Goal: Task Accomplishment & Management: Use online tool/utility

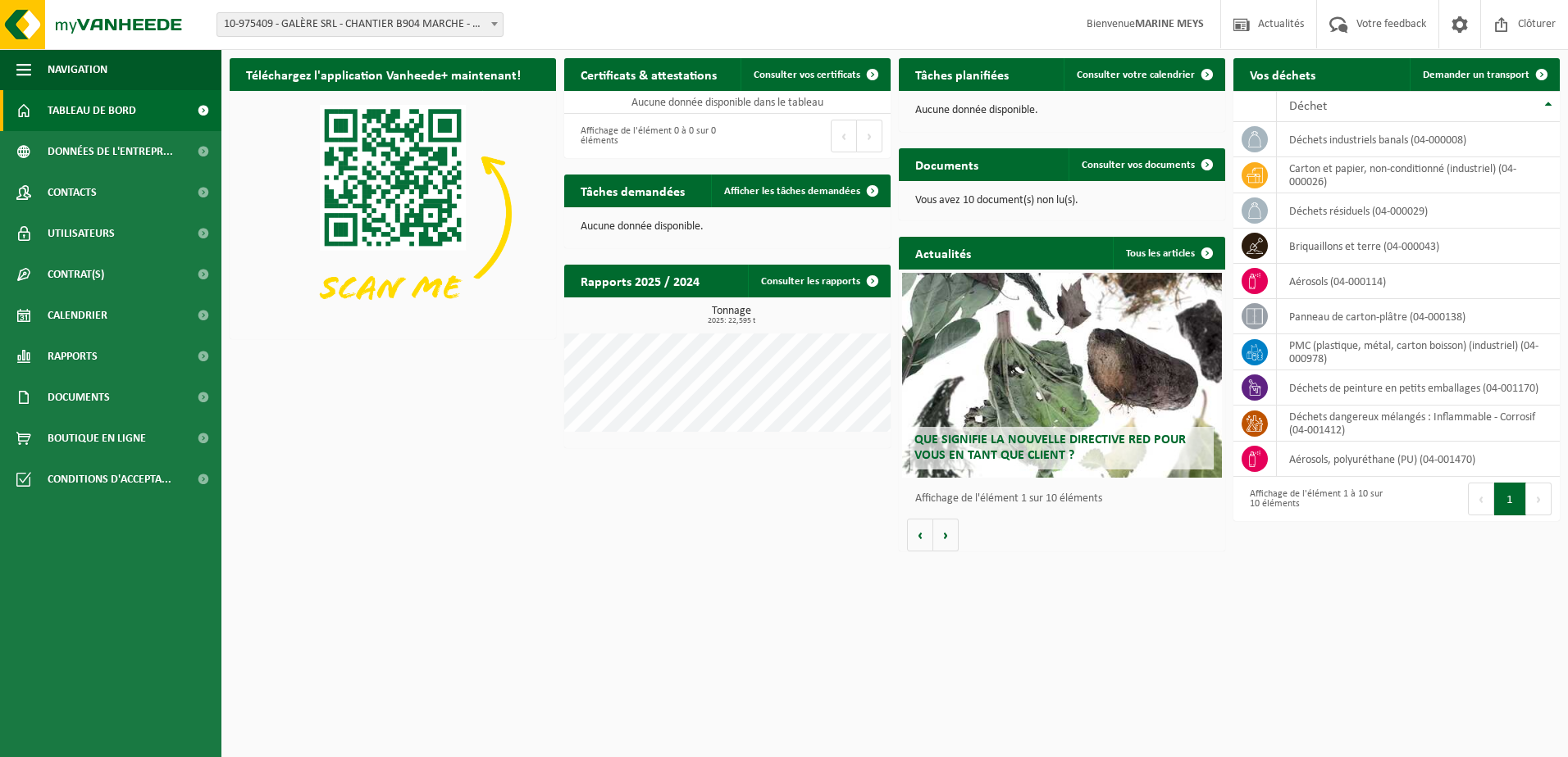
click at [499, 23] on span at bounding box center [494, 24] width 17 height 22
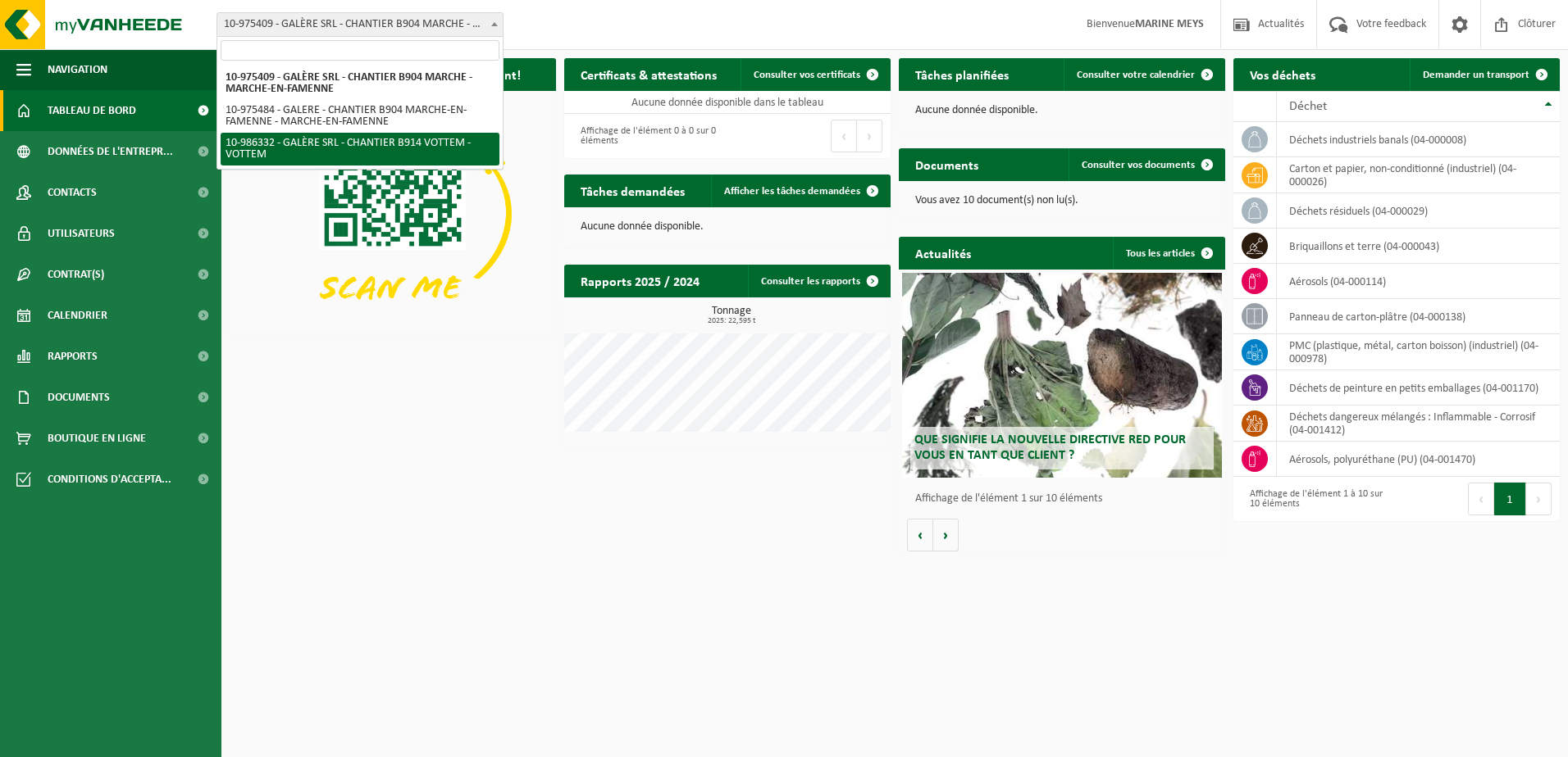
select select "165665"
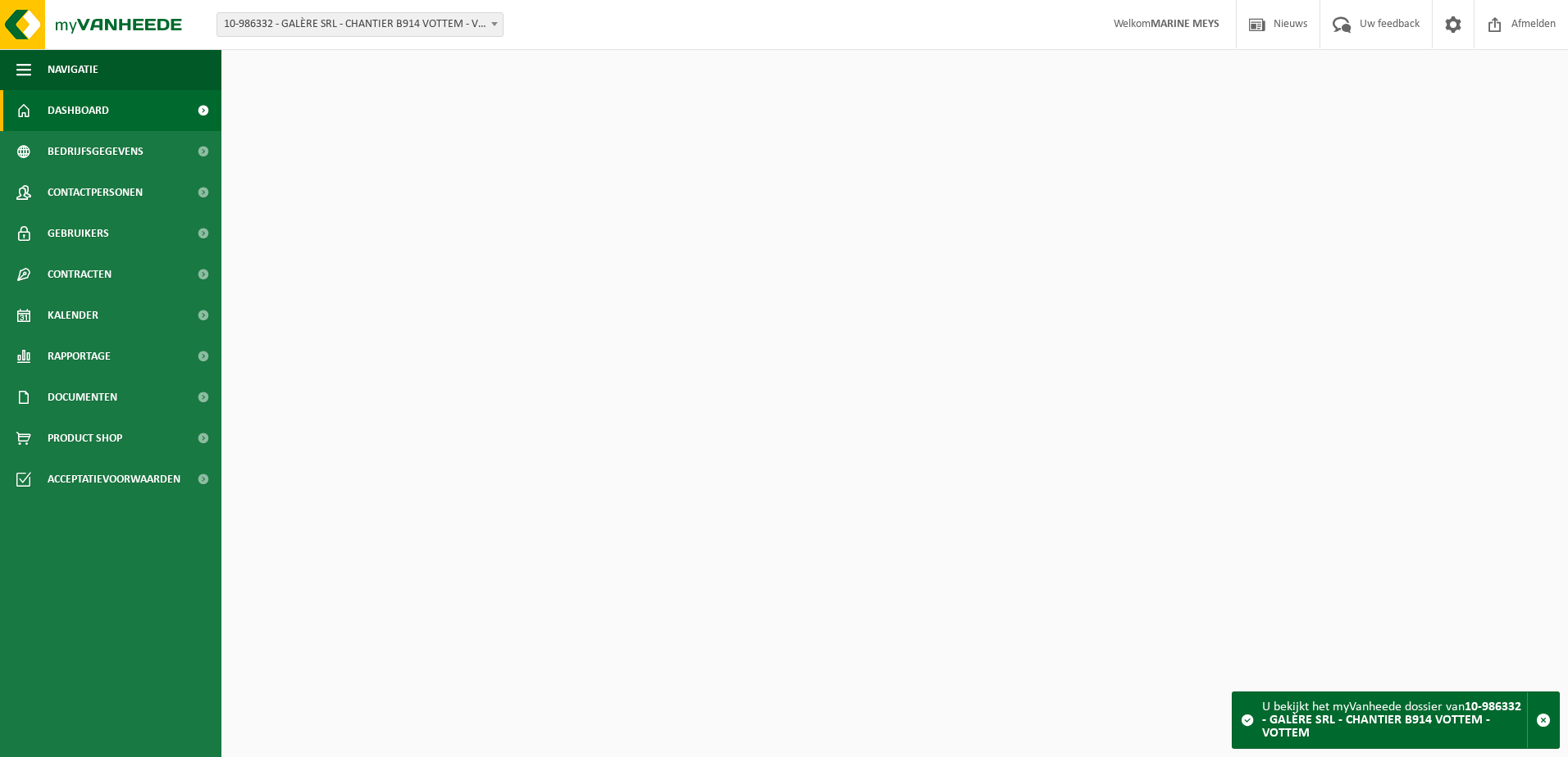
click at [468, 516] on div "Download nu de Vanheede+ app! Verberg Certificaten & attesten Bekijk uw certifi…" at bounding box center [894, 305] width 1339 height 510
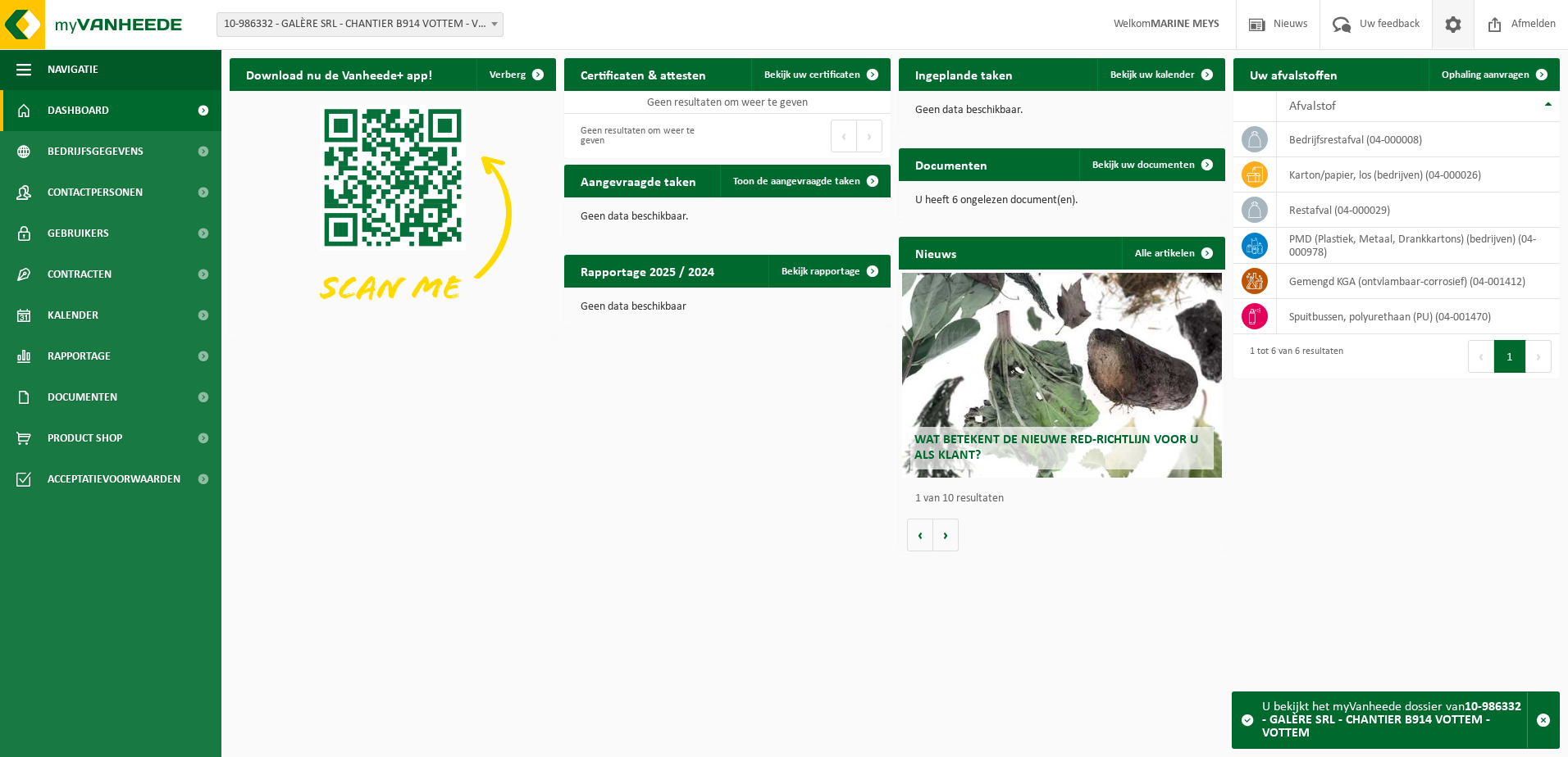
click at [1456, 24] on span at bounding box center [1453, 24] width 25 height 48
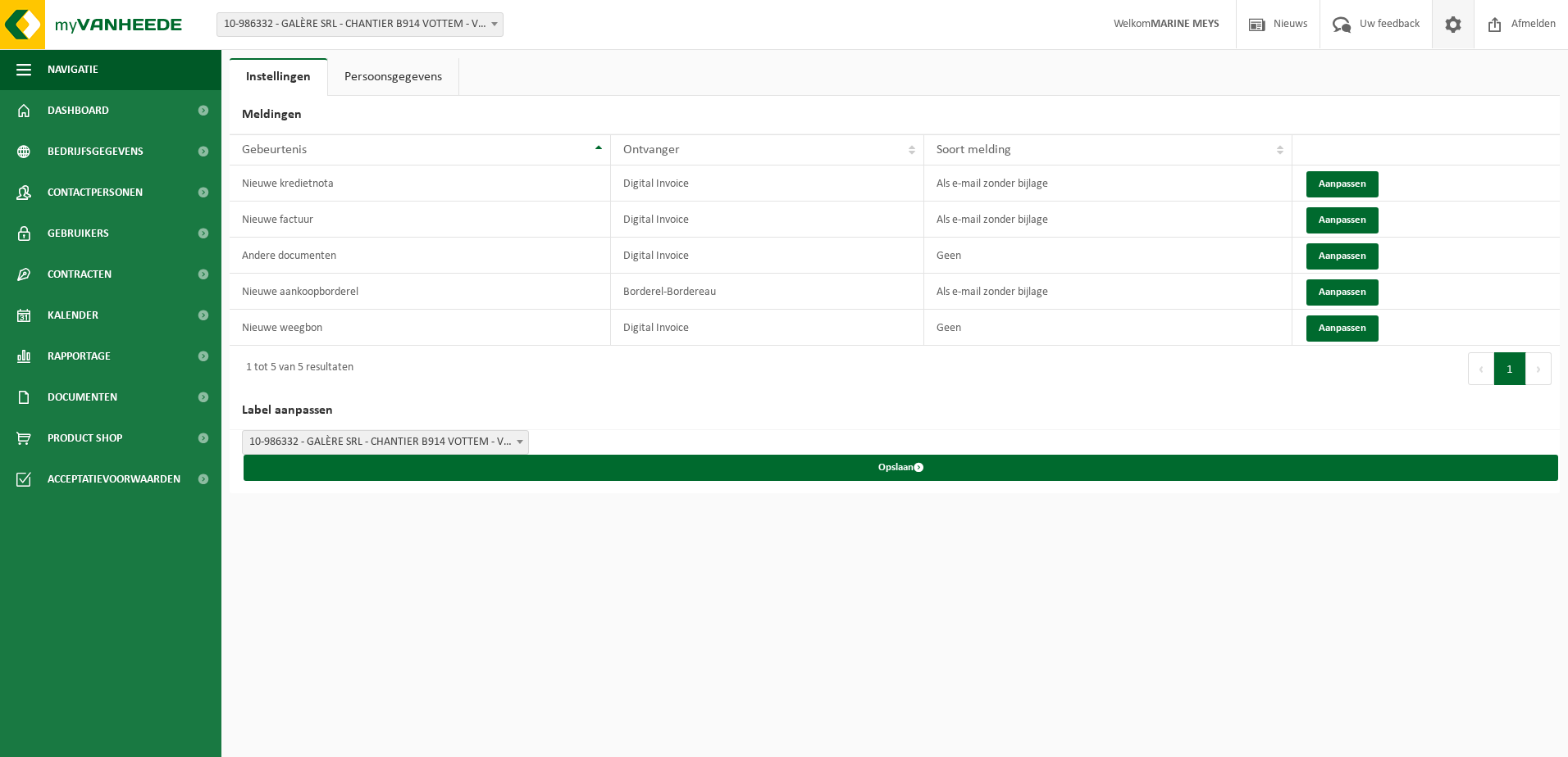
click at [364, 72] on link "Persoonsgegevens" at bounding box center [393, 77] width 130 height 37
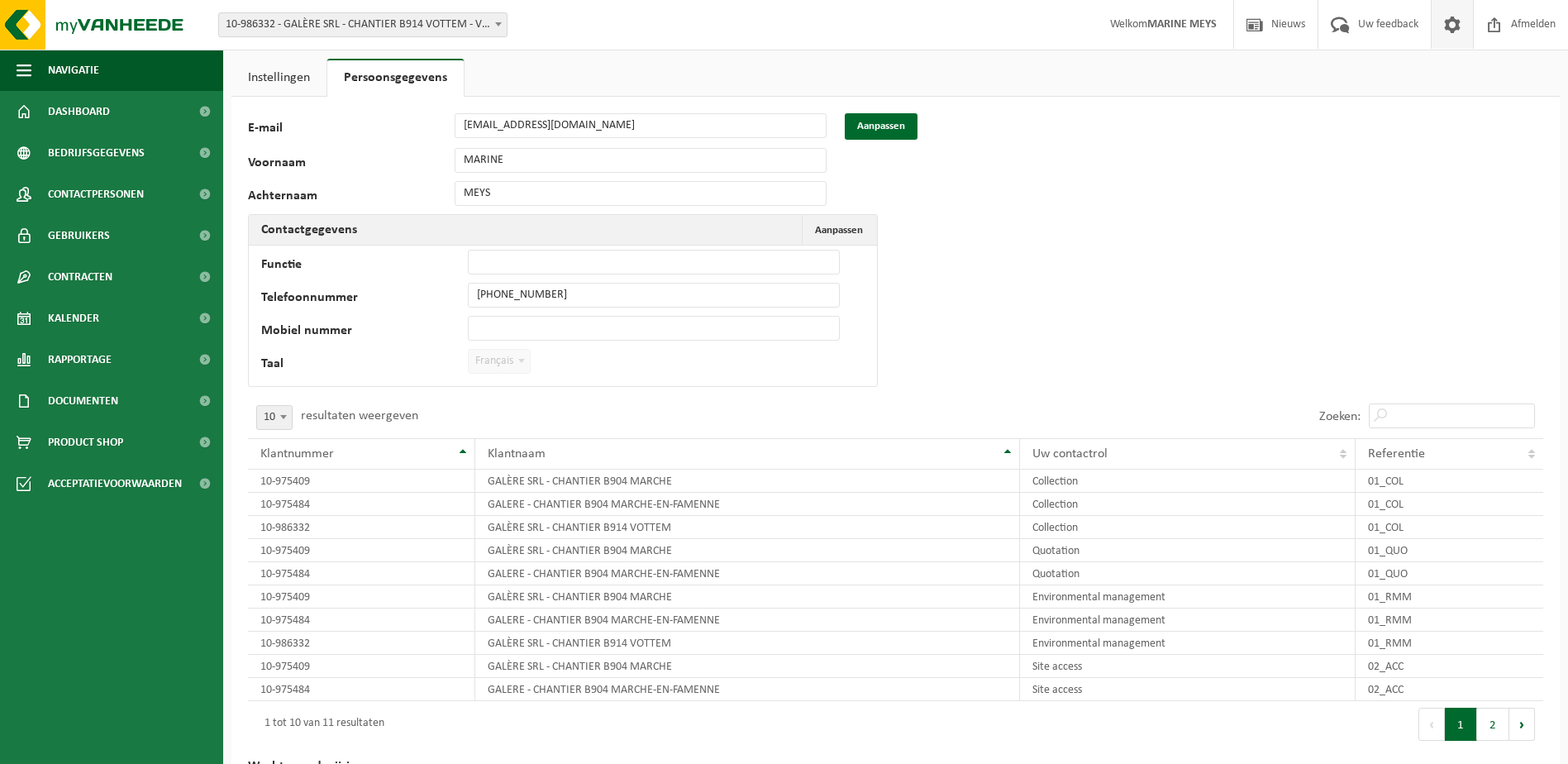
click at [265, 72] on link "Instellingen" at bounding box center [279, 77] width 95 height 38
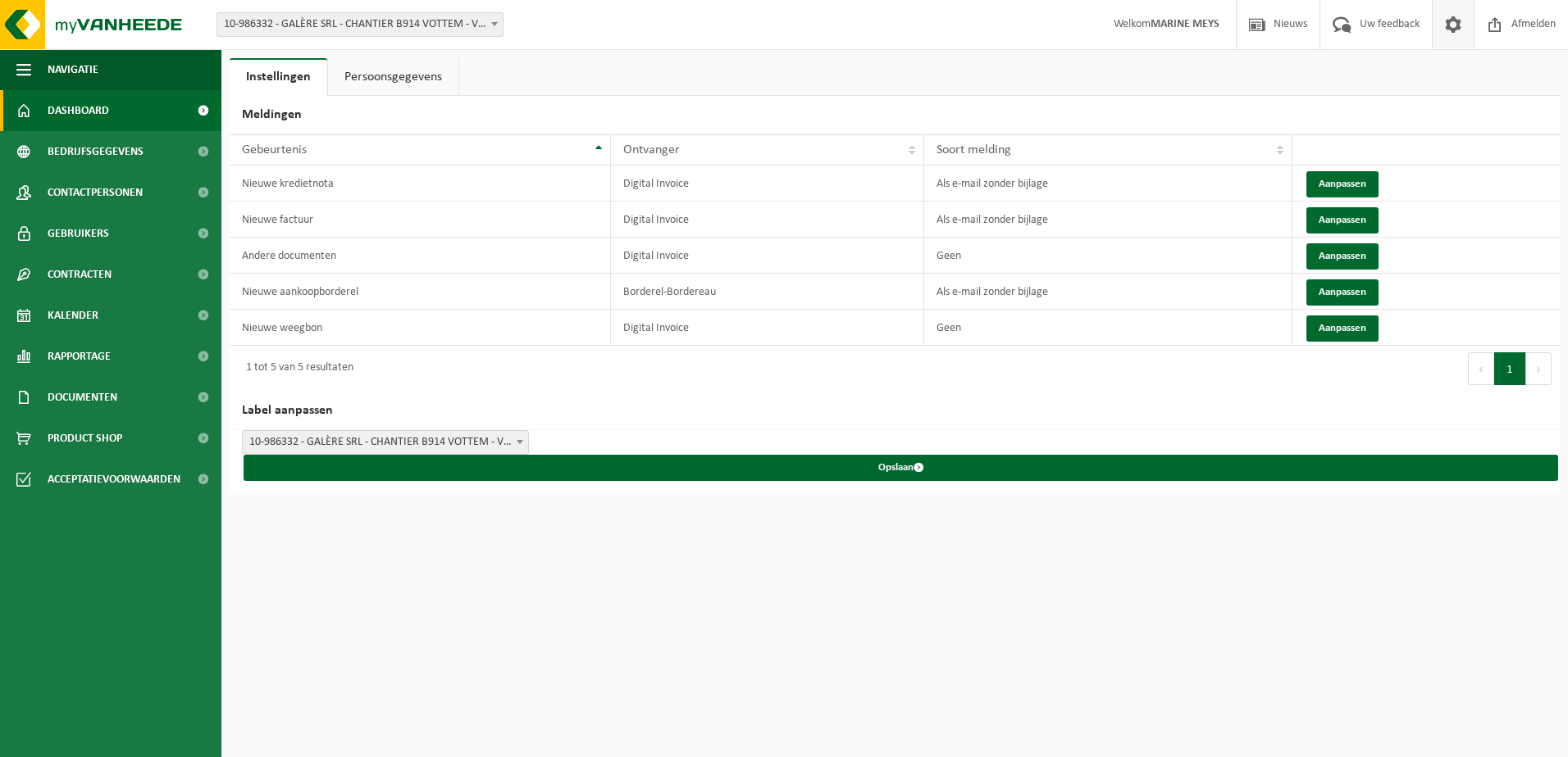
click at [91, 106] on span "Dashboard" at bounding box center [78, 111] width 61 height 41
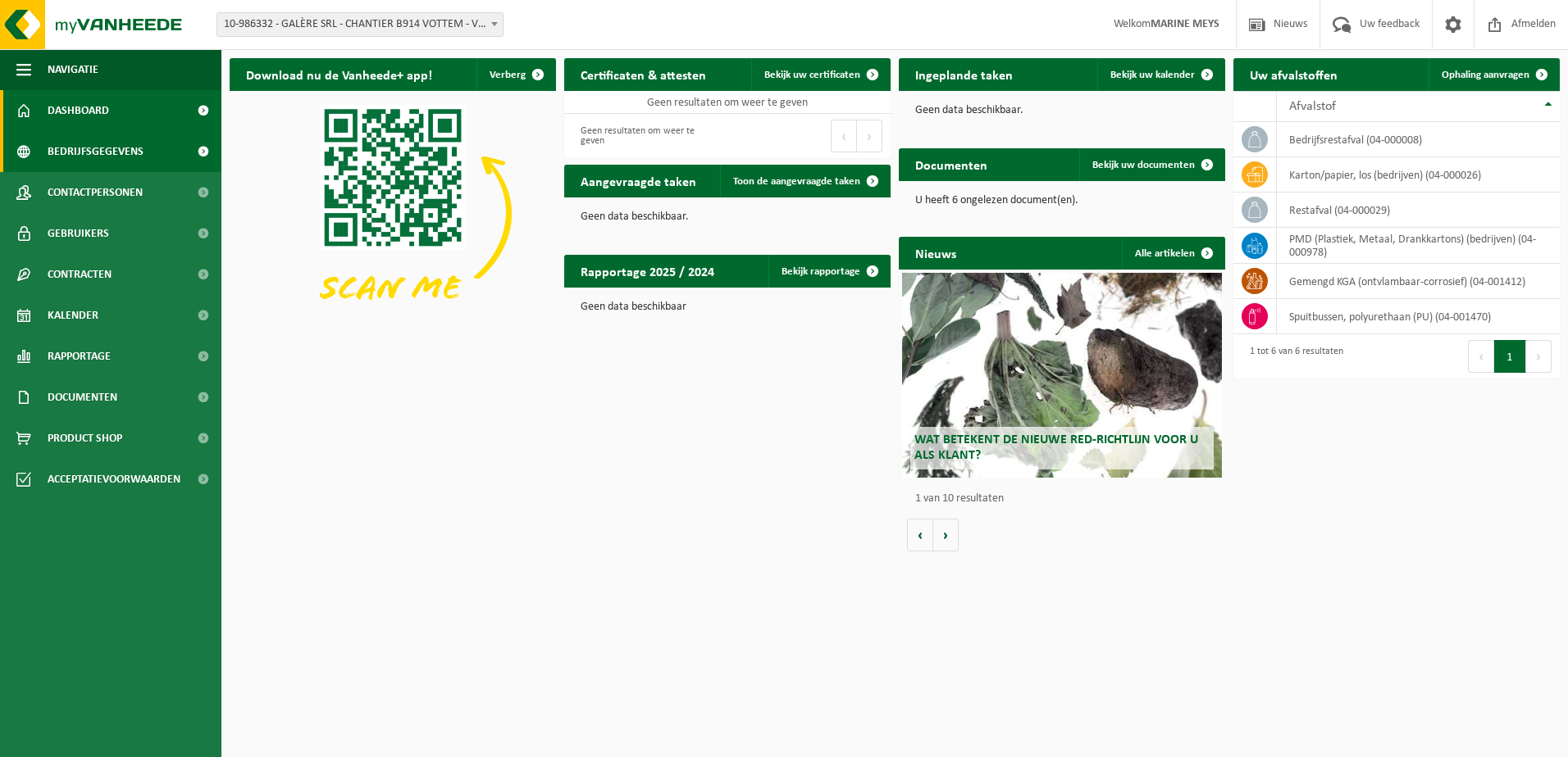
click at [101, 154] on span "Bedrijfsgegevens" at bounding box center [95, 152] width 96 height 41
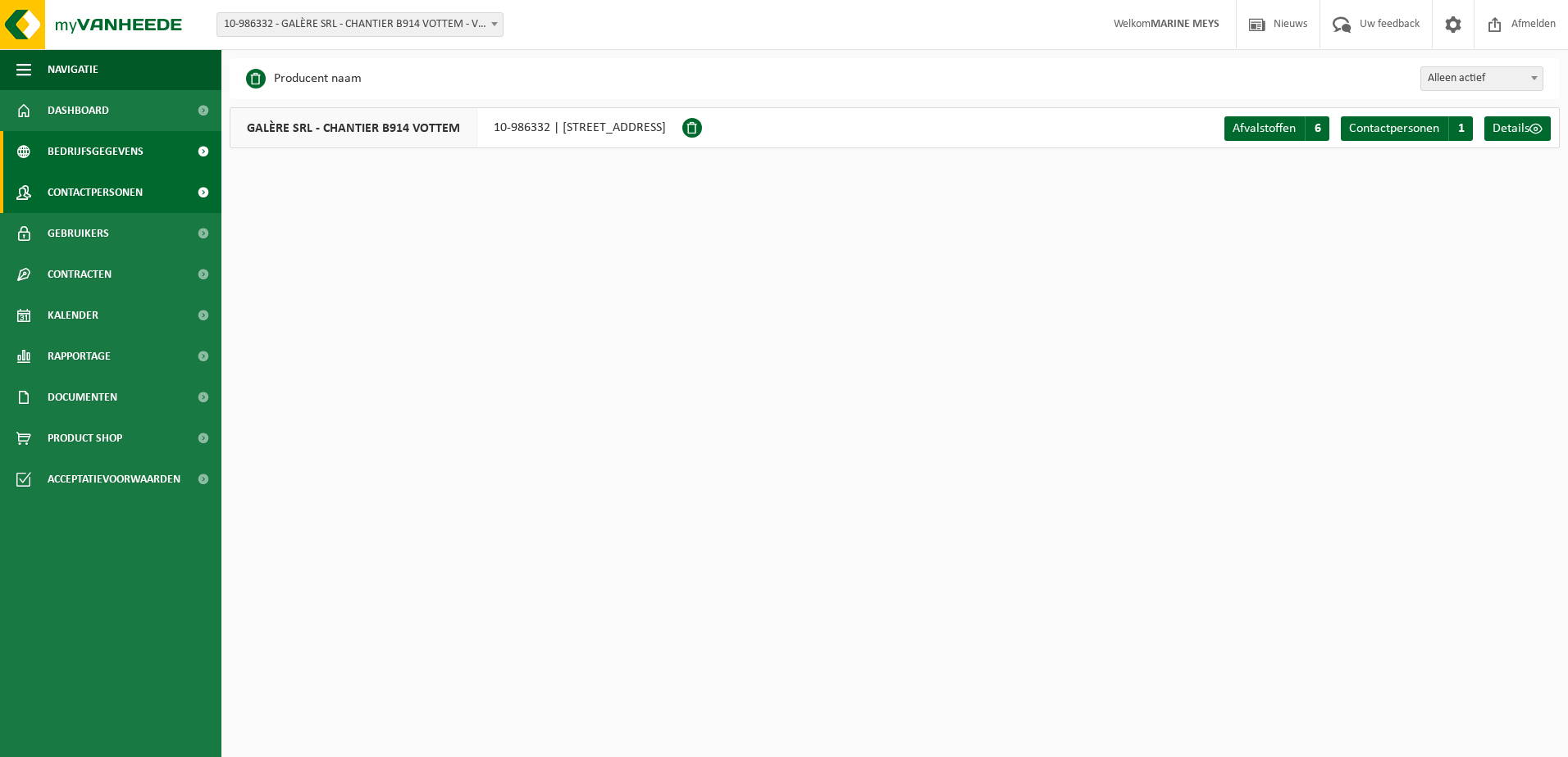
click at [99, 184] on span "Contactpersonen" at bounding box center [95, 193] width 96 height 41
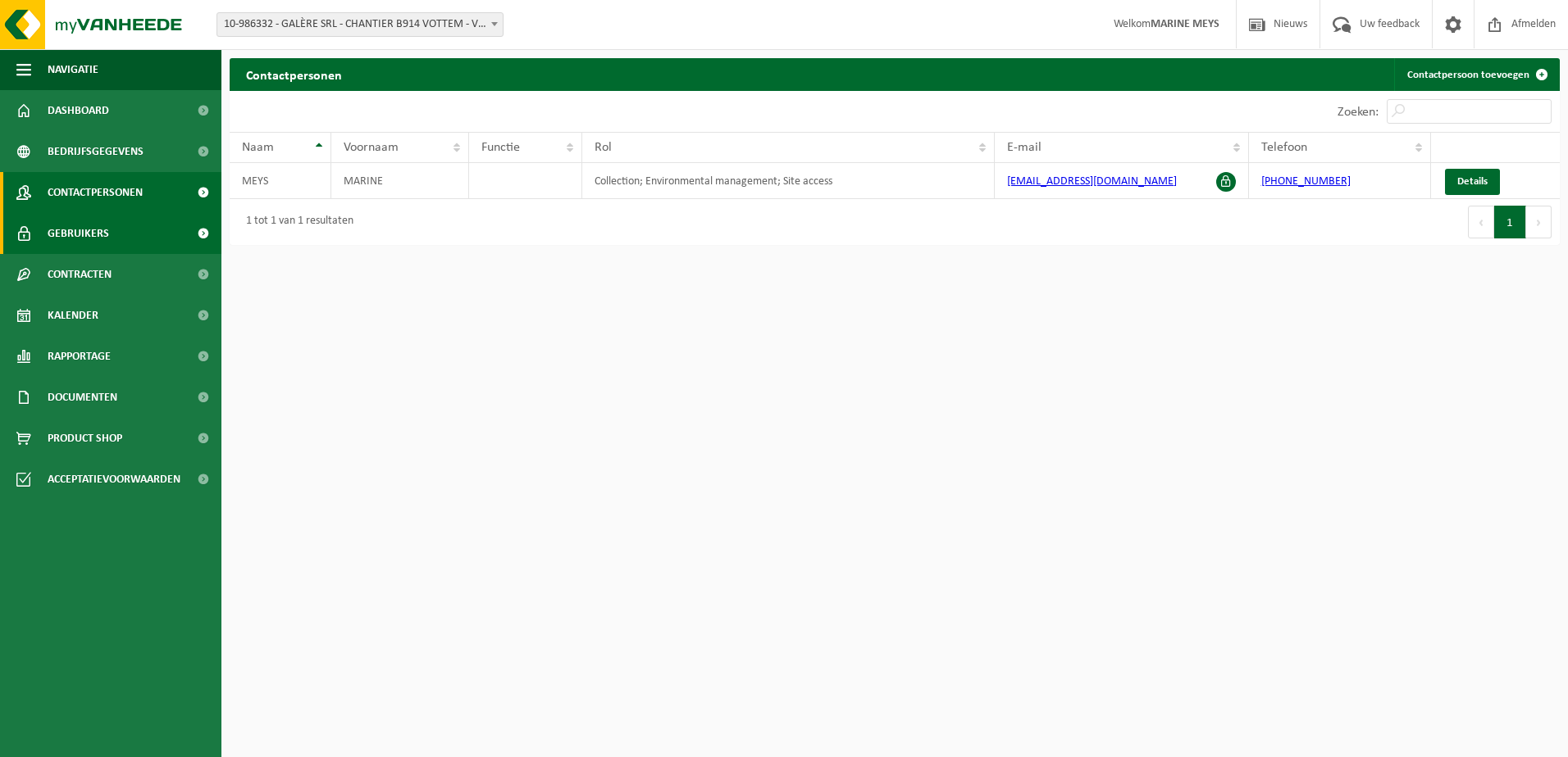
click at [99, 227] on span "Gebruikers" at bounding box center [78, 233] width 61 height 41
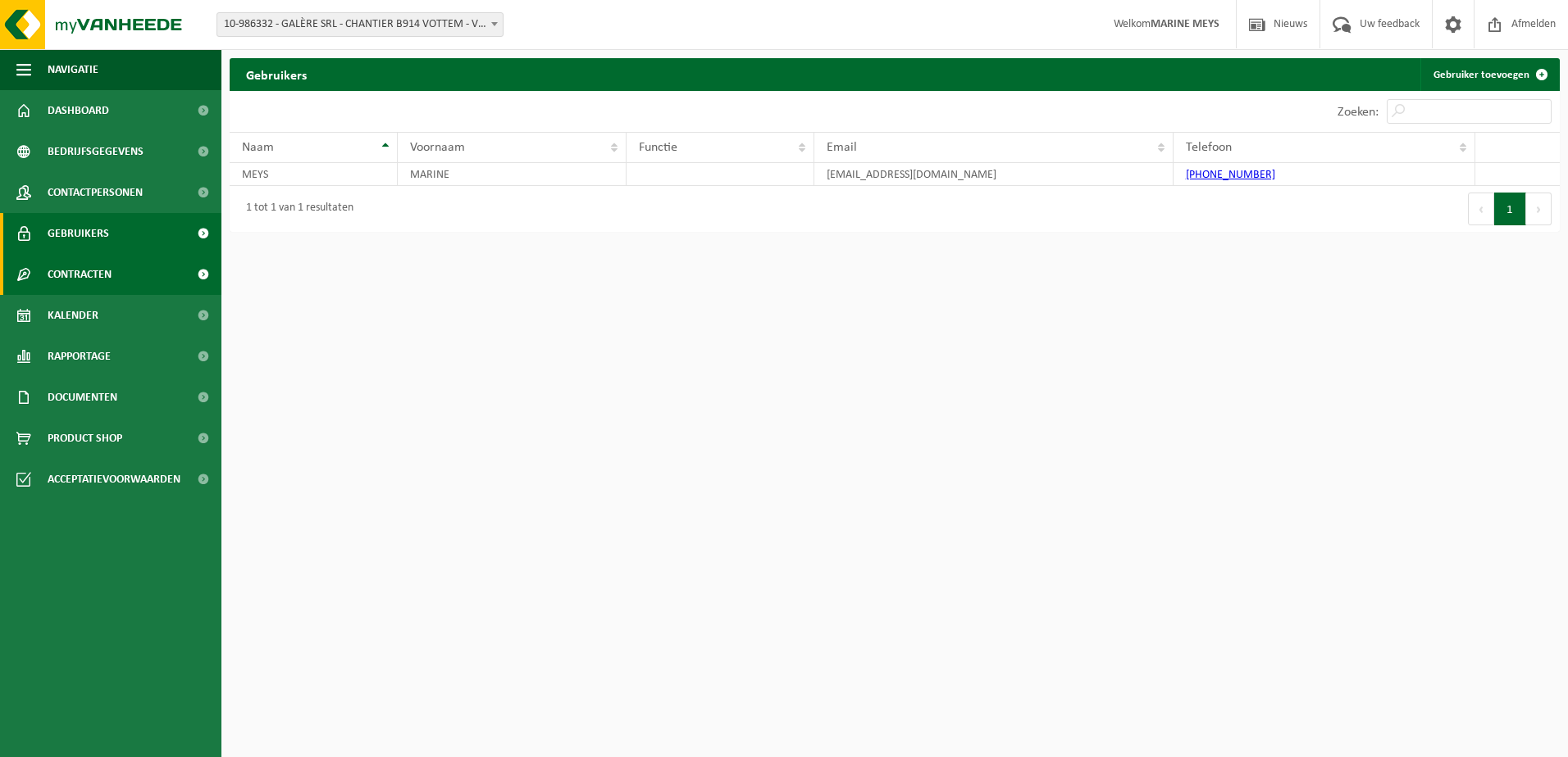
click at [107, 284] on span "Contracten" at bounding box center [79, 275] width 64 height 41
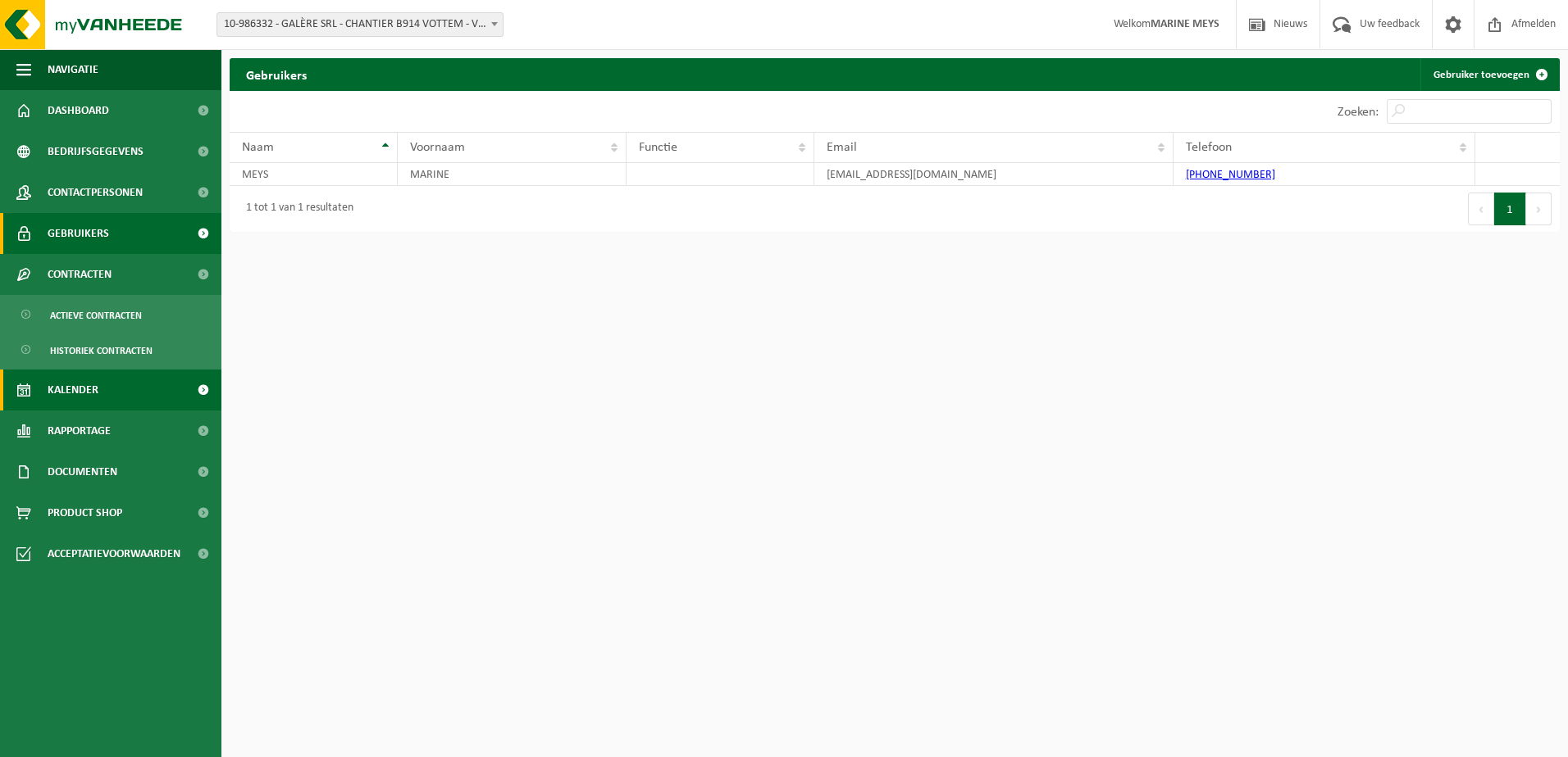
click at [98, 381] on span "Kalender" at bounding box center [73, 390] width 51 height 41
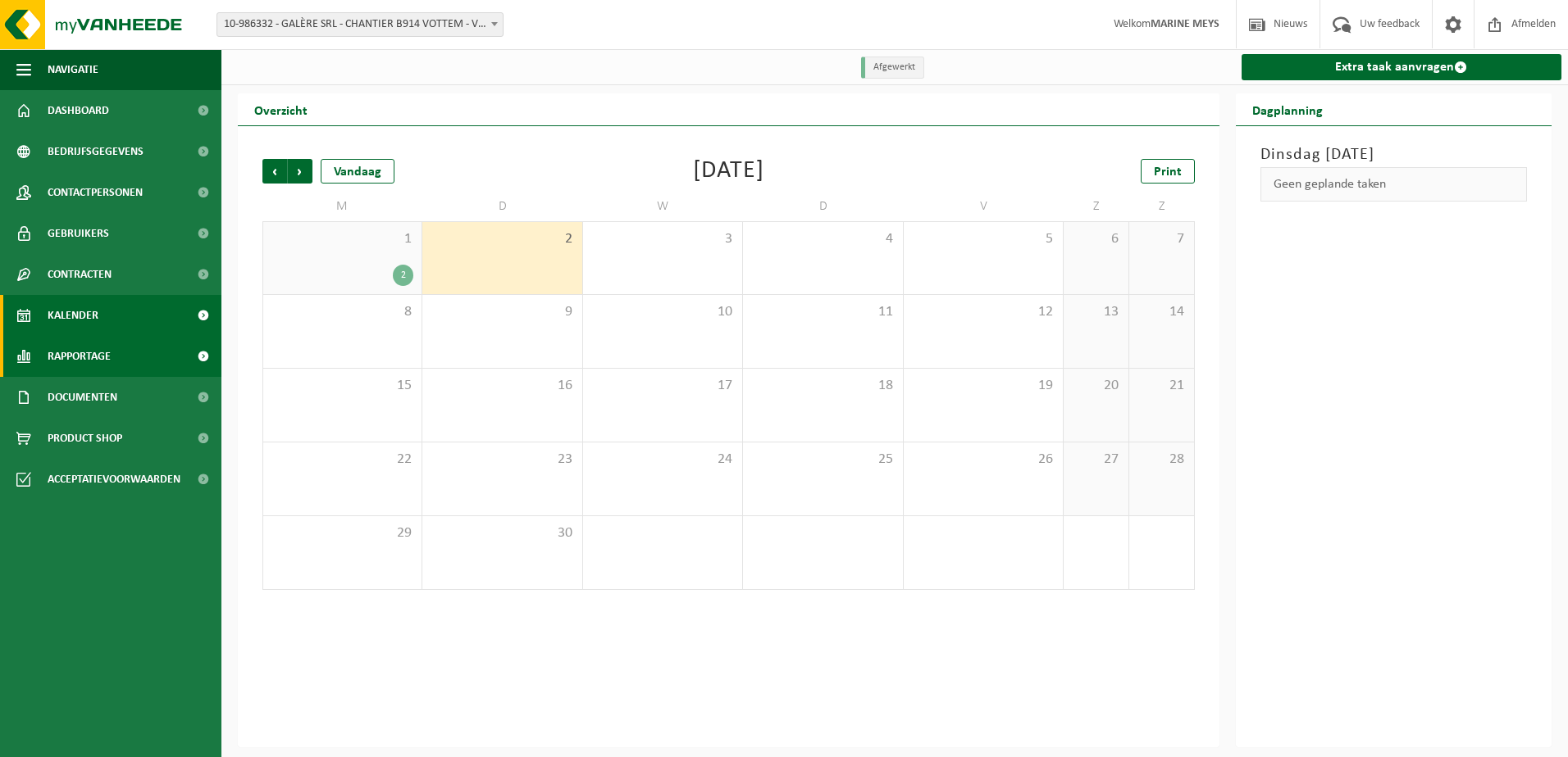
click at [98, 362] on span "Rapportage" at bounding box center [79, 356] width 63 height 41
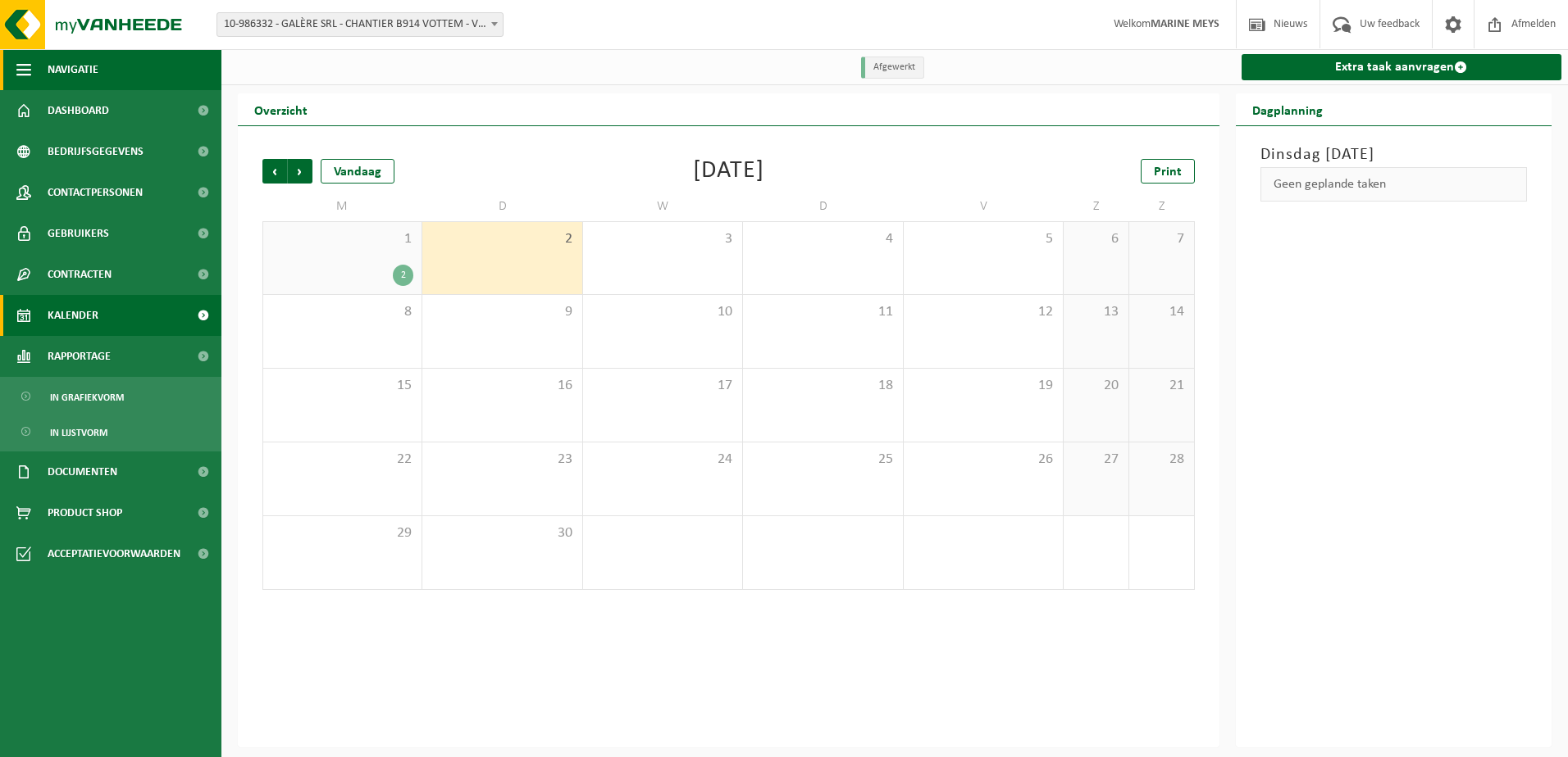
click at [25, 71] on span "button" at bounding box center [24, 70] width 15 height 41
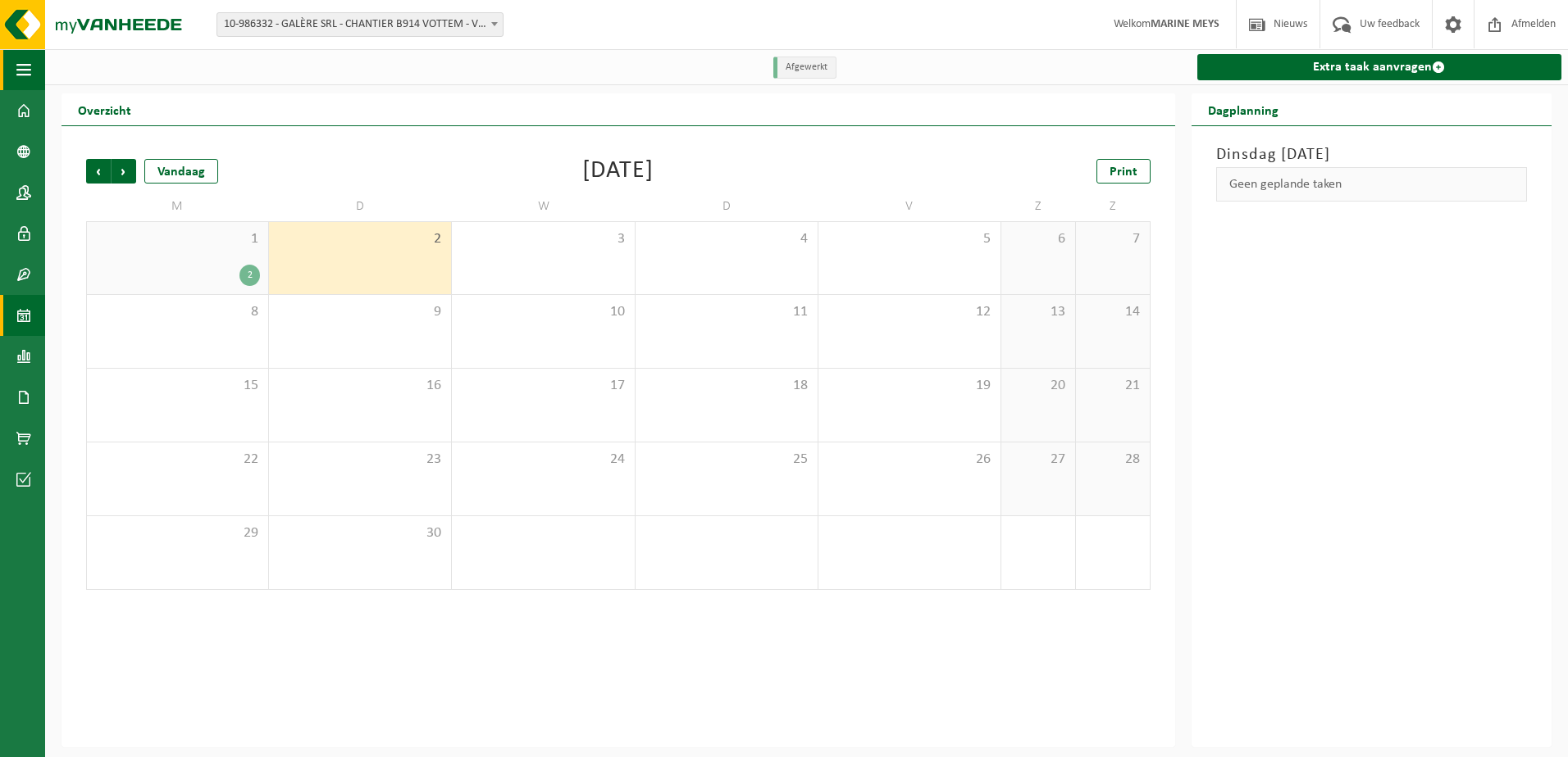
click at [25, 71] on span "button" at bounding box center [24, 70] width 15 height 41
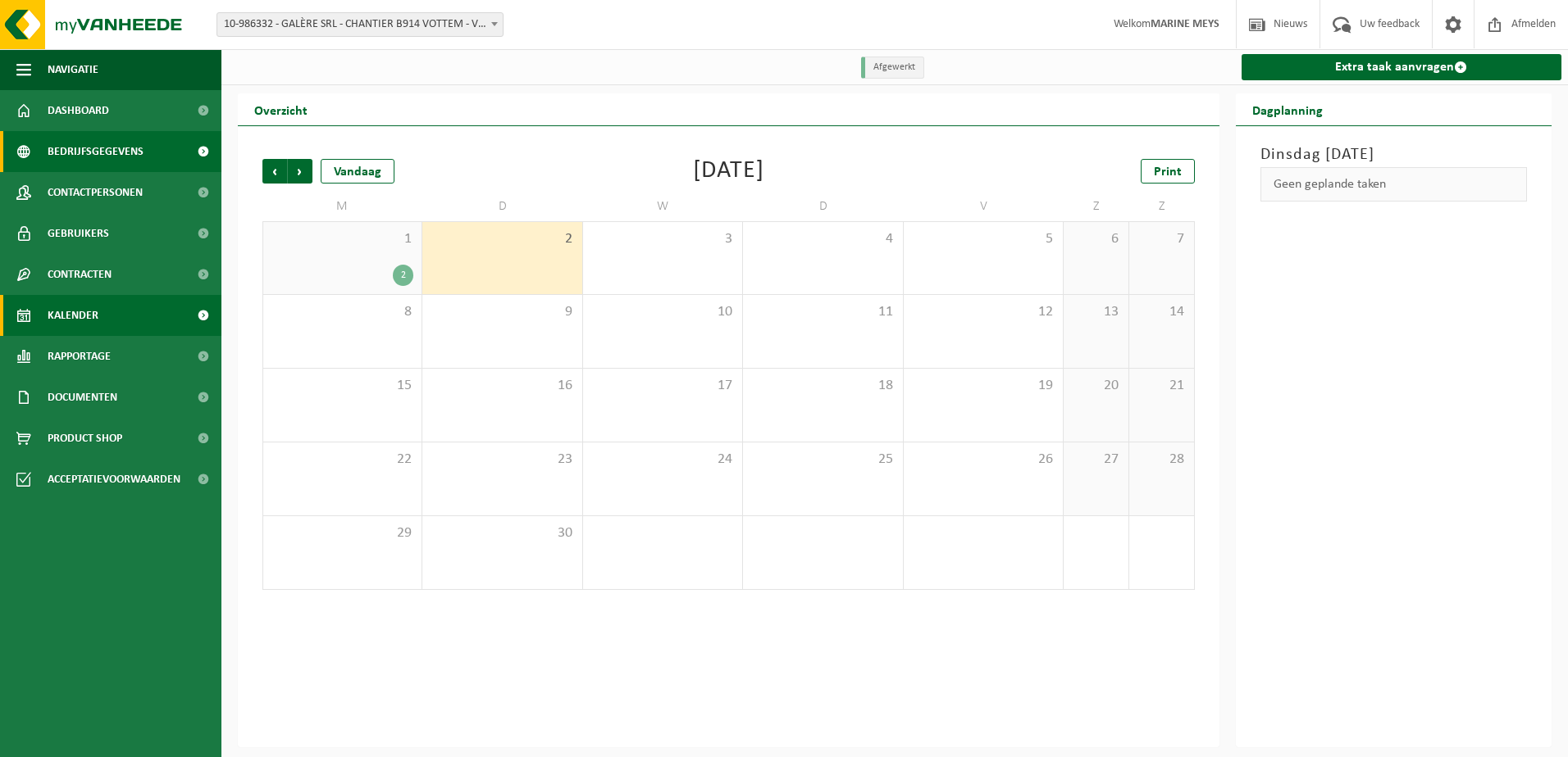
click at [56, 131] on span "Bedrijfsgegevens" at bounding box center [95, 152] width 96 height 41
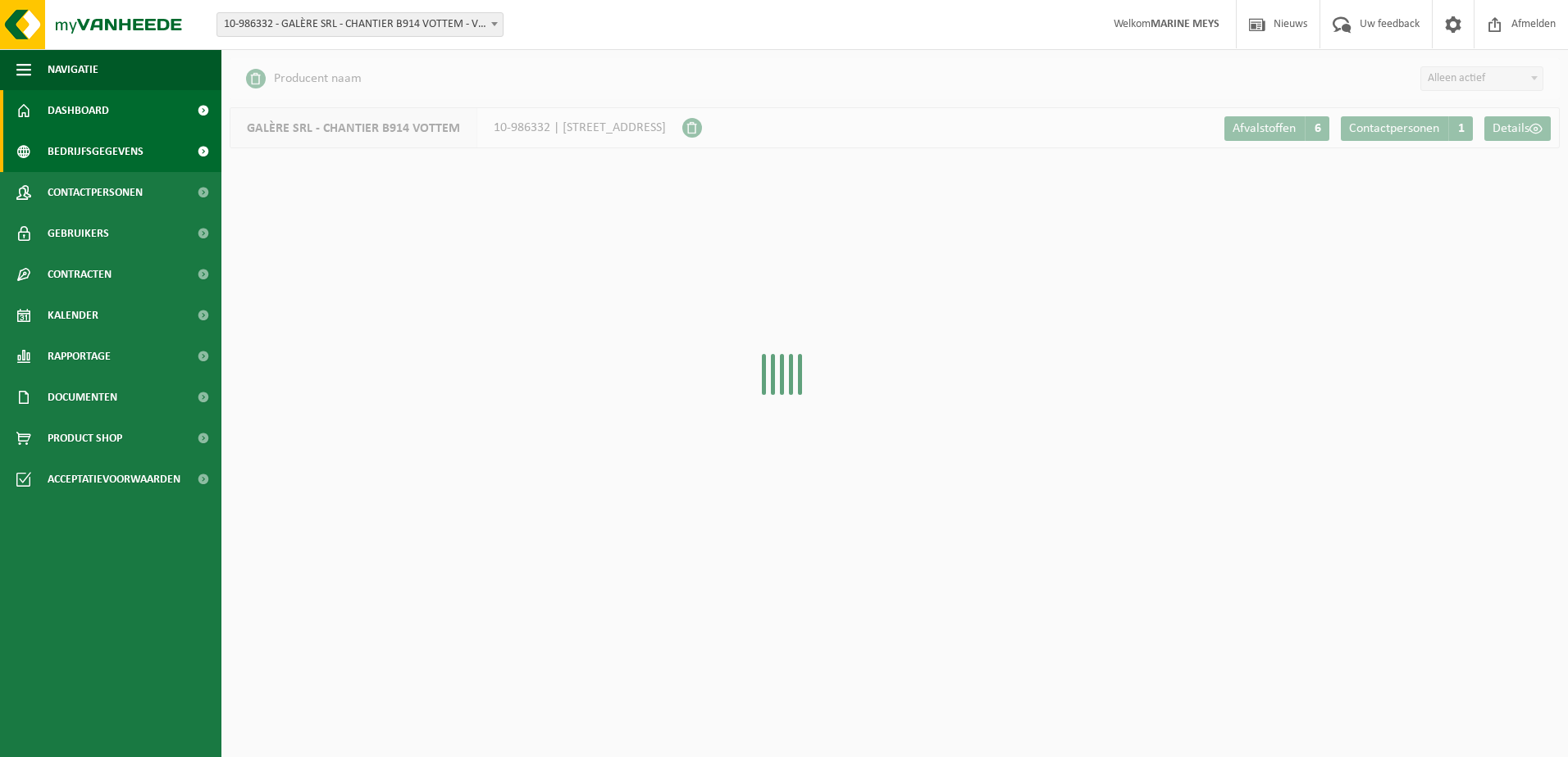
click at [52, 115] on span "Dashboard" at bounding box center [78, 111] width 61 height 41
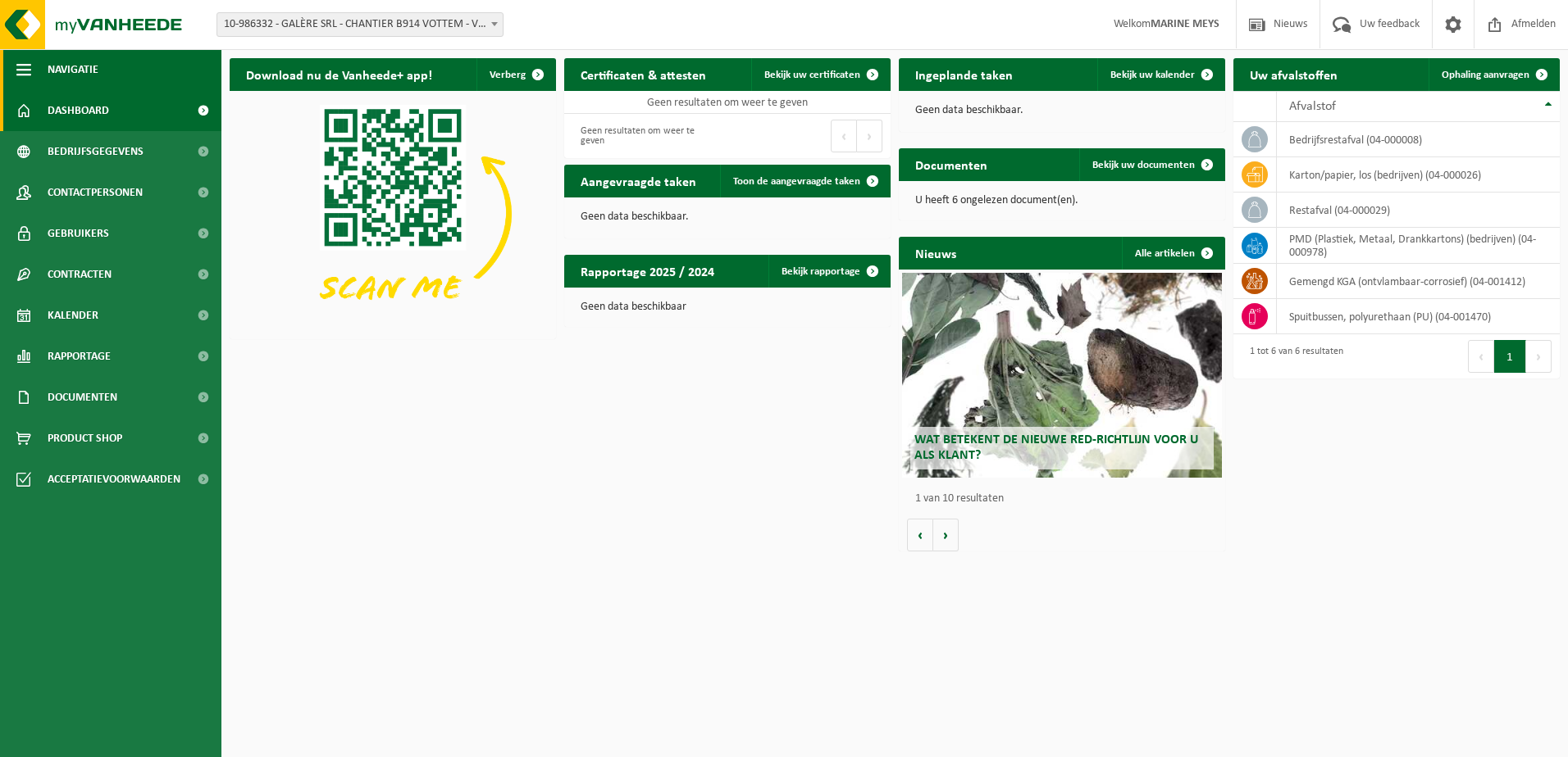
click at [26, 71] on span "button" at bounding box center [24, 70] width 15 height 41
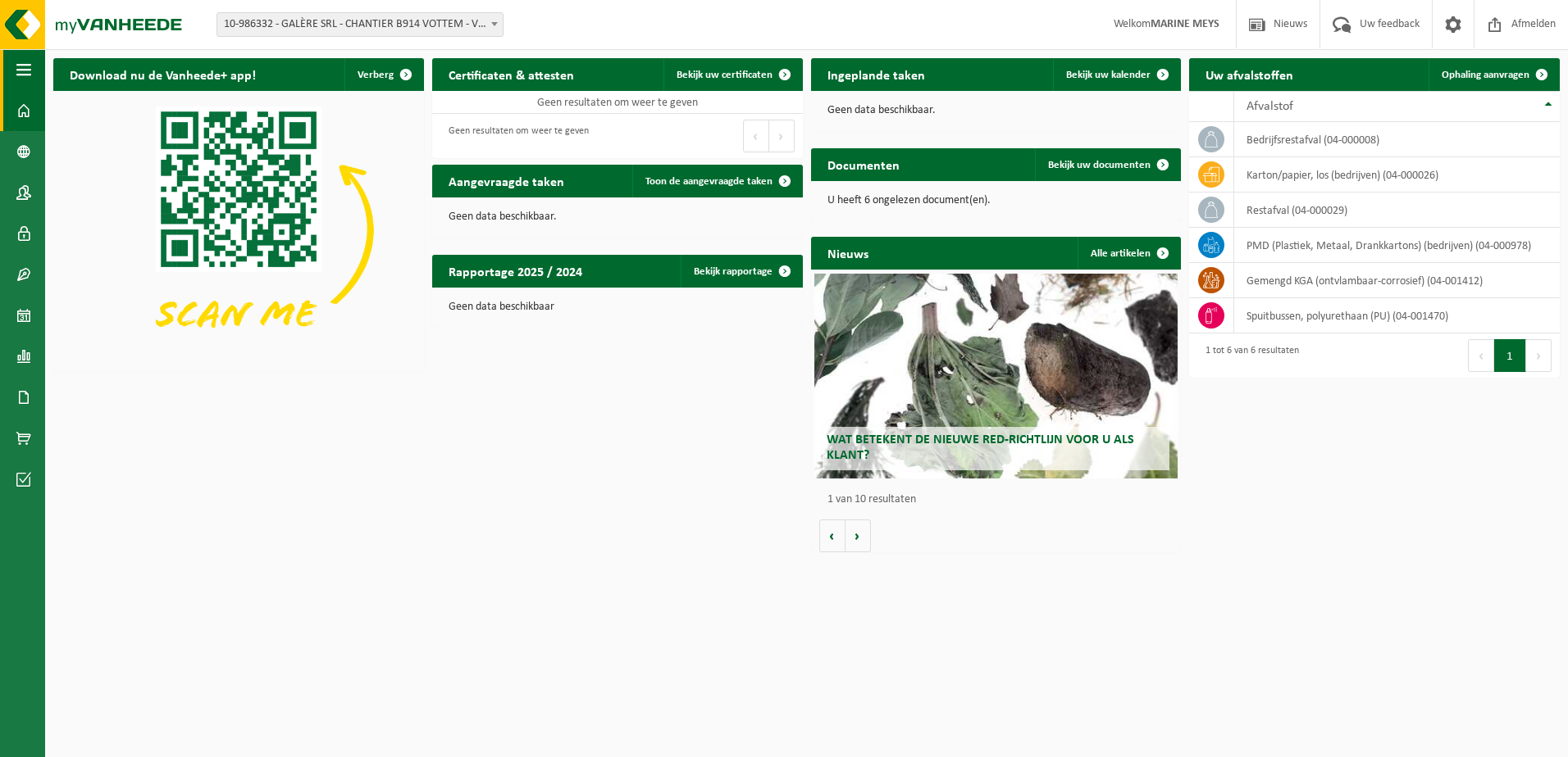
click at [26, 71] on span "button" at bounding box center [24, 70] width 15 height 41
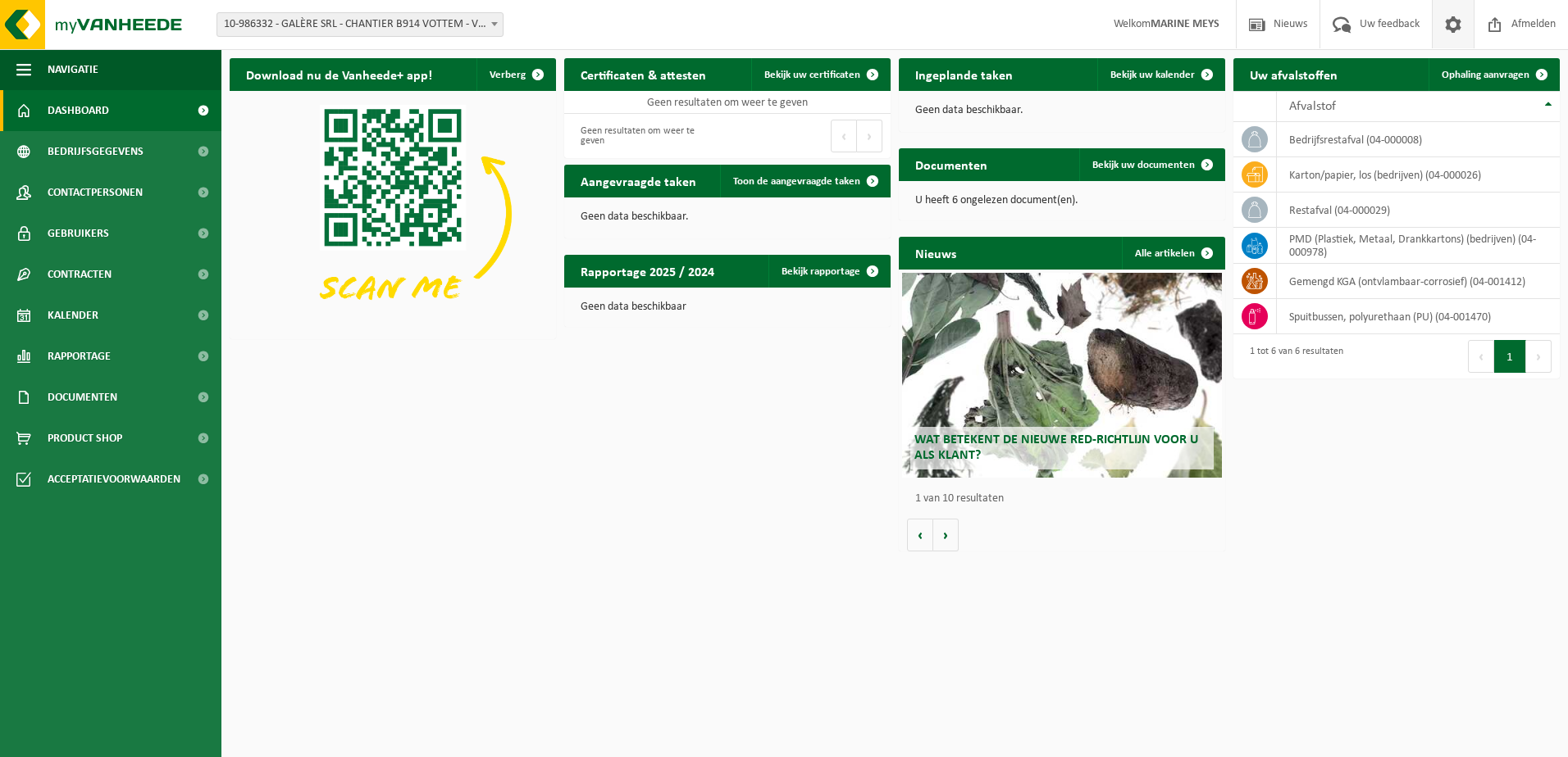
click at [1452, 24] on span at bounding box center [1453, 24] width 25 height 48
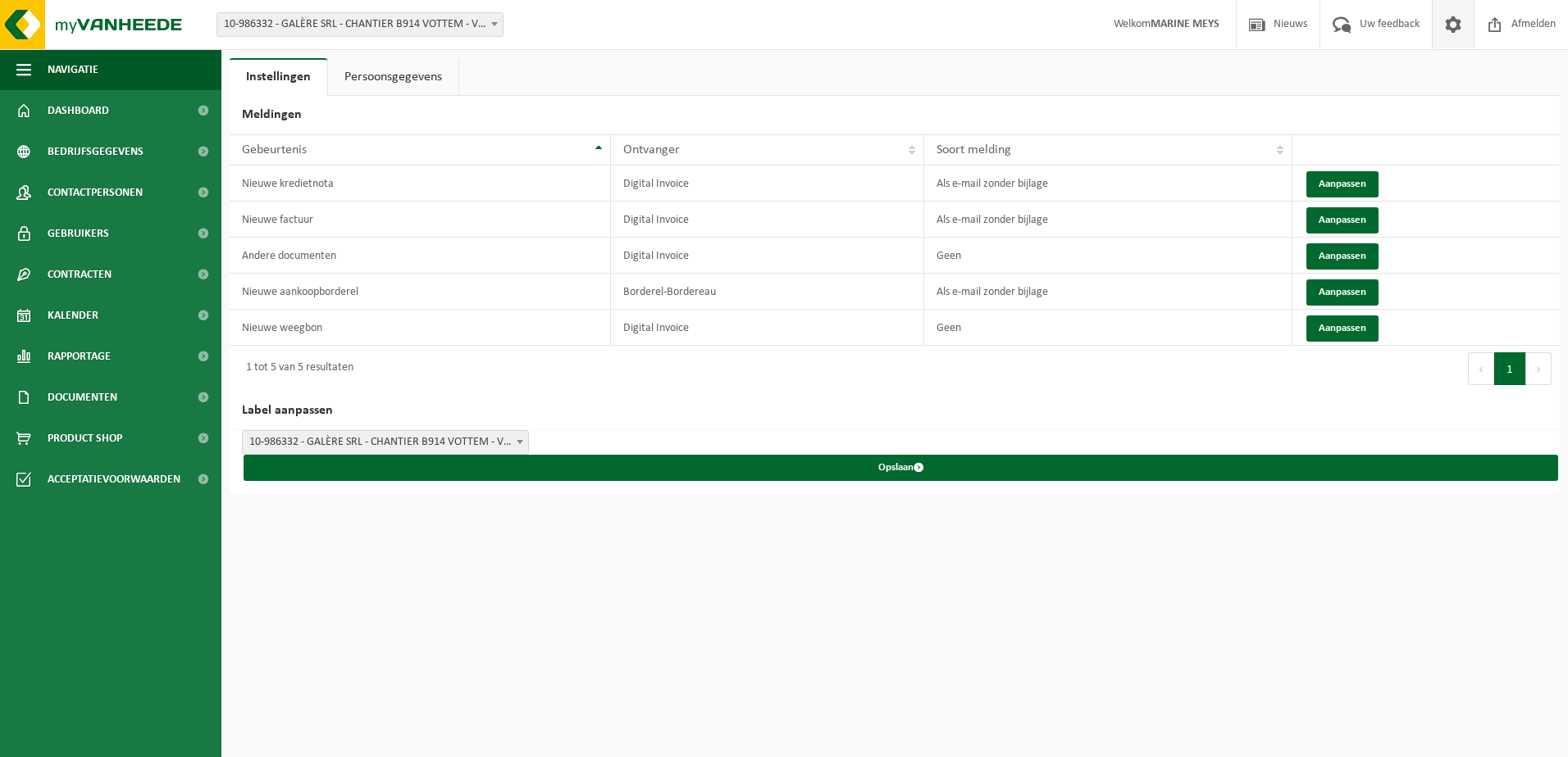
click at [1452, 24] on span at bounding box center [1453, 24] width 25 height 48
click at [1441, 21] on span at bounding box center [1453, 24] width 25 height 48
click at [957, 639] on html "Vestiging: 10-975409 - GALÈRE SRL - CHANTIER B904 MARCHE - MARCHE-EN-FAMENNE 10…" at bounding box center [784, 378] width 1568 height 757
click at [67, 111] on span "Dashboard" at bounding box center [78, 111] width 61 height 41
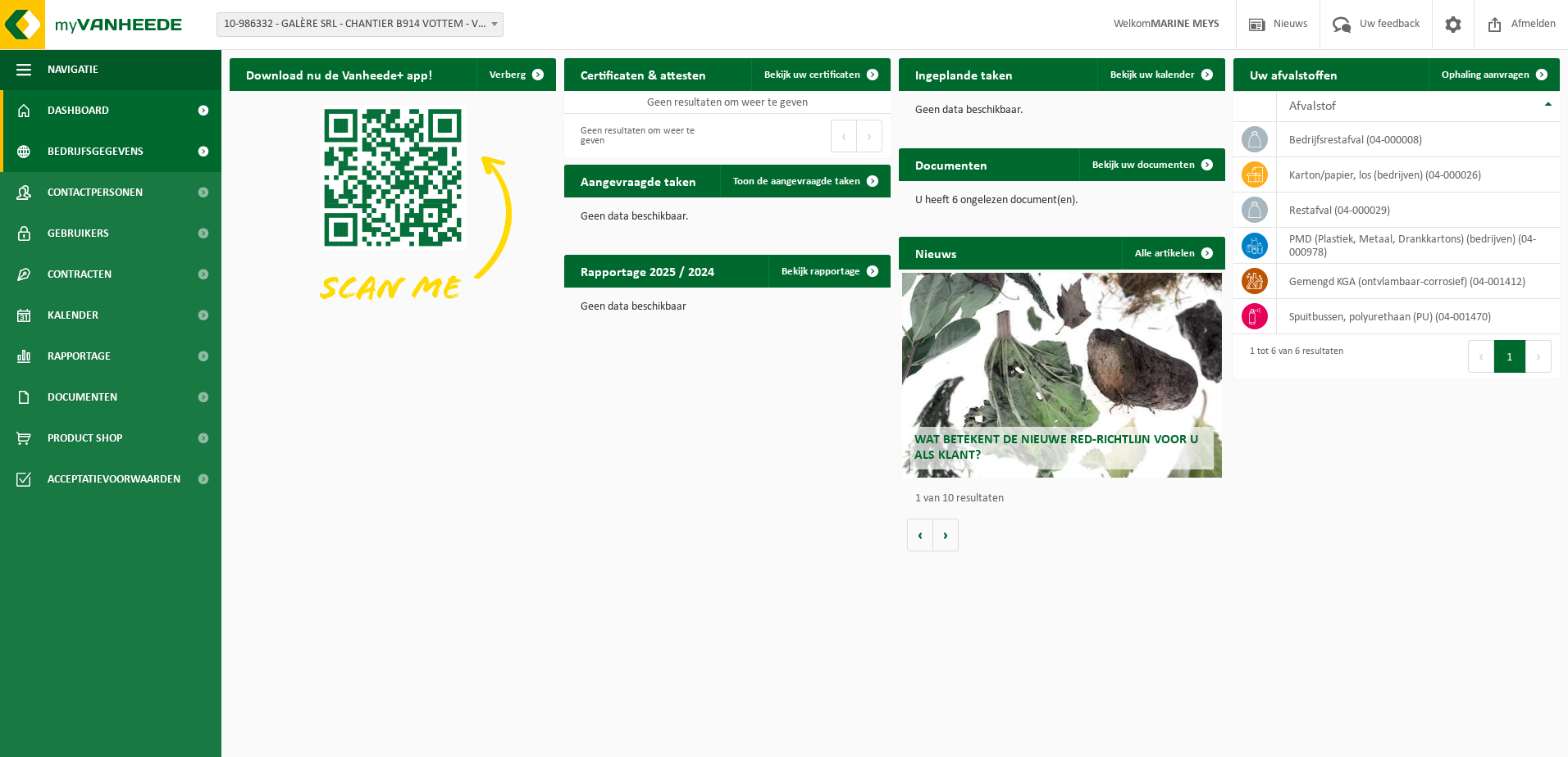
click at [76, 158] on span "Bedrijfsgegevens" at bounding box center [95, 152] width 96 height 41
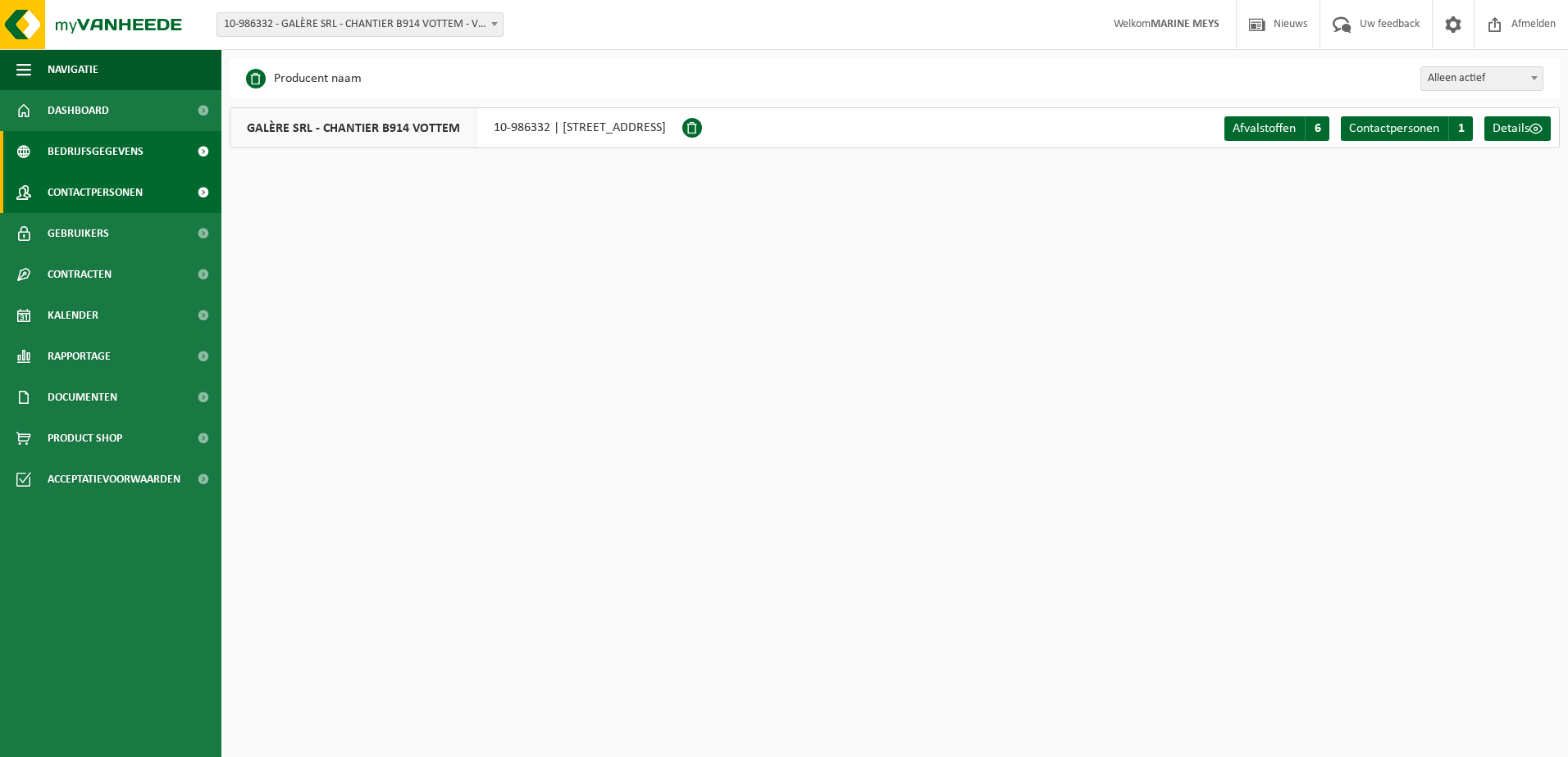
click at [134, 206] on span "Contactpersonen" at bounding box center [95, 193] width 96 height 41
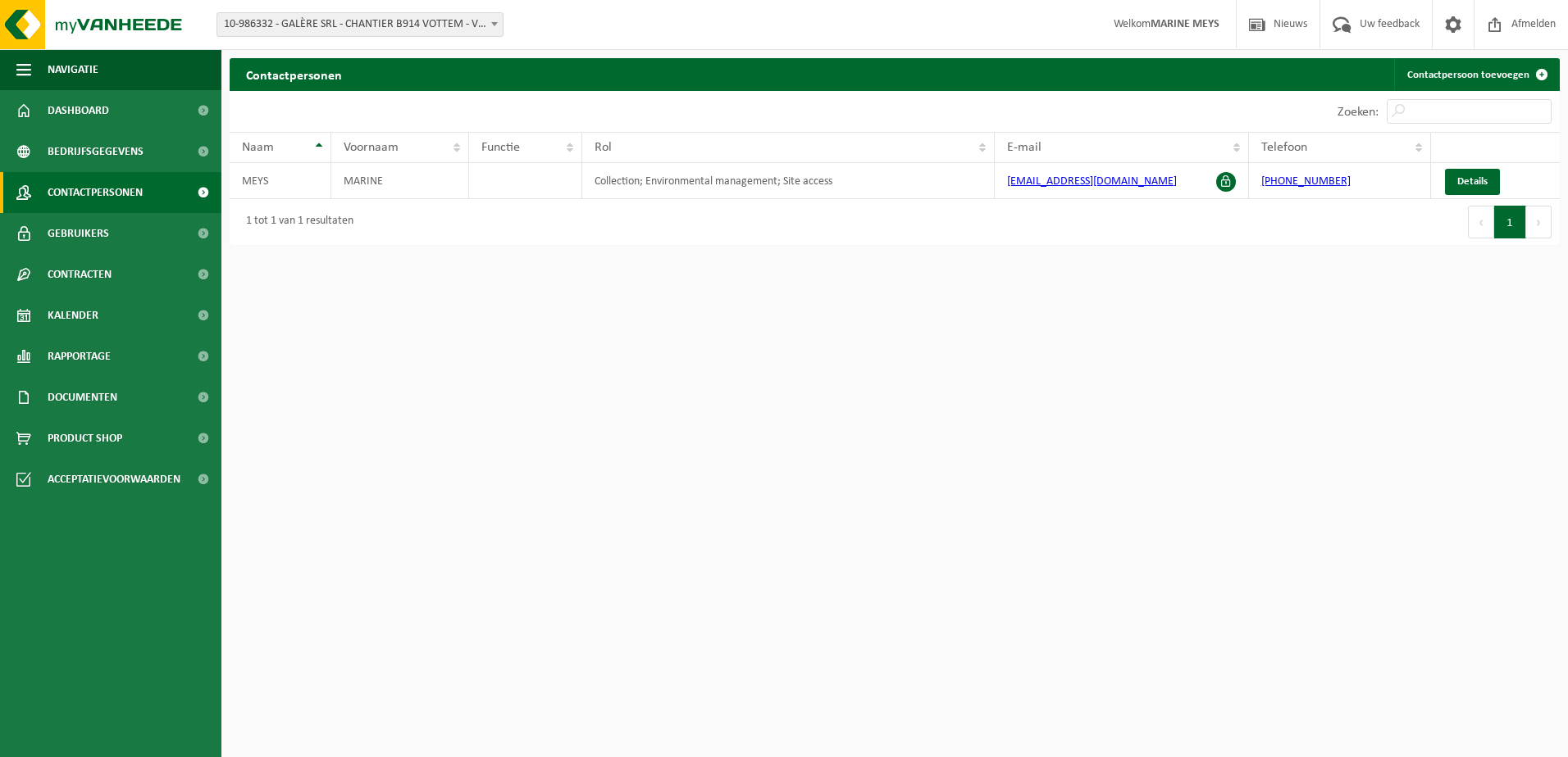
click at [132, 230] on link "Gebruikers" at bounding box center [110, 233] width 222 height 41
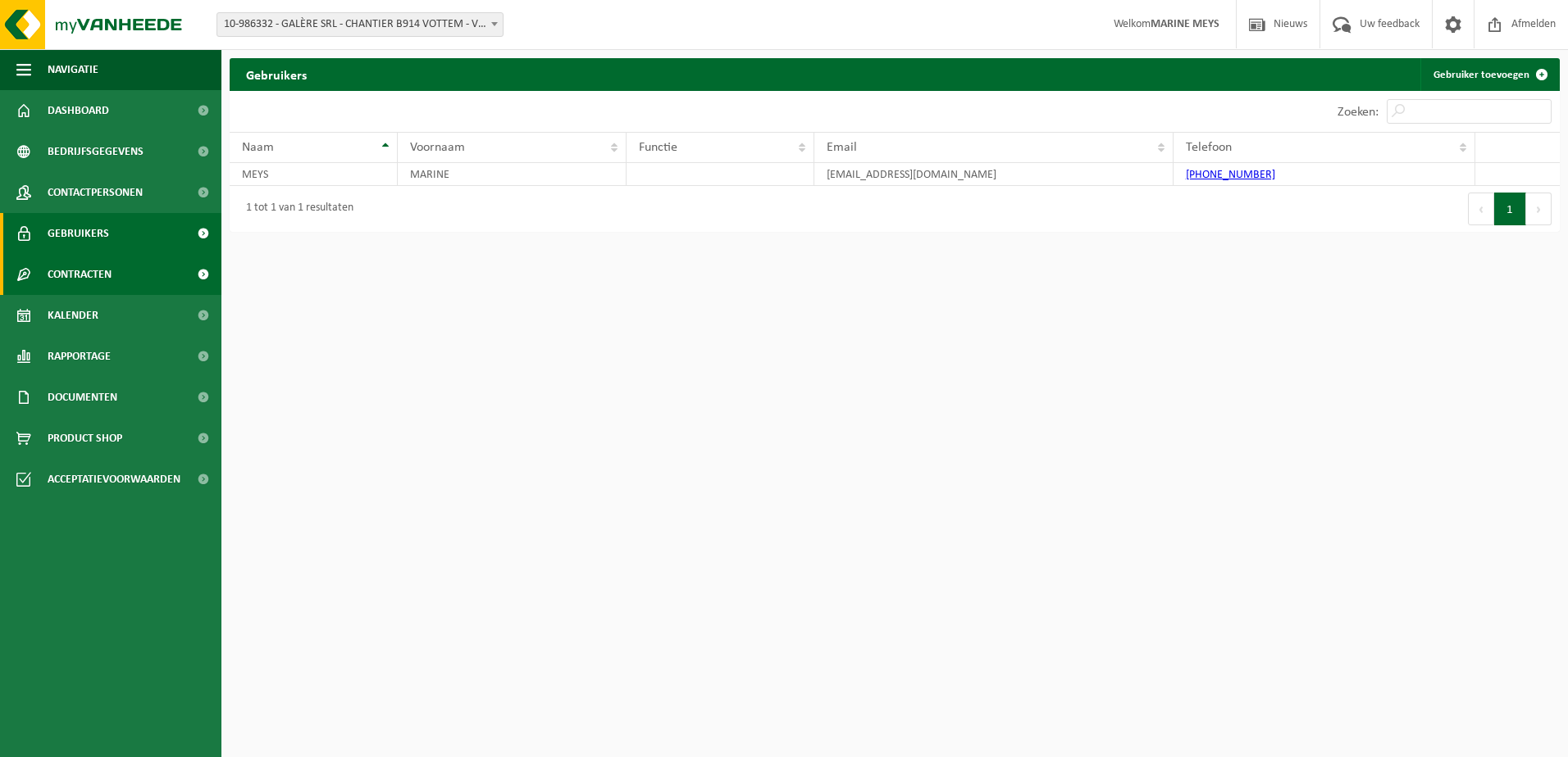
click at [117, 271] on link "Contracten" at bounding box center [110, 275] width 222 height 41
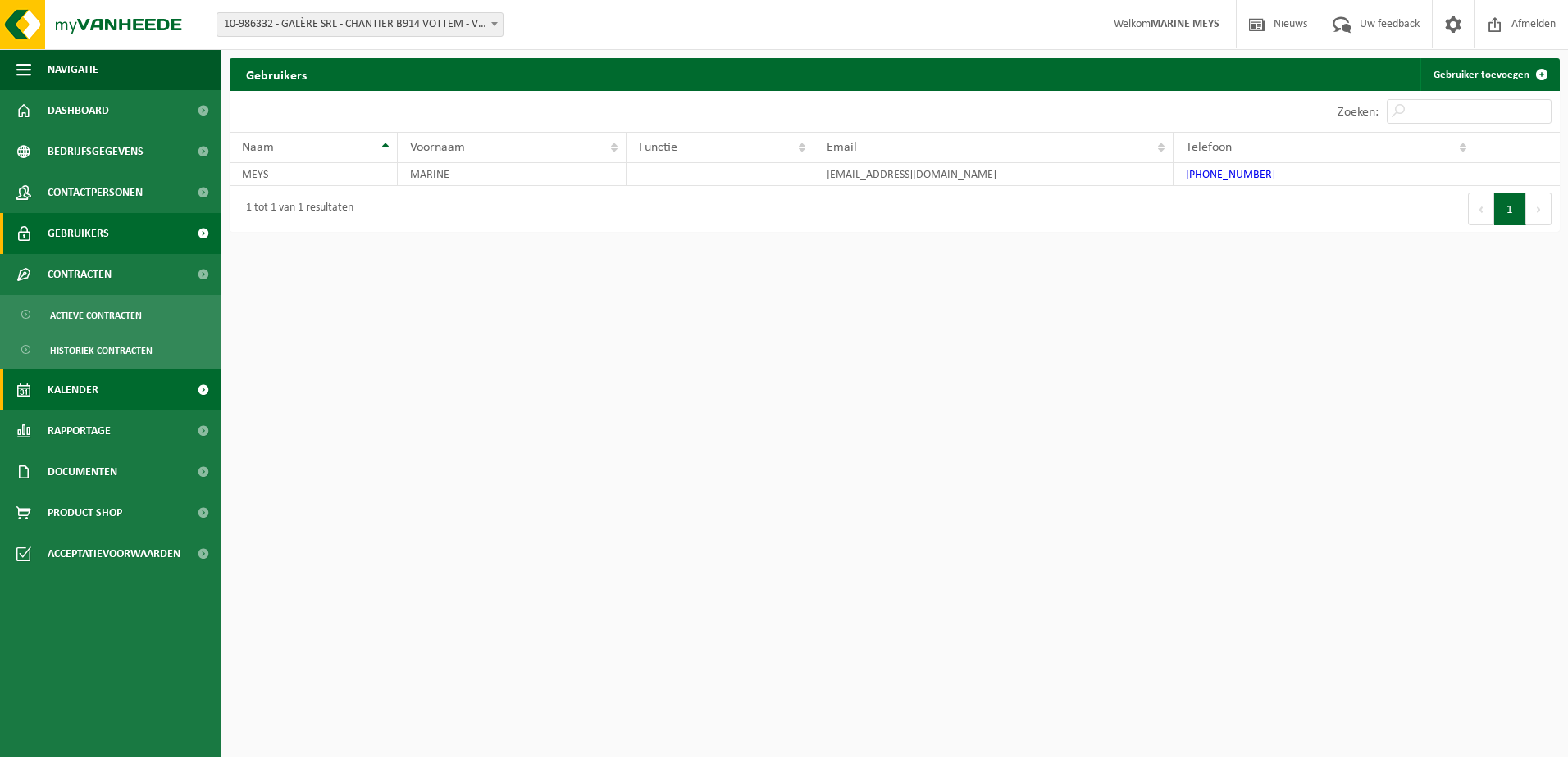
click at [96, 386] on span "Kalender" at bounding box center [73, 390] width 51 height 41
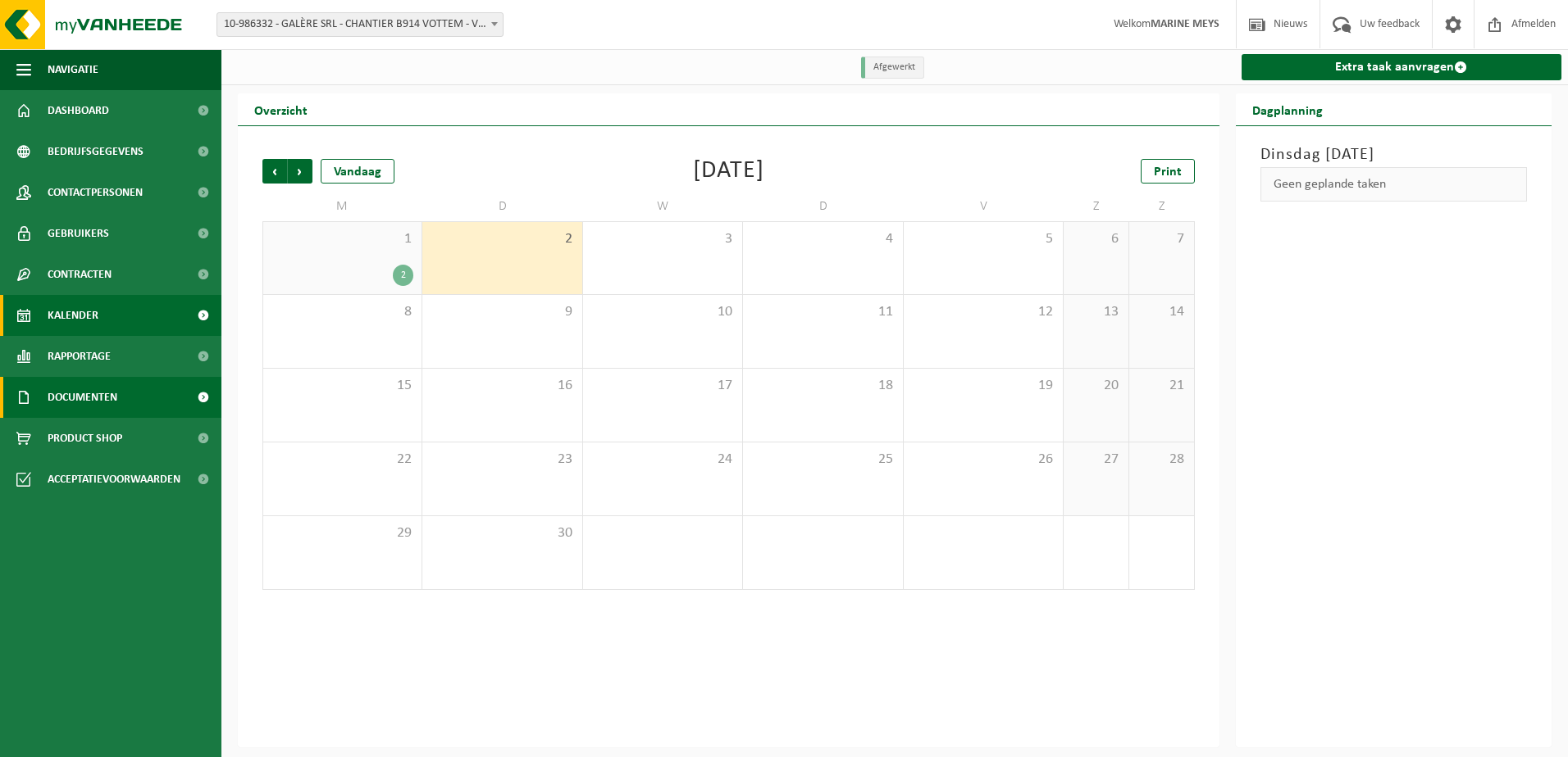
click at [89, 400] on span "Documenten" at bounding box center [82, 398] width 70 height 41
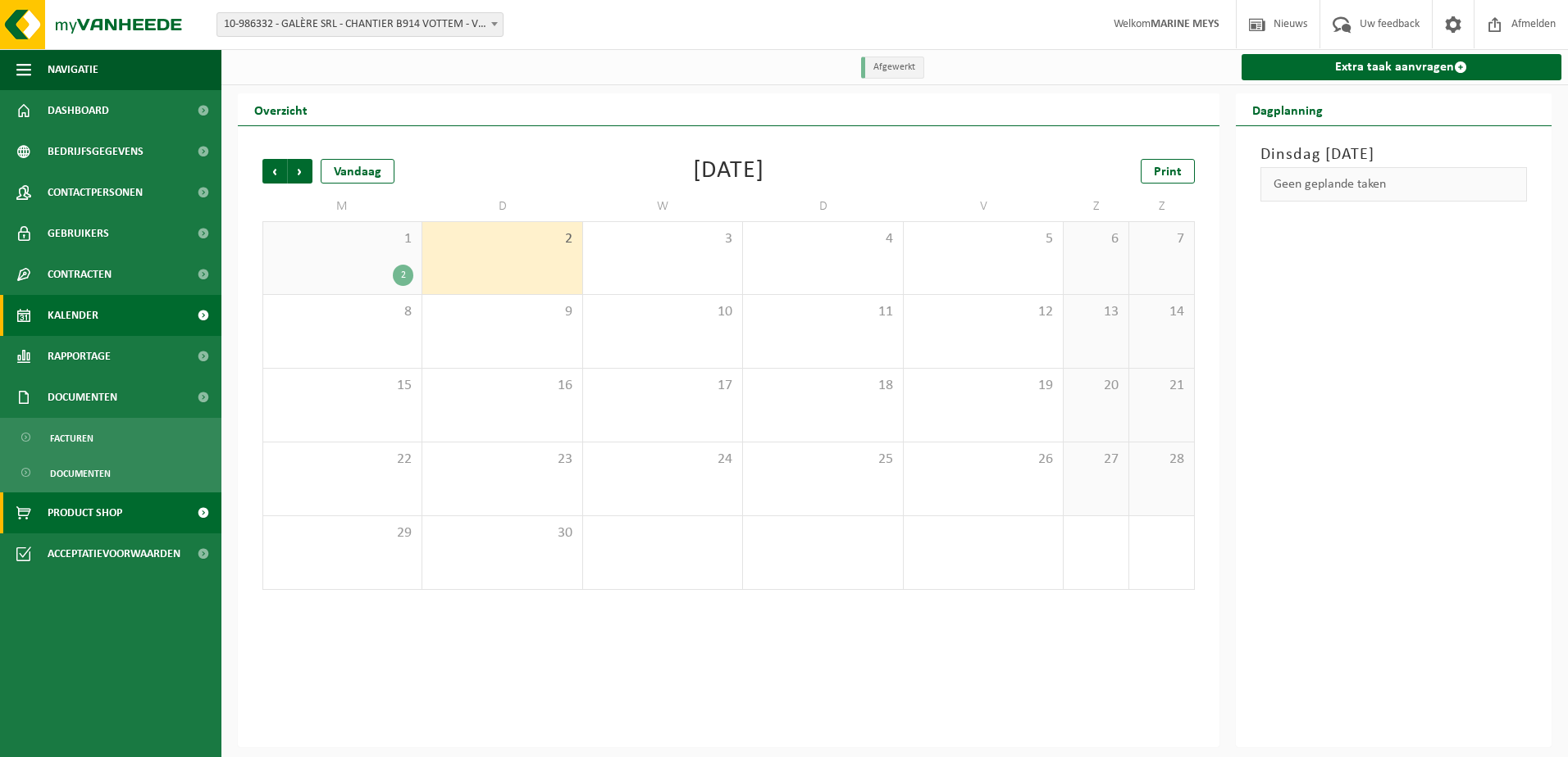
click at [100, 519] on span "Product Shop" at bounding box center [85, 513] width 75 height 41
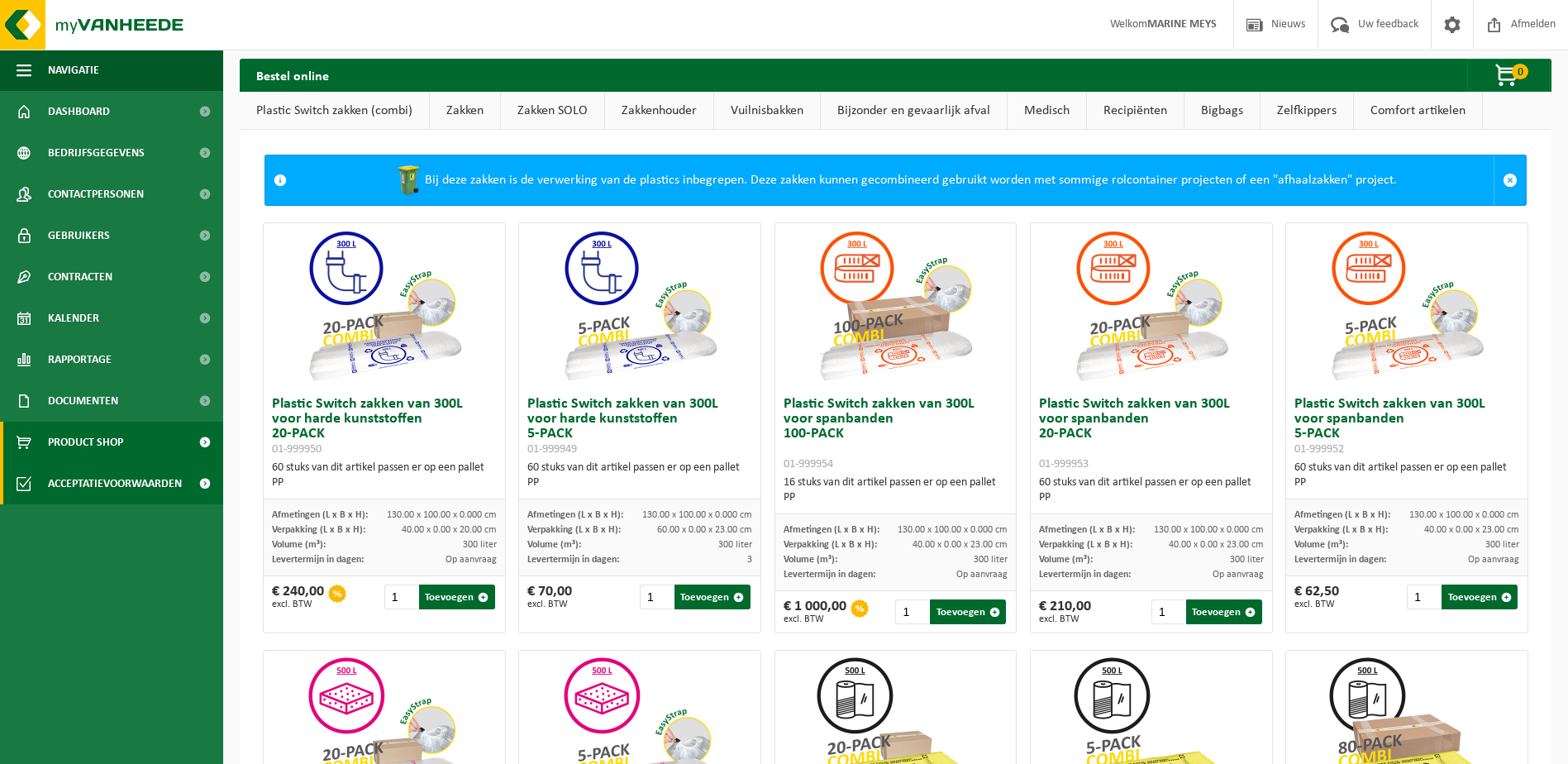
click at [116, 480] on span "Acceptatievoorwaarden" at bounding box center [114, 484] width 134 height 42
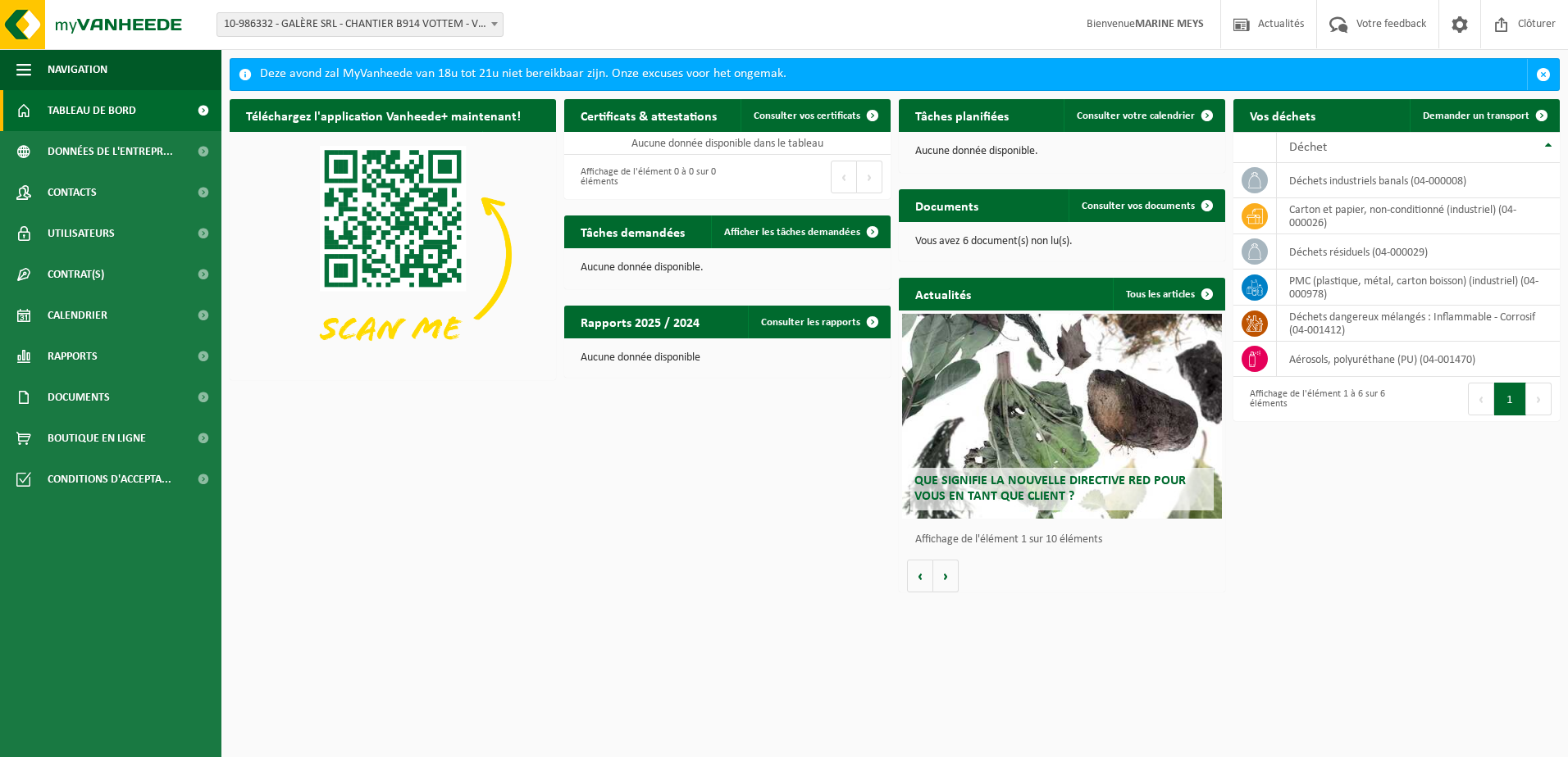
click at [421, 620] on html "Site: 10-975409 - GALÈRE SRL - CHANTIER B904 MARCHE - MARCHE-EN-FAMENNE 10-9754…" at bounding box center [784, 378] width 1568 height 757
click at [464, 516] on div "Téléchargez l'application Vanheede+ maintenant! Cachez Certificats & attestatio…" at bounding box center [894, 346] width 1339 height 510
click at [111, 201] on link "Contacts" at bounding box center [110, 193] width 222 height 41
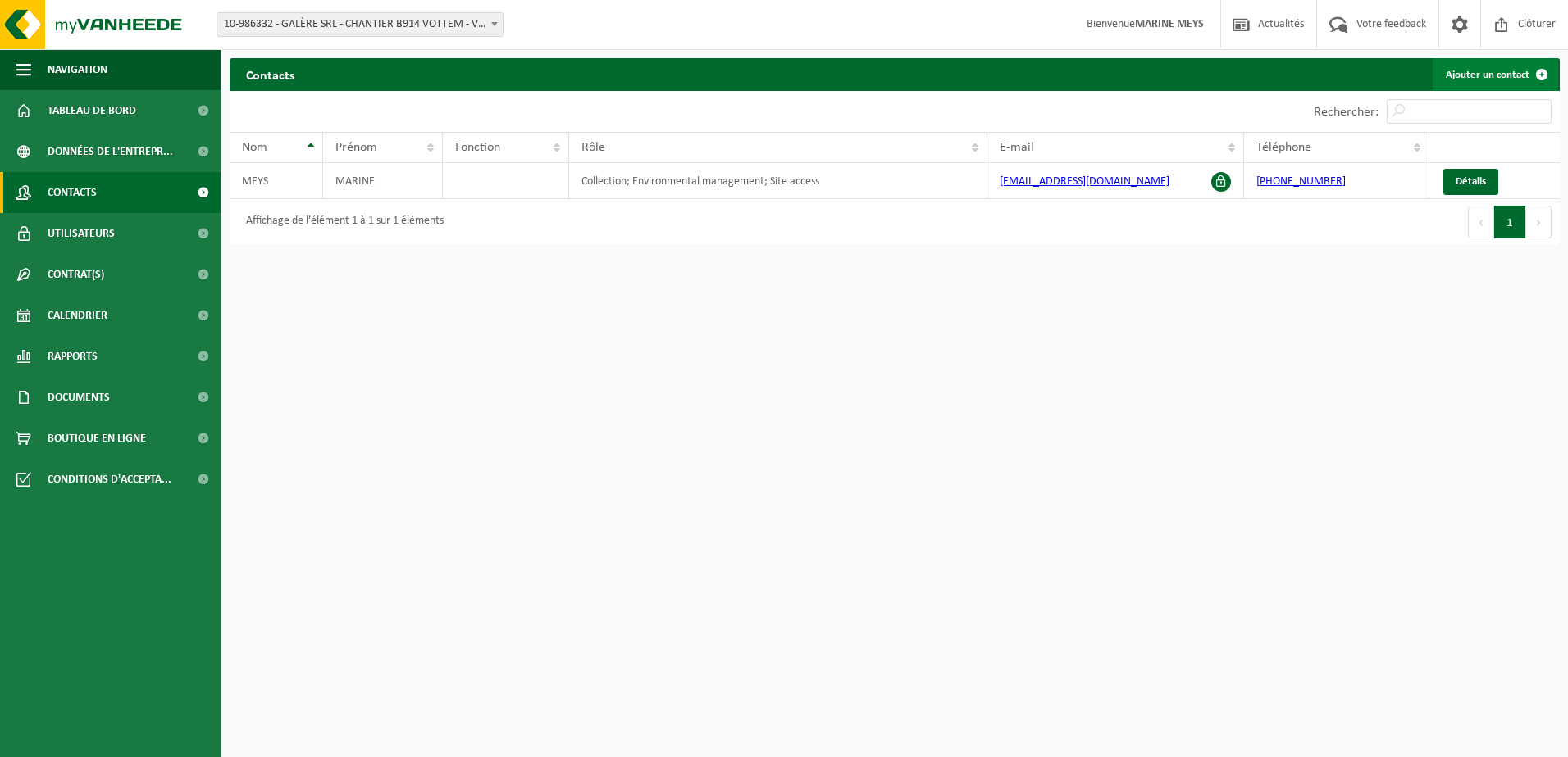
click at [1471, 67] on link "Ajouter un contact" at bounding box center [1494, 74] width 125 height 32
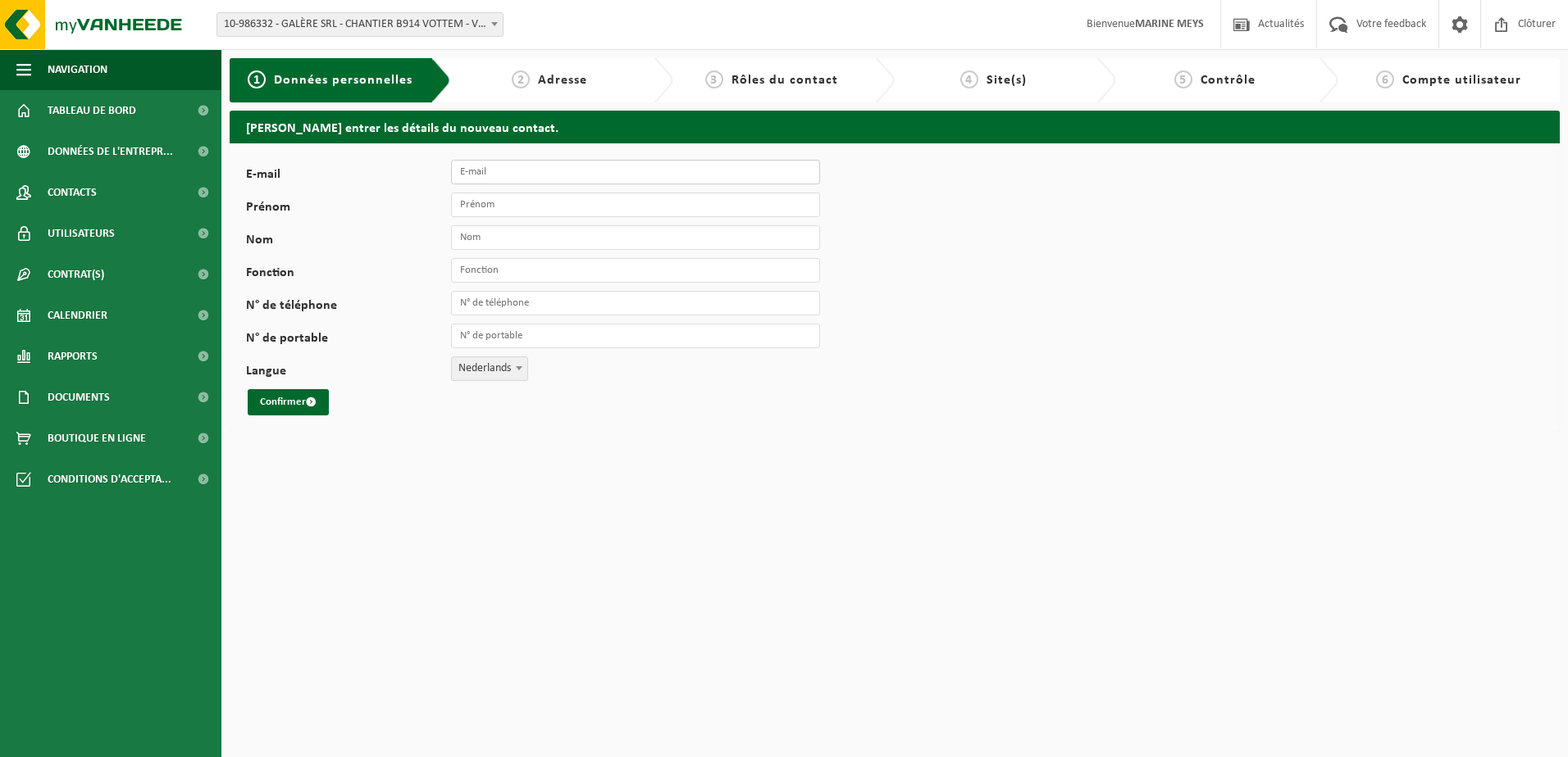
click at [478, 171] on input "E-mail" at bounding box center [635, 171] width 369 height 25
click at [471, 173] on input "E-mail" at bounding box center [635, 171] width 369 height 25
click at [464, 172] on input "E-mail" at bounding box center [635, 171] width 369 height 25
paste input "[PERSON_NAME][EMAIL_ADDRESS][DOMAIN_NAME]"
type input "[PERSON_NAME][EMAIL_ADDRESS][DOMAIN_NAME]"
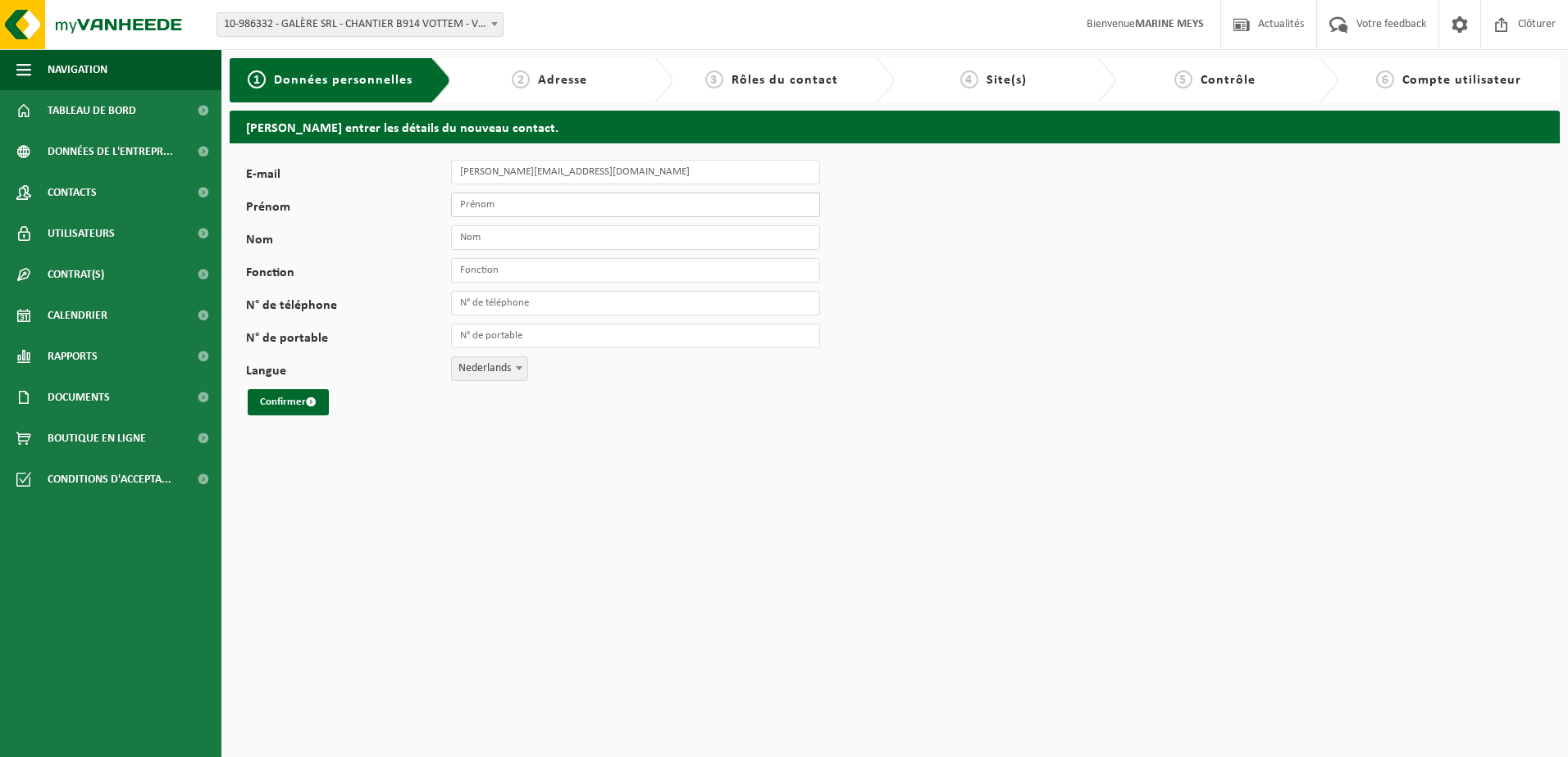
click at [476, 197] on input "Prénom" at bounding box center [635, 205] width 369 height 25
type input "[PERSON_NAME]"
click at [481, 240] on input "Nom" at bounding box center [635, 237] width 369 height 25
type input "Parmentier"
click at [498, 273] on input "Fonction" at bounding box center [635, 270] width 369 height 25
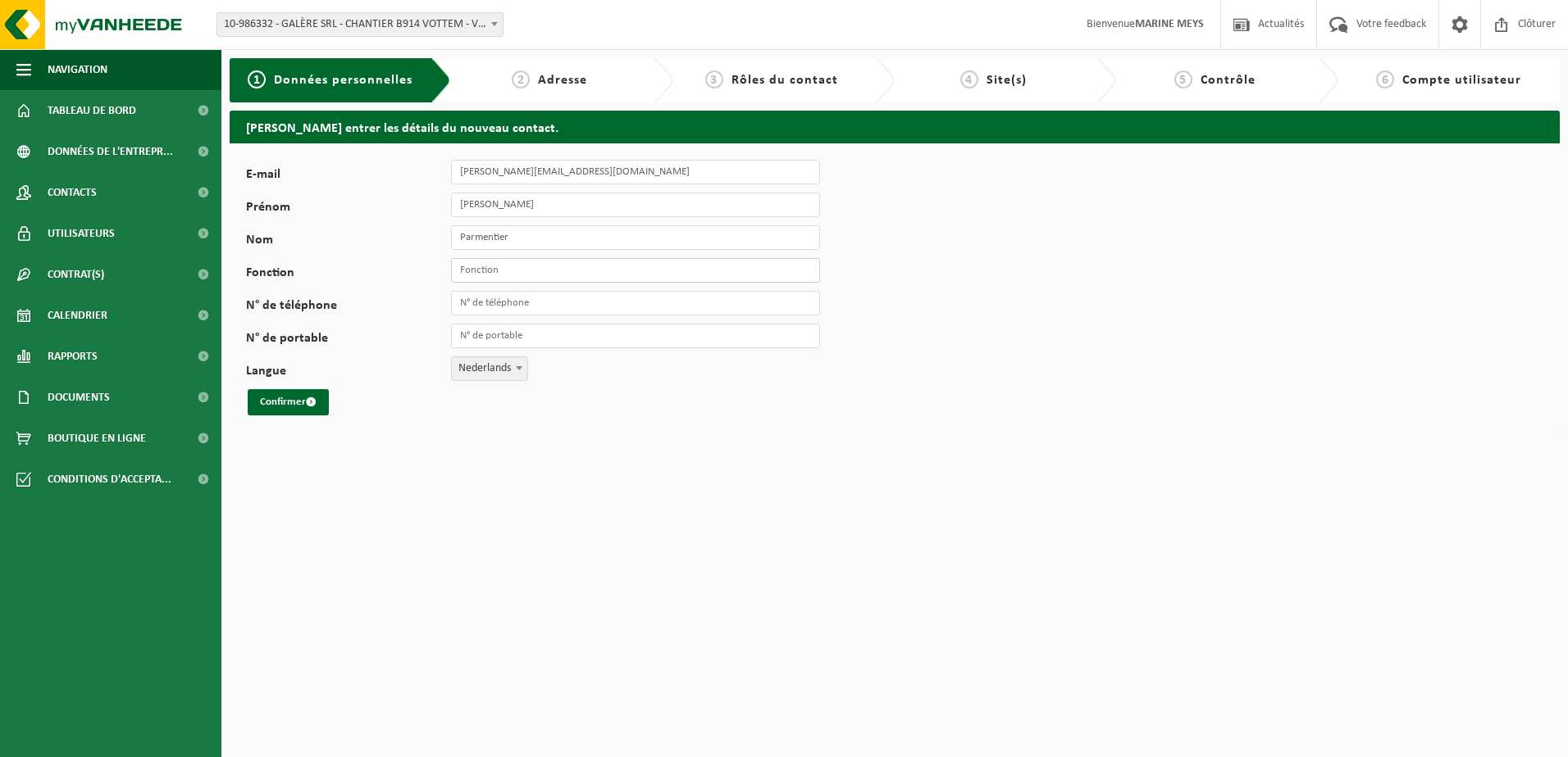
type input "Conducteur"
click at [499, 301] on input "N° de téléphone" at bounding box center [635, 303] width 369 height 25
drag, startPoint x: 539, startPoint y: 303, endPoint x: 453, endPoint y: 292, distance: 86.7
click at [453, 292] on input "[PHONE_NUMBER]" at bounding box center [635, 303] width 369 height 25
type input "[PHONE_NUMBER]"
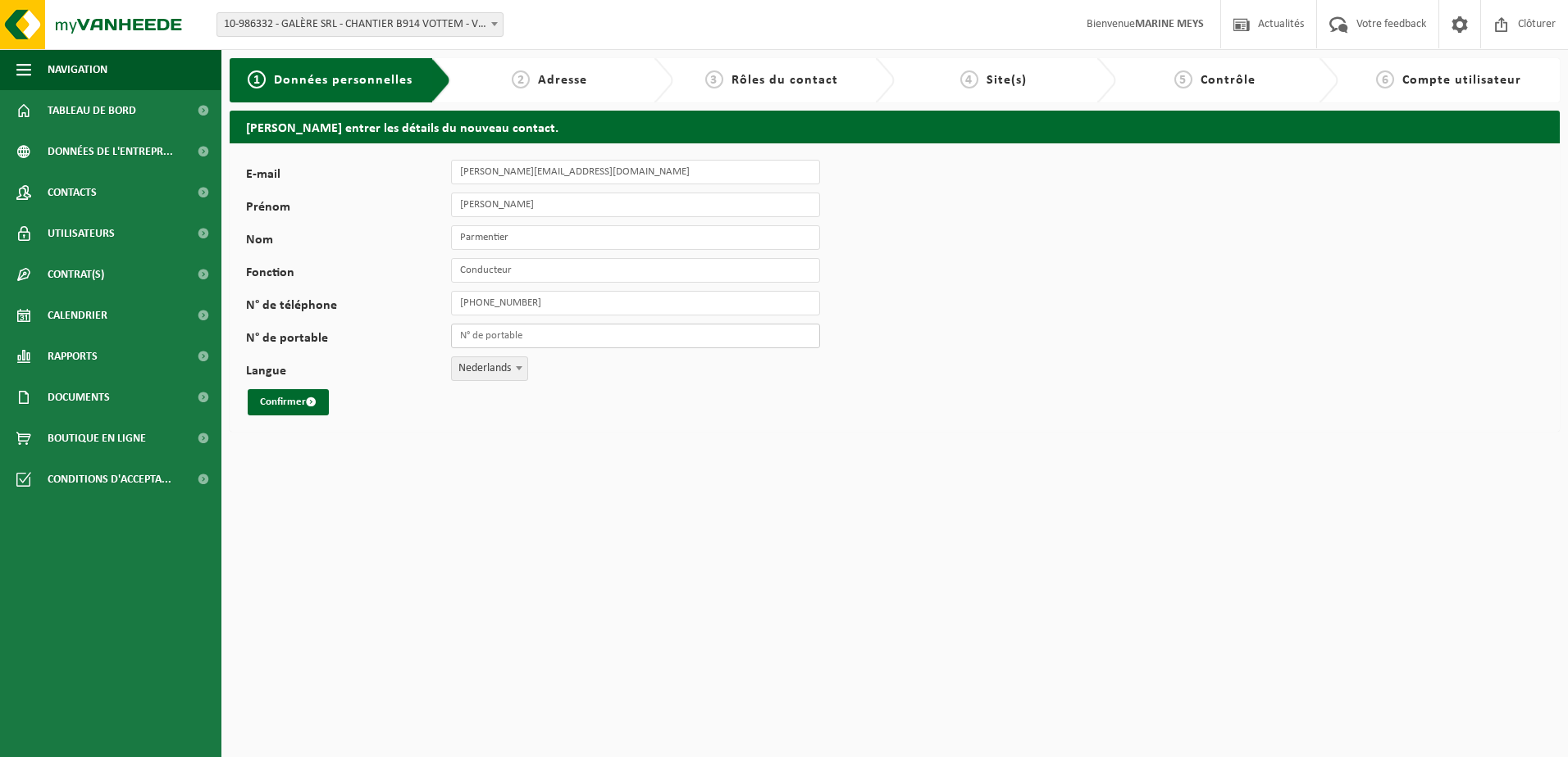
click at [473, 334] on input "N° de portable" at bounding box center [635, 336] width 369 height 25
paste input "[PHONE_NUMBER]"
type input "[PHONE_NUMBER]"
click at [491, 369] on span "Nederlands" at bounding box center [490, 368] width 76 height 23
select select "1"
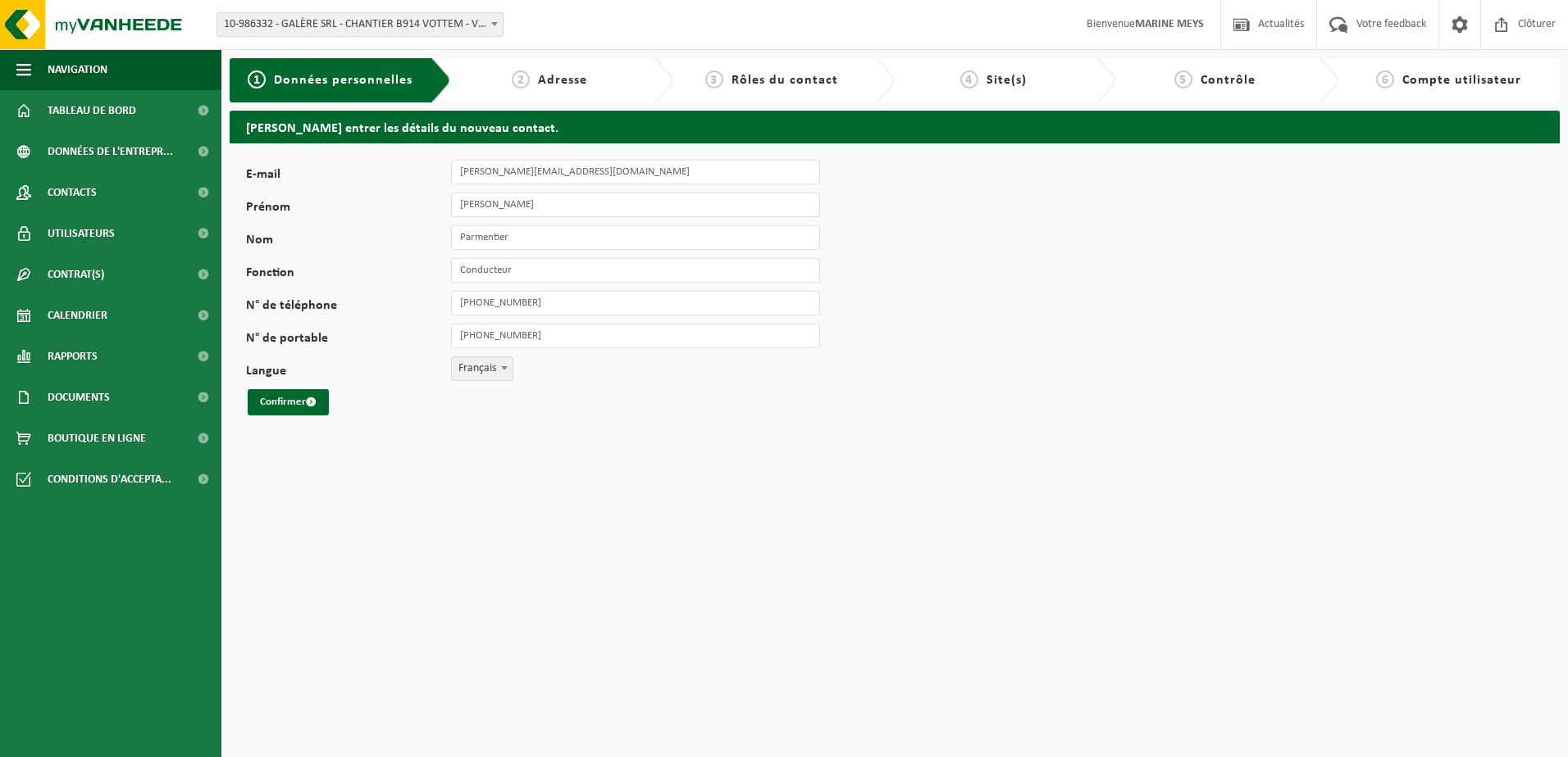
click at [384, 479] on html "Site: 10-975409 - GALÈRE SRL - CHANTIER B904 MARCHE - MARCHE-EN-FAMENNE 10-9754…" at bounding box center [784, 378] width 1568 height 757
click at [296, 396] on button "Confirmer" at bounding box center [288, 402] width 81 height 27
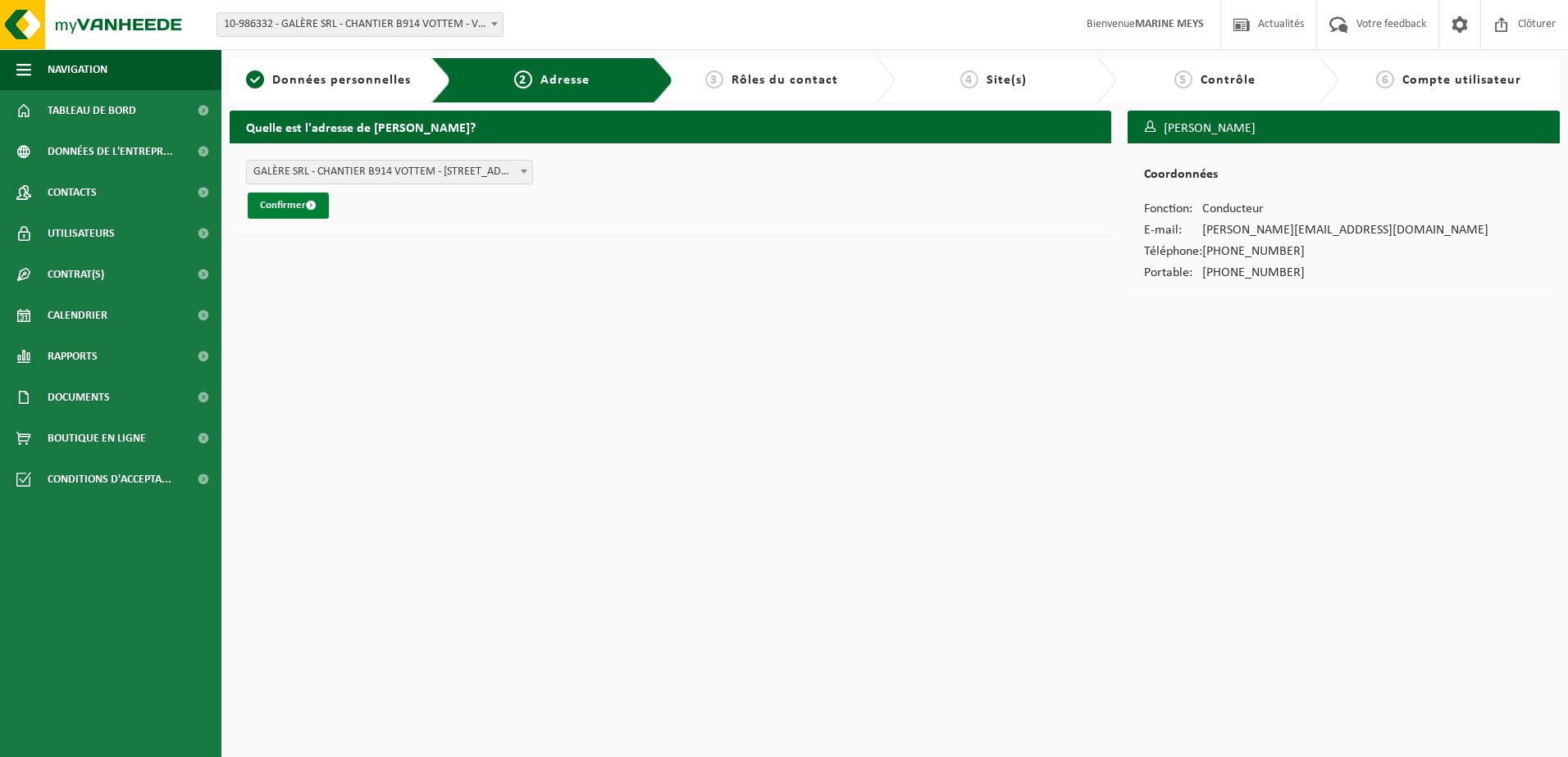
click at [294, 207] on button "Confirmer" at bounding box center [288, 206] width 81 height 27
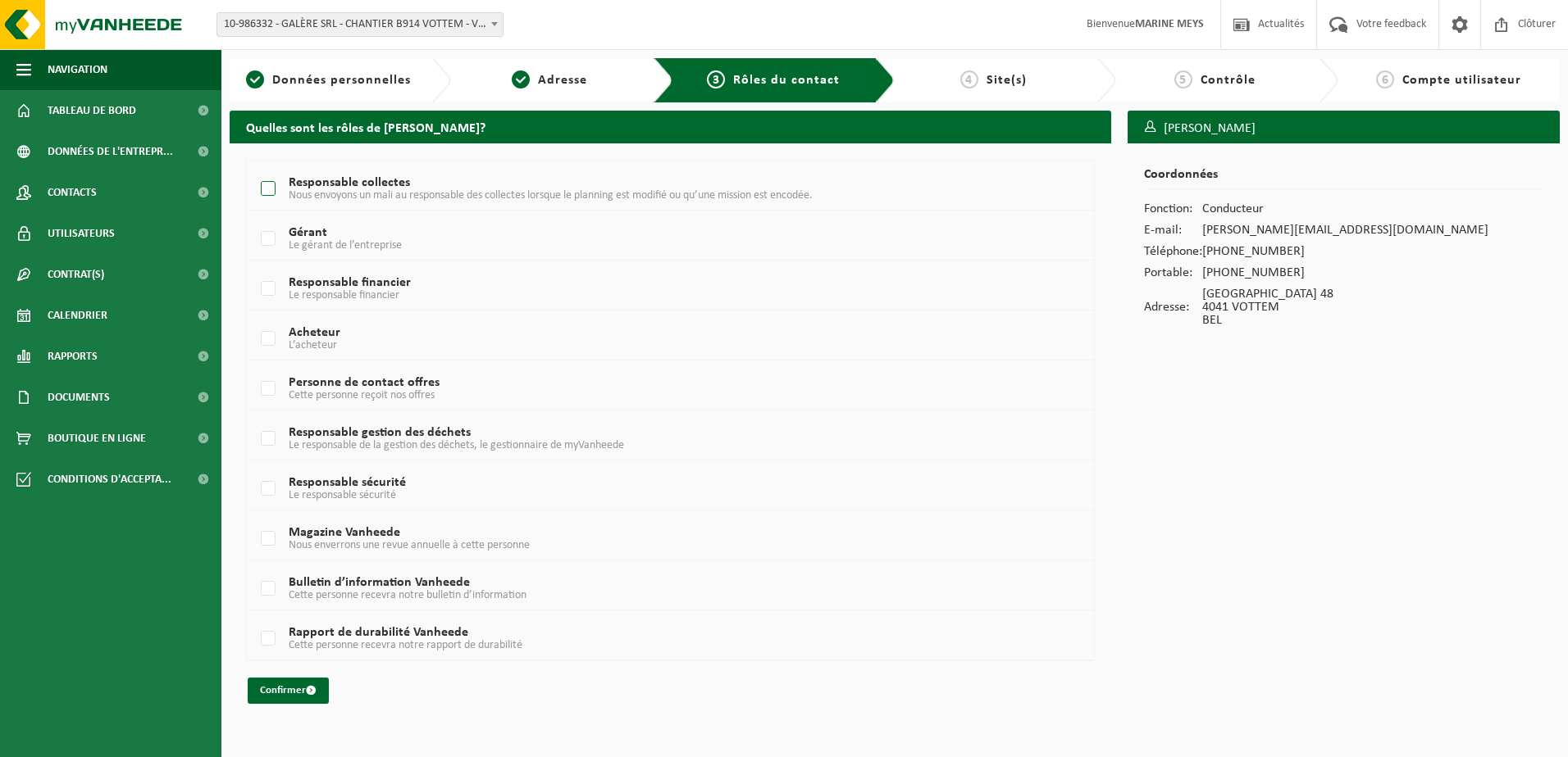
click at [267, 185] on label "Responsable collectes Nous envoyons un mali au responsable des collectes lorsqu…" at bounding box center [634, 189] width 754 height 25
click at [255, 169] on input "Responsable collectes Nous envoyons un mali au responsable des collectes lorsqu…" at bounding box center [254, 168] width 1 height 1
checkbox input "true"
click at [263, 247] on label "Gérant Le gérant de l’entreprise" at bounding box center [634, 239] width 754 height 25
click at [255, 219] on input "Gérant Le gérant de l’entreprise" at bounding box center [254, 218] width 1 height 1
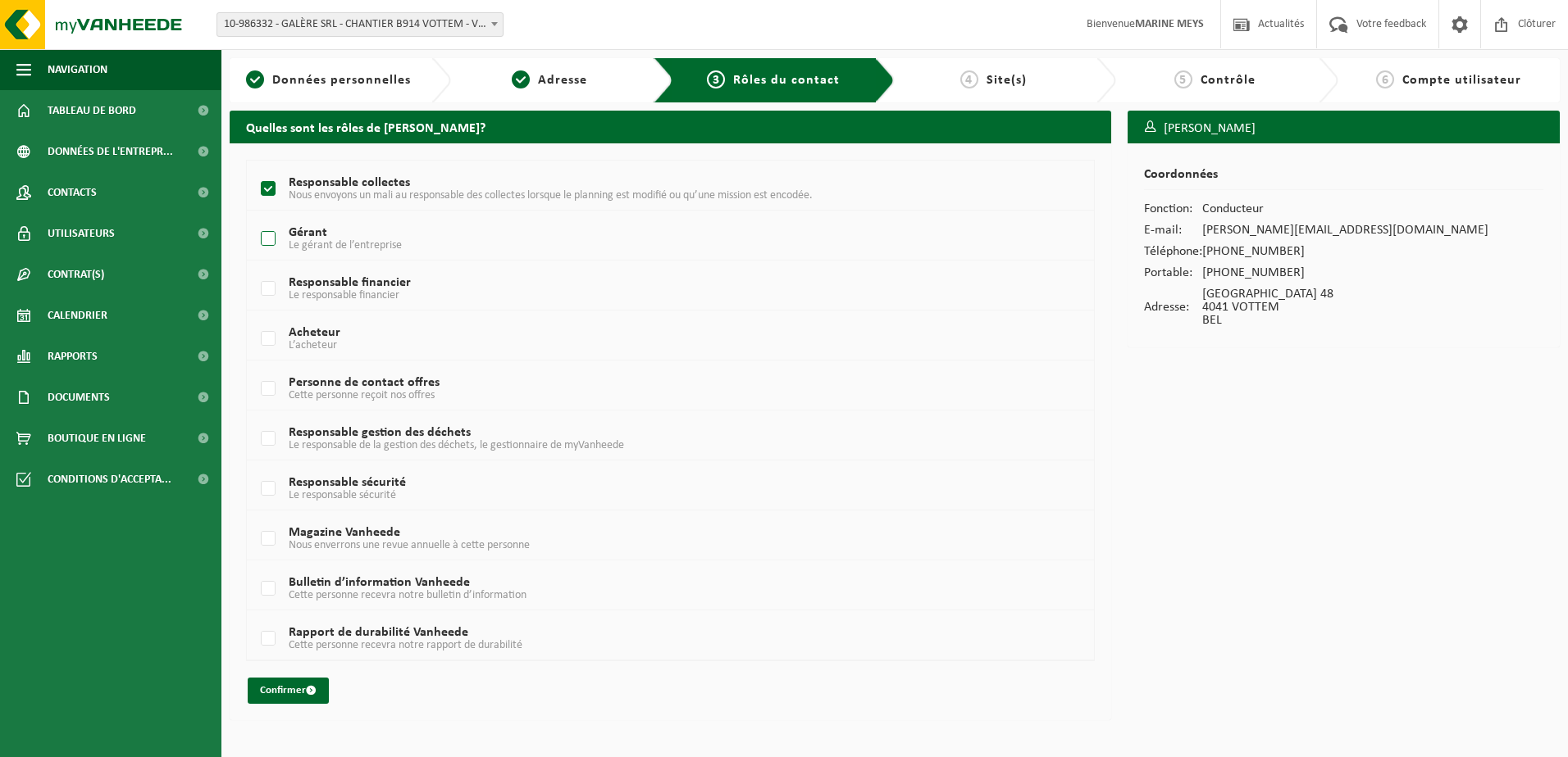
checkbox input "true"
click at [341, 443] on span "Le responsable de la gestion des déchets, le gestionnaire de myVanheede" at bounding box center [456, 445] width 336 height 12
click at [255, 418] on input "Responsable gestion des déchets Le responsable de la gestion des déchets, le ge…" at bounding box center [254, 418] width 1 height 1
checkbox input "true"
click at [292, 691] on button "Confirmer" at bounding box center [288, 691] width 81 height 27
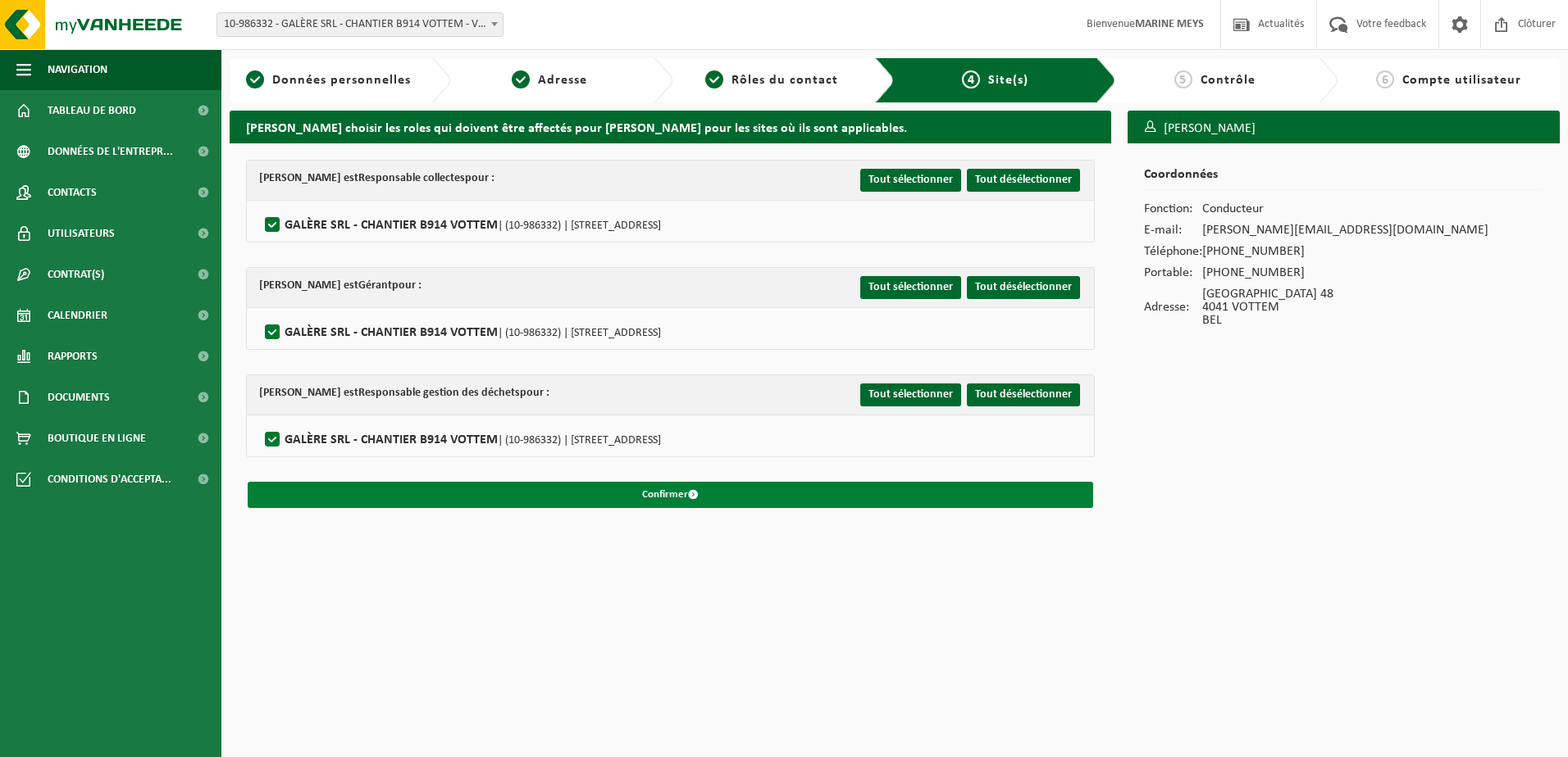
click at [691, 486] on button "Confirmer" at bounding box center [670, 495] width 845 height 27
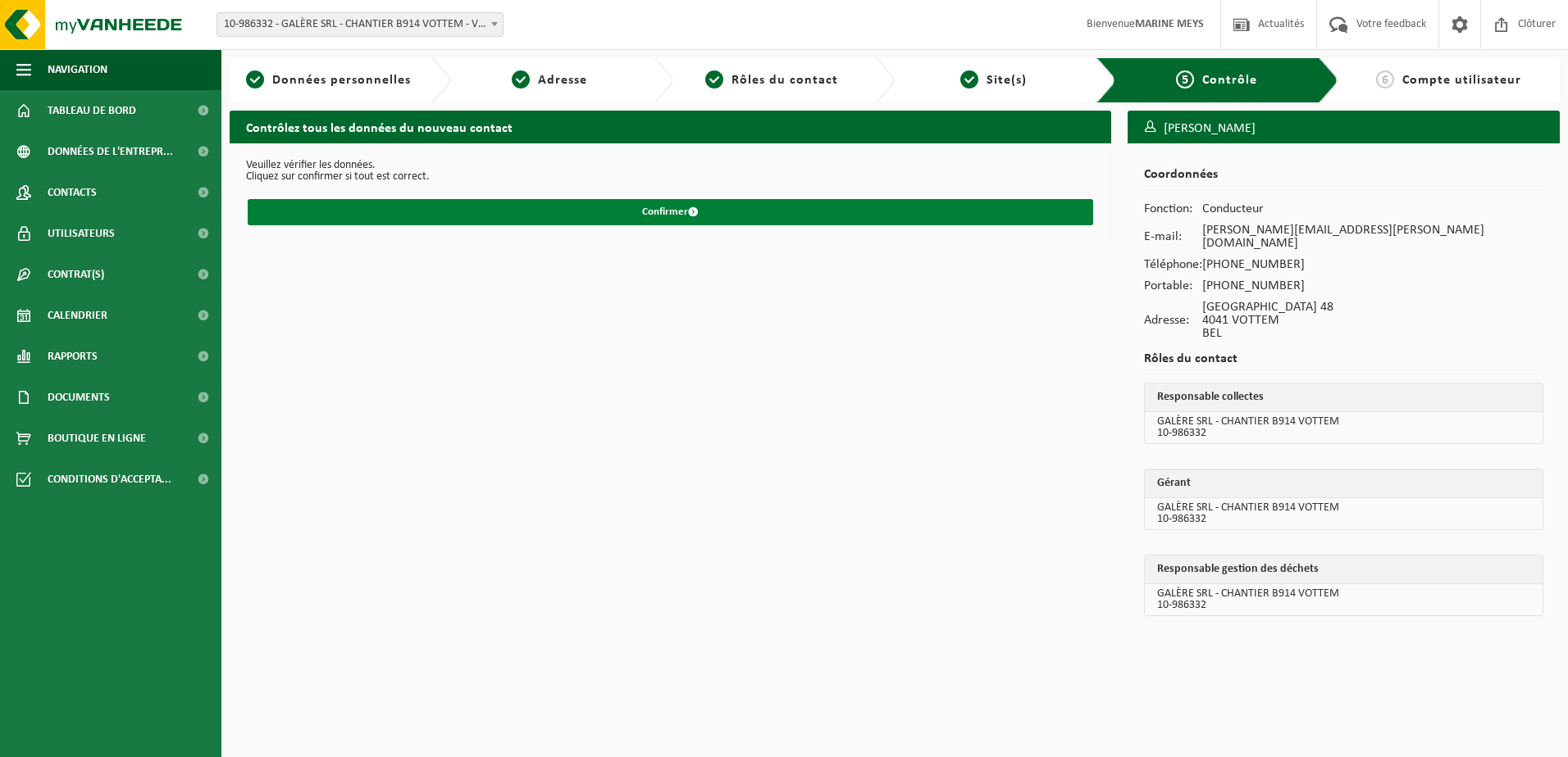
click at [653, 218] on button "Confirmer" at bounding box center [670, 212] width 845 height 27
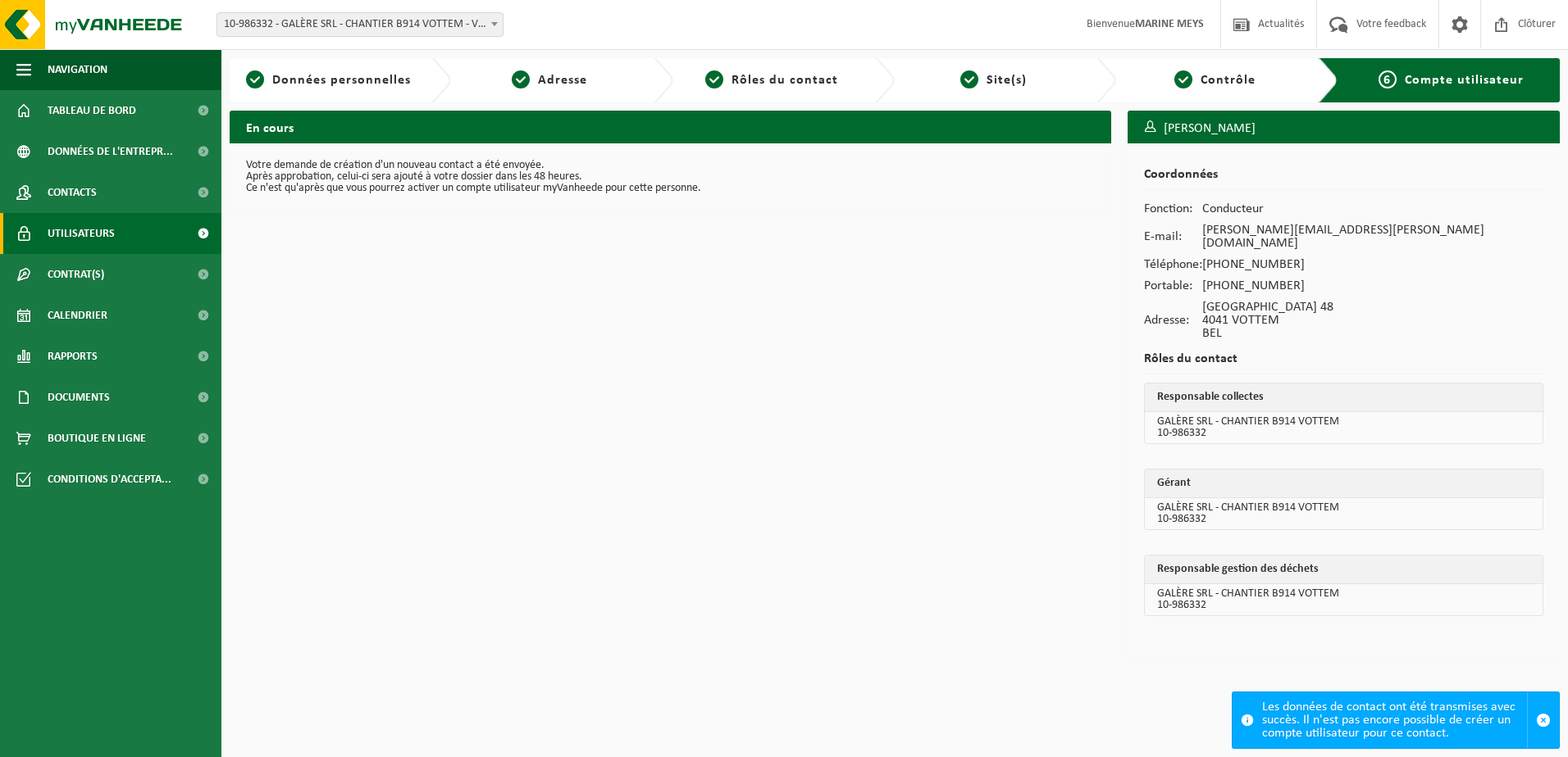
click at [98, 240] on span "Utilisateurs" at bounding box center [81, 233] width 67 height 41
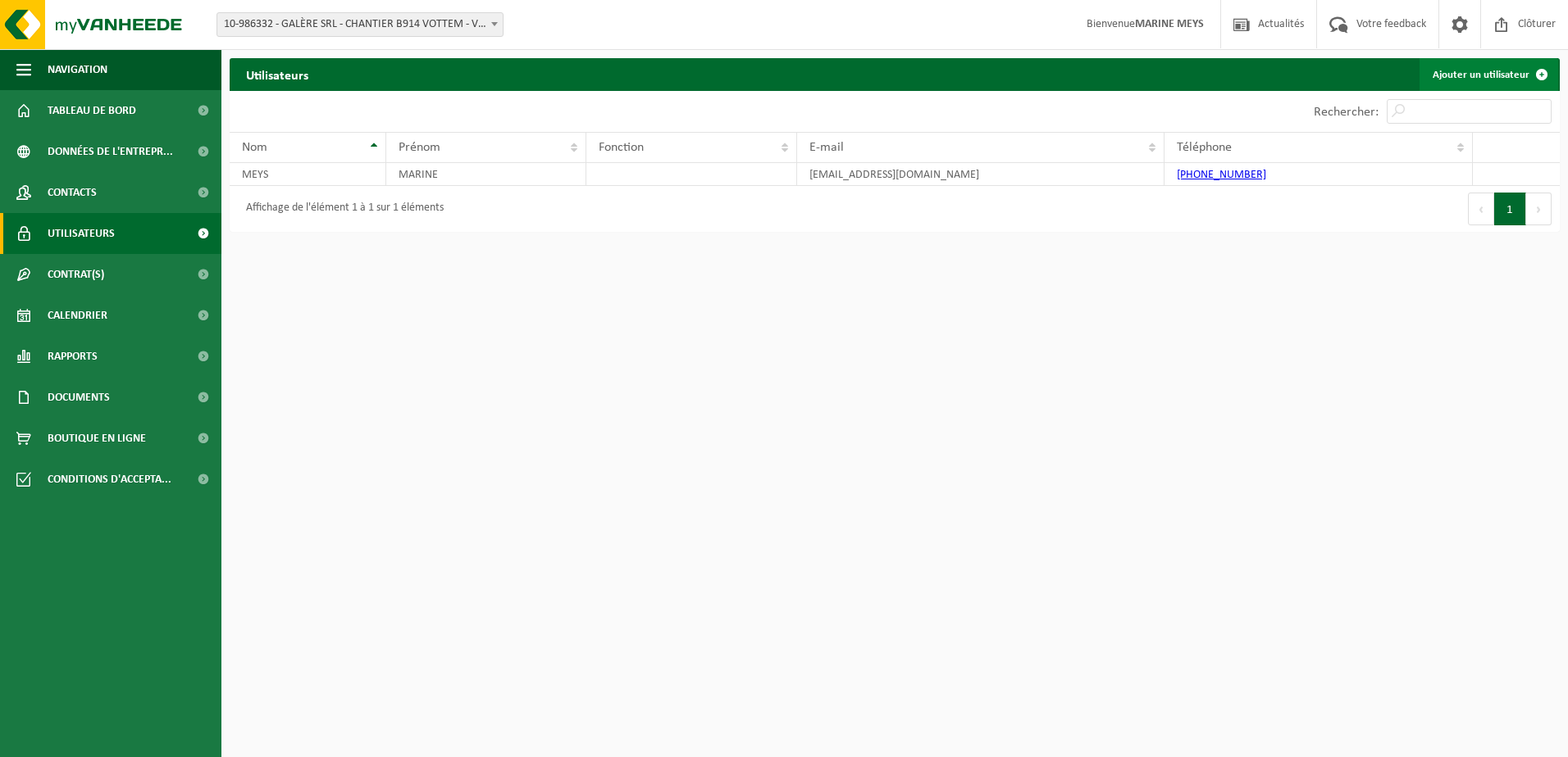
click at [1485, 73] on link "Ajouter un utilisateur" at bounding box center [1488, 74] width 139 height 32
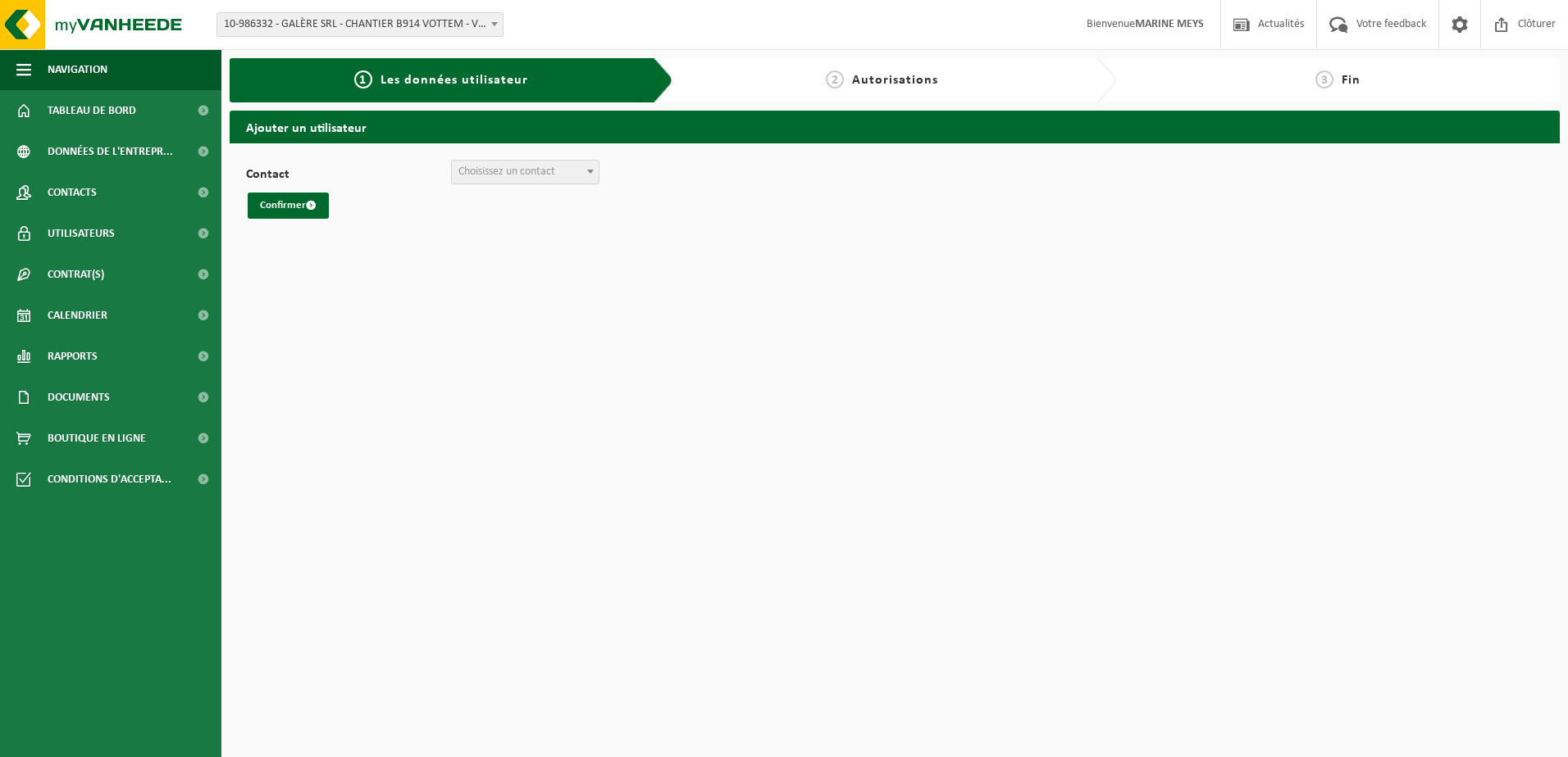
click at [502, 167] on span "Choisissez un contact" at bounding box center [506, 171] width 97 height 12
select select "0"
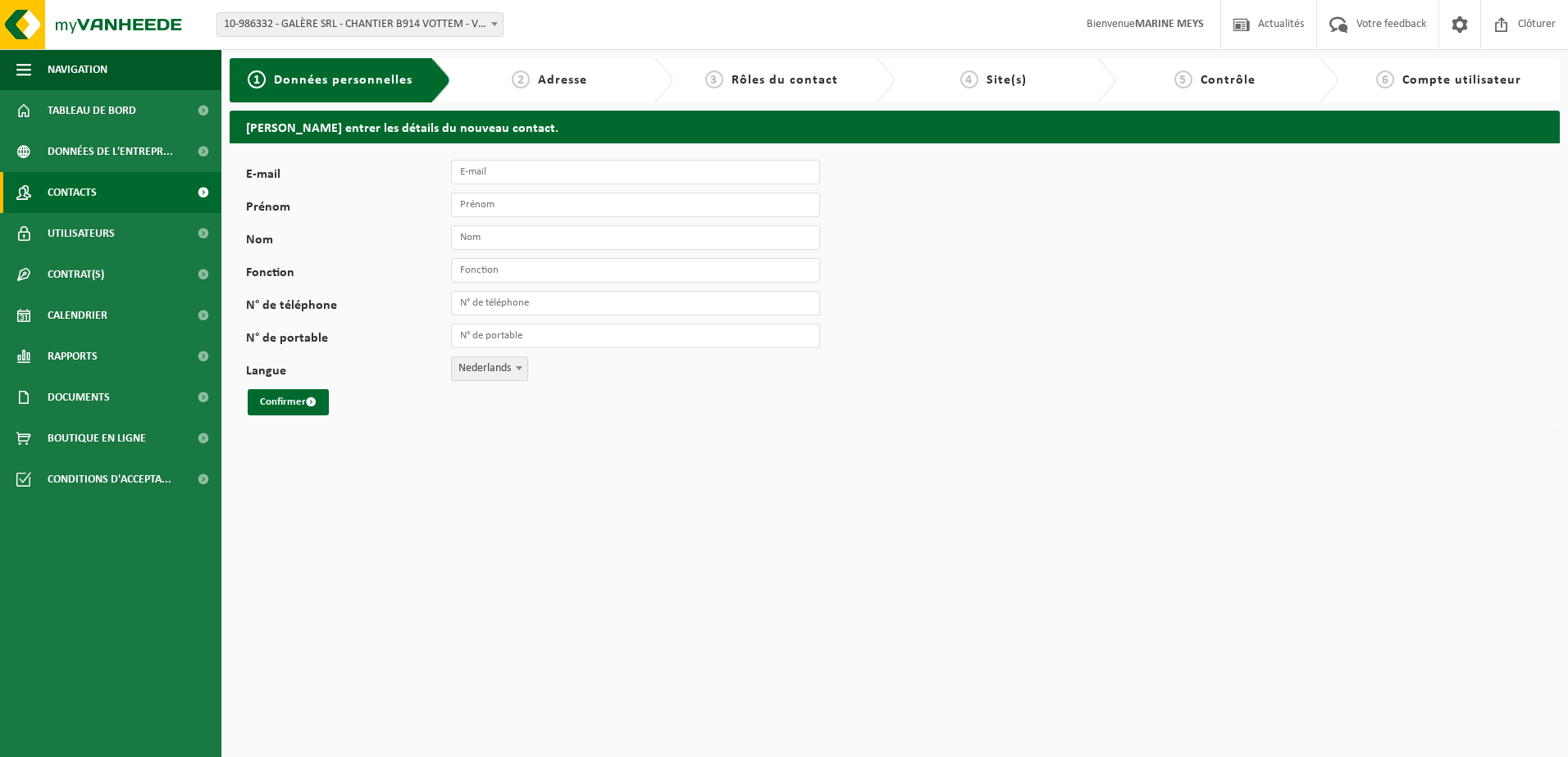
click at [74, 195] on span "Contacts" at bounding box center [72, 193] width 49 height 41
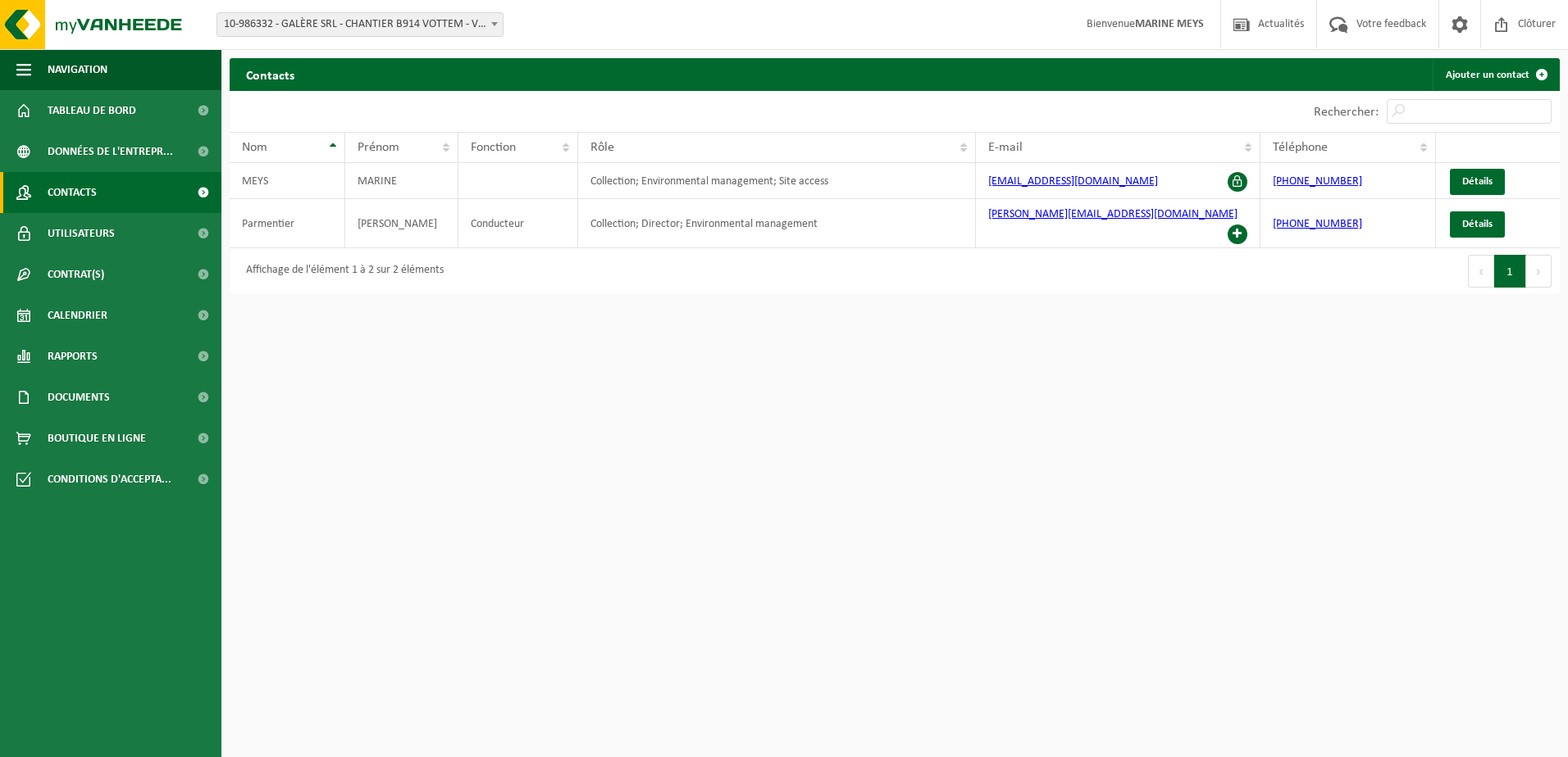
click at [845, 444] on html "Site: 10-975409 - GALÈRE SRL - CHANTIER B904 MARCHE - MARCHE-EN-FAMENNE 10-9754…" at bounding box center [784, 378] width 1568 height 757
click at [81, 222] on span "Utilisateurs" at bounding box center [81, 233] width 67 height 41
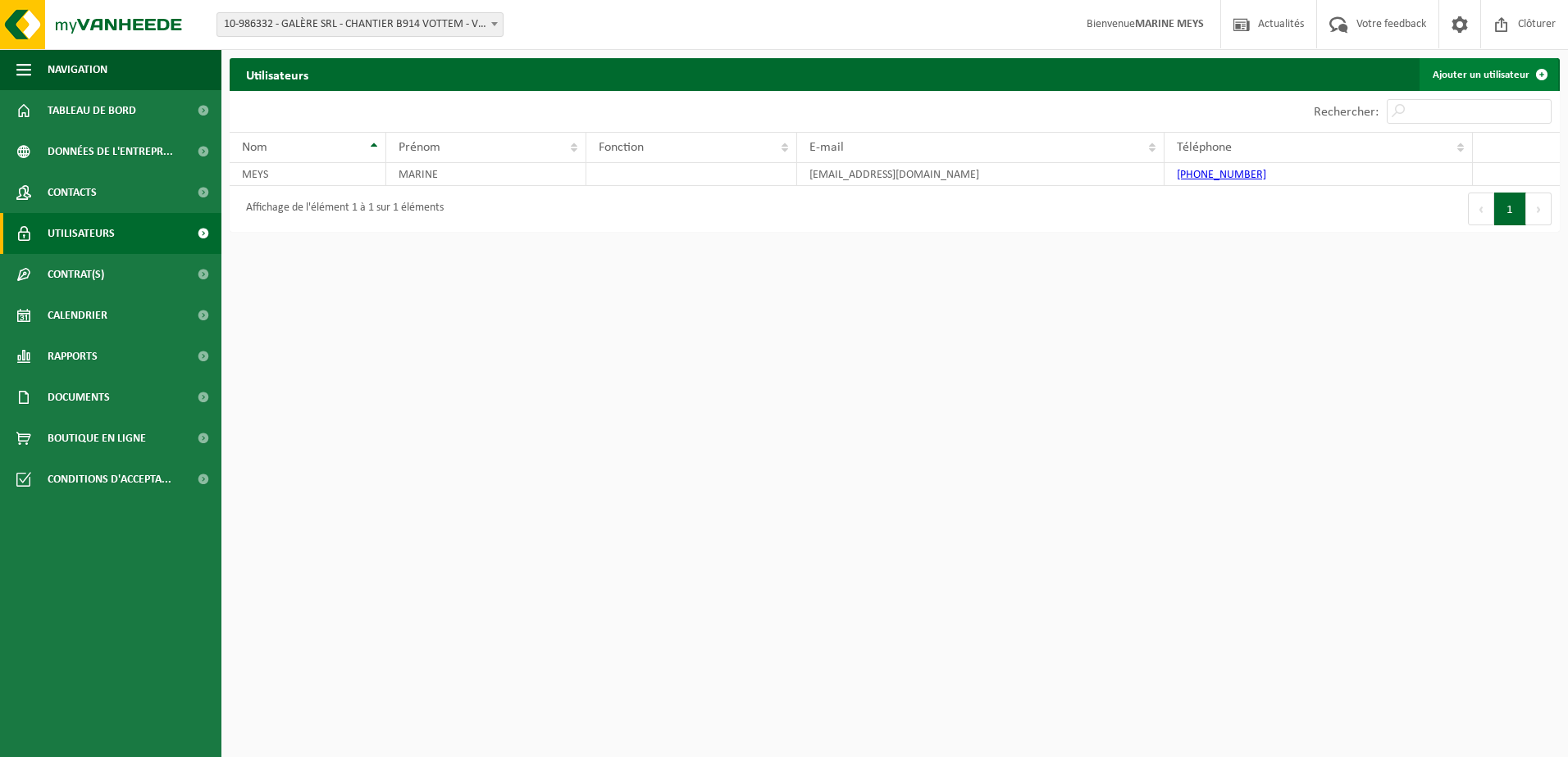
click at [1483, 81] on link "Ajouter un utilisateur" at bounding box center [1488, 74] width 139 height 32
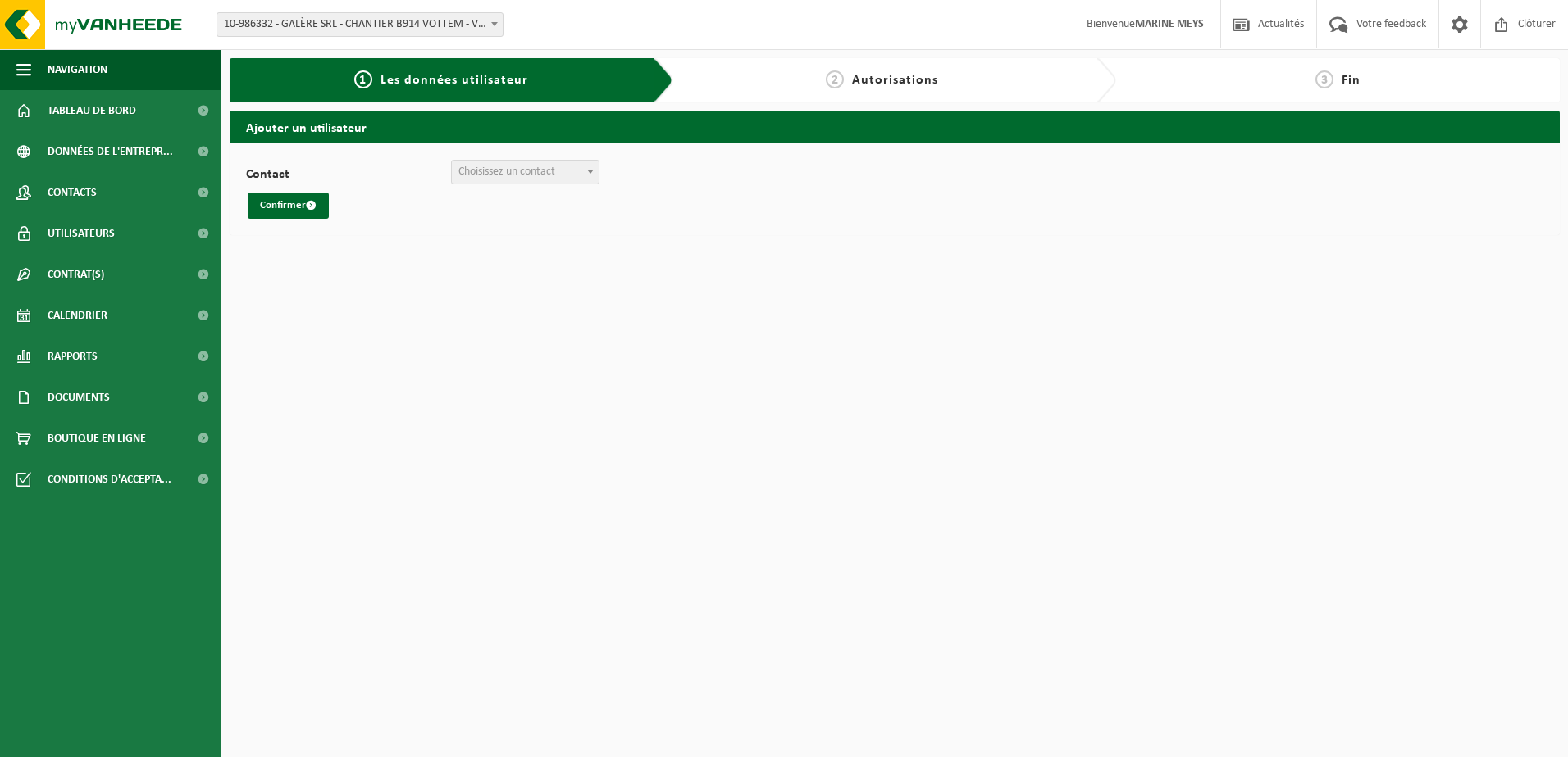
click at [496, 174] on span "Choisissez un contact" at bounding box center [506, 171] width 97 height 12
drag, startPoint x: 353, startPoint y: 226, endPoint x: 311, endPoint y: 218, distance: 42.8
click at [353, 227] on div "Contact + Créer un nouveau contact [PERSON_NAME] un contact Confirmer" at bounding box center [894, 189] width 1330 height 92
click at [120, 109] on span "Tableau de bord" at bounding box center [92, 111] width 89 height 41
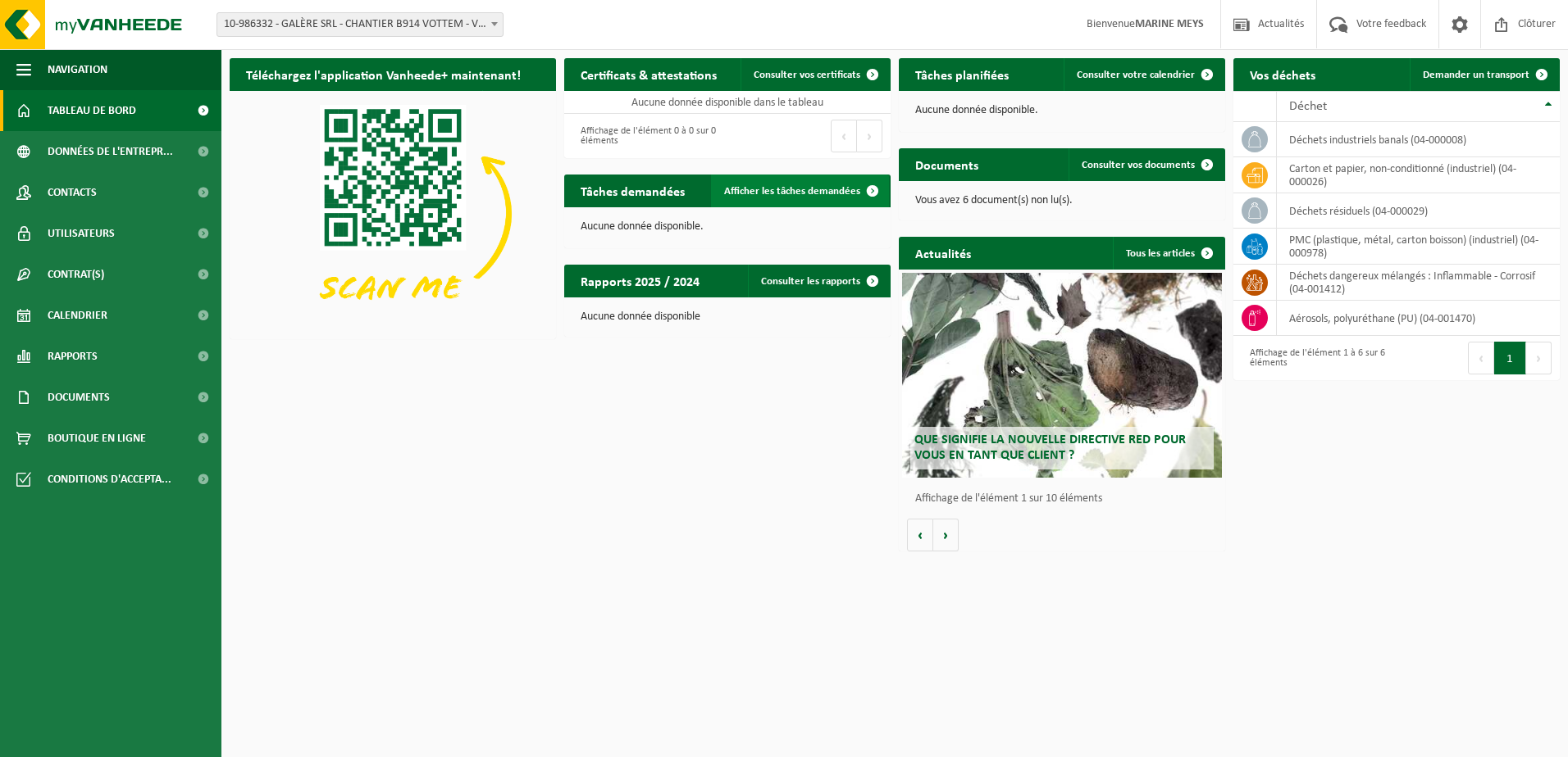
click at [766, 192] on span "Afficher les tâches demandées" at bounding box center [792, 191] width 136 height 11
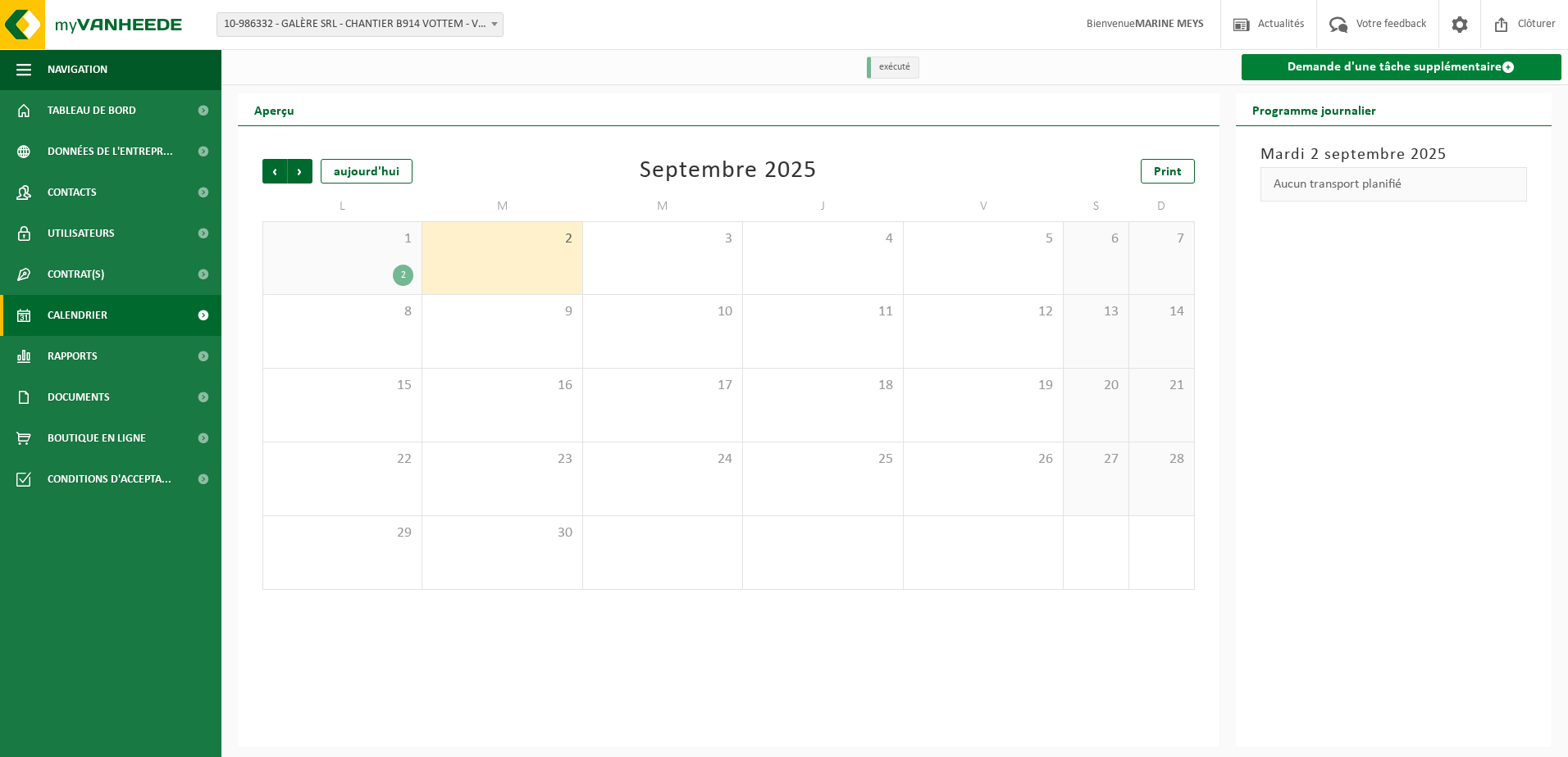
click at [1388, 66] on link "Demande d'une tâche supplémentaire" at bounding box center [1402, 67] width 321 height 27
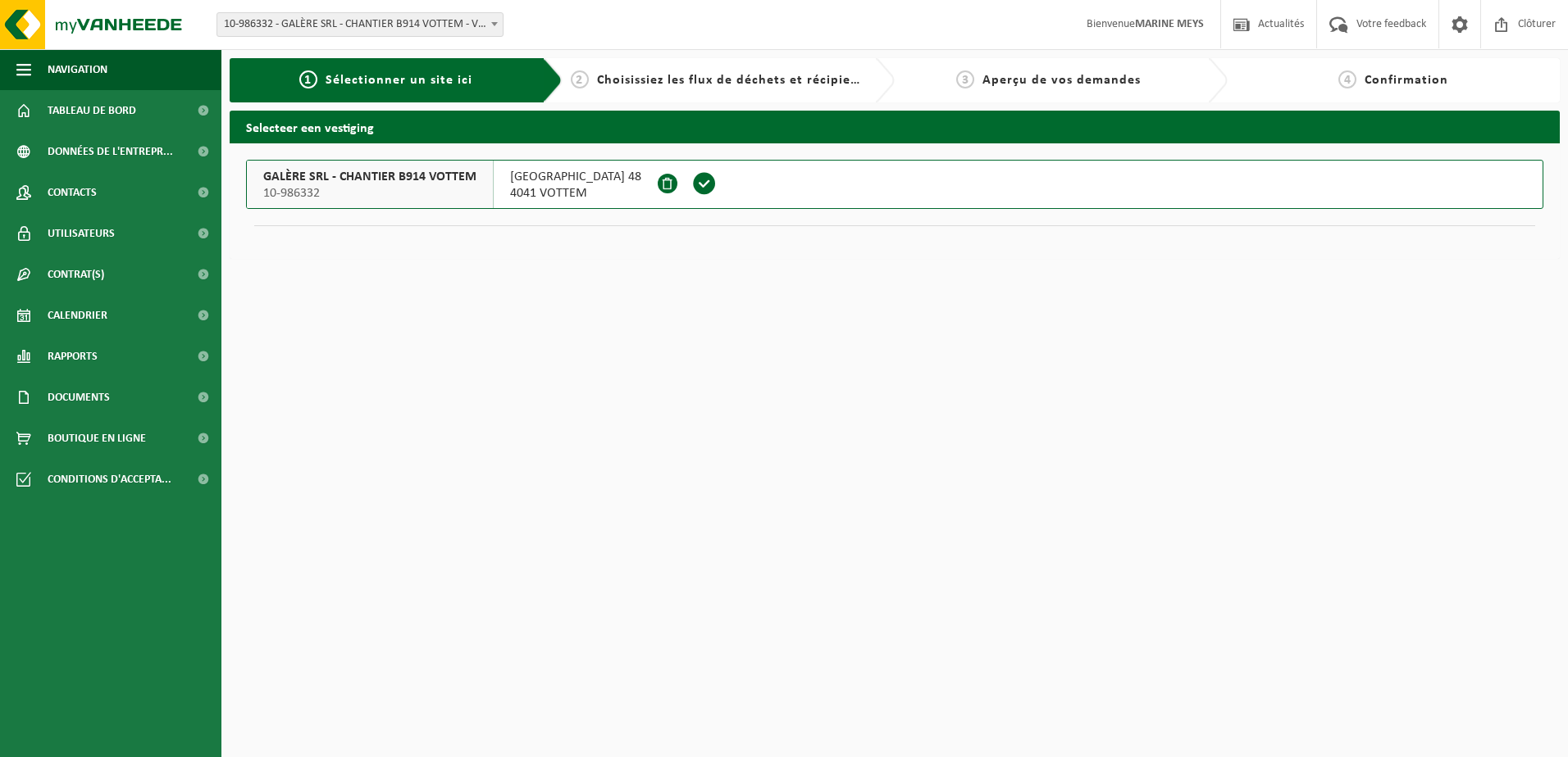
click at [497, 178] on div "[STREET_ADDRESS]" at bounding box center [575, 184] width 164 height 47
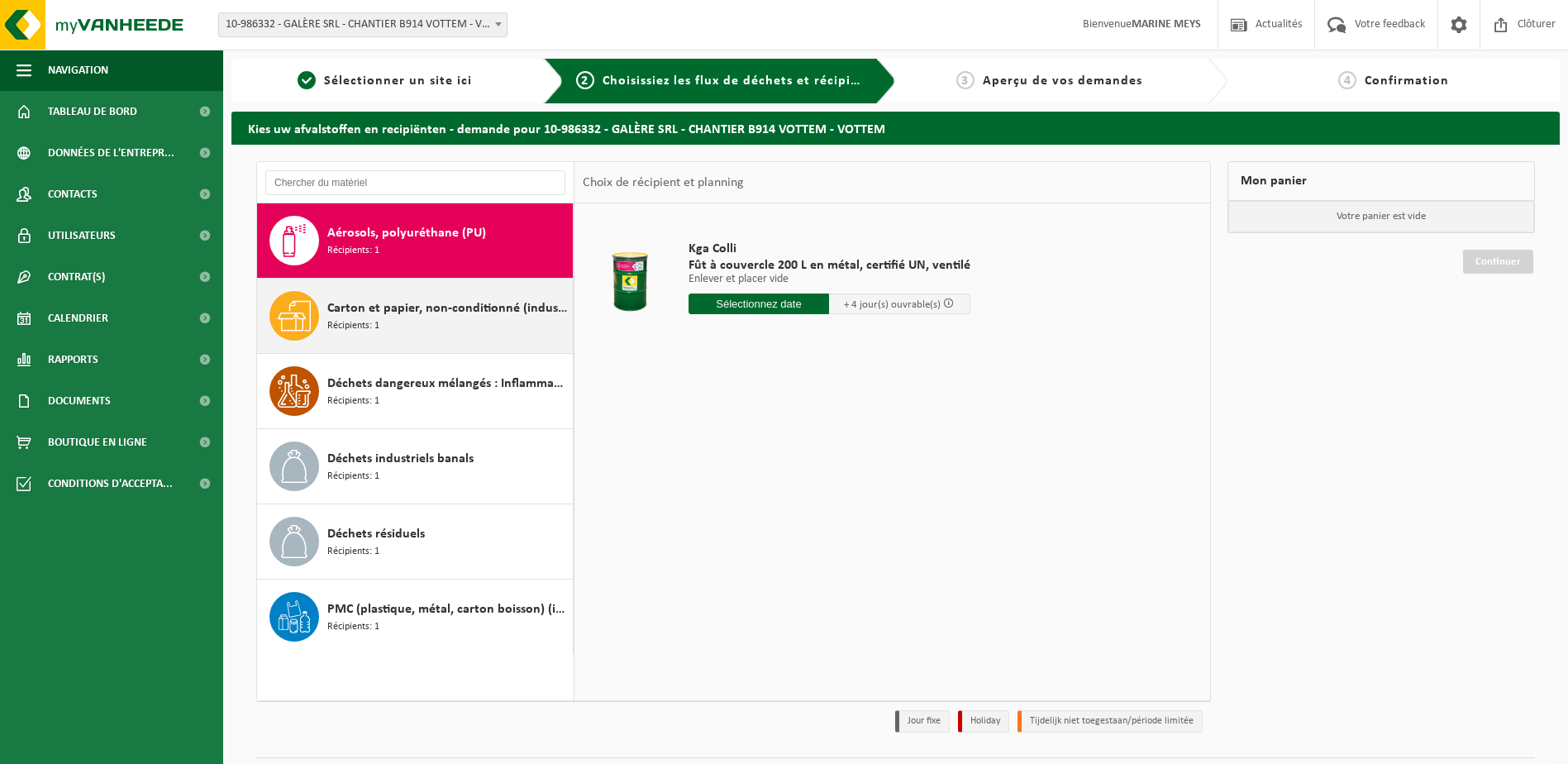
click at [402, 322] on div "Carton et papier, non-conditionné (industriel) Récipients: 1" at bounding box center [448, 316] width 241 height 50
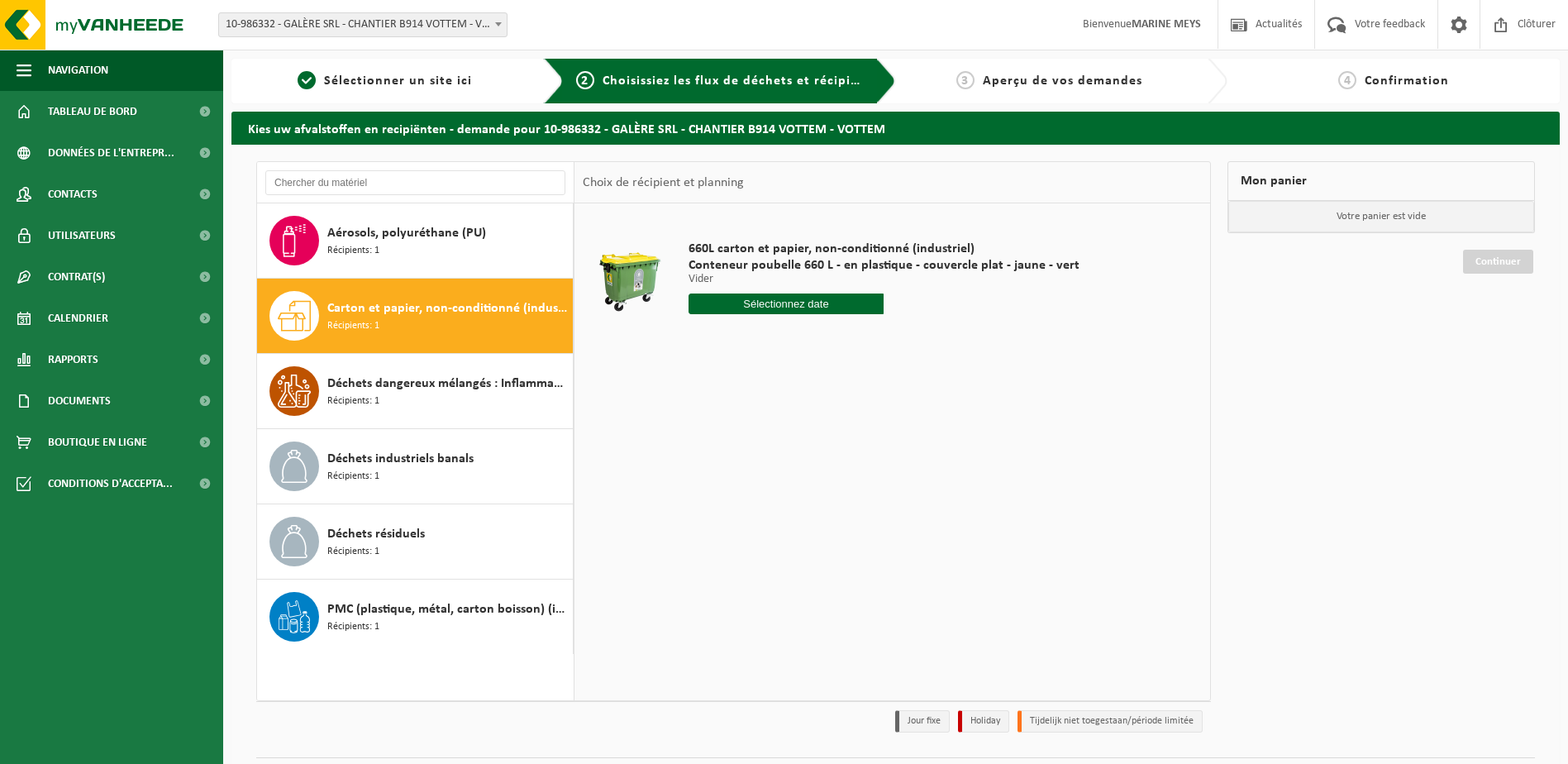
click at [754, 305] on input "text" at bounding box center [786, 304] width 196 height 21
click at [702, 424] on div "8" at bounding box center [703, 424] width 29 height 27
type input "à partir de 2025-09-08"
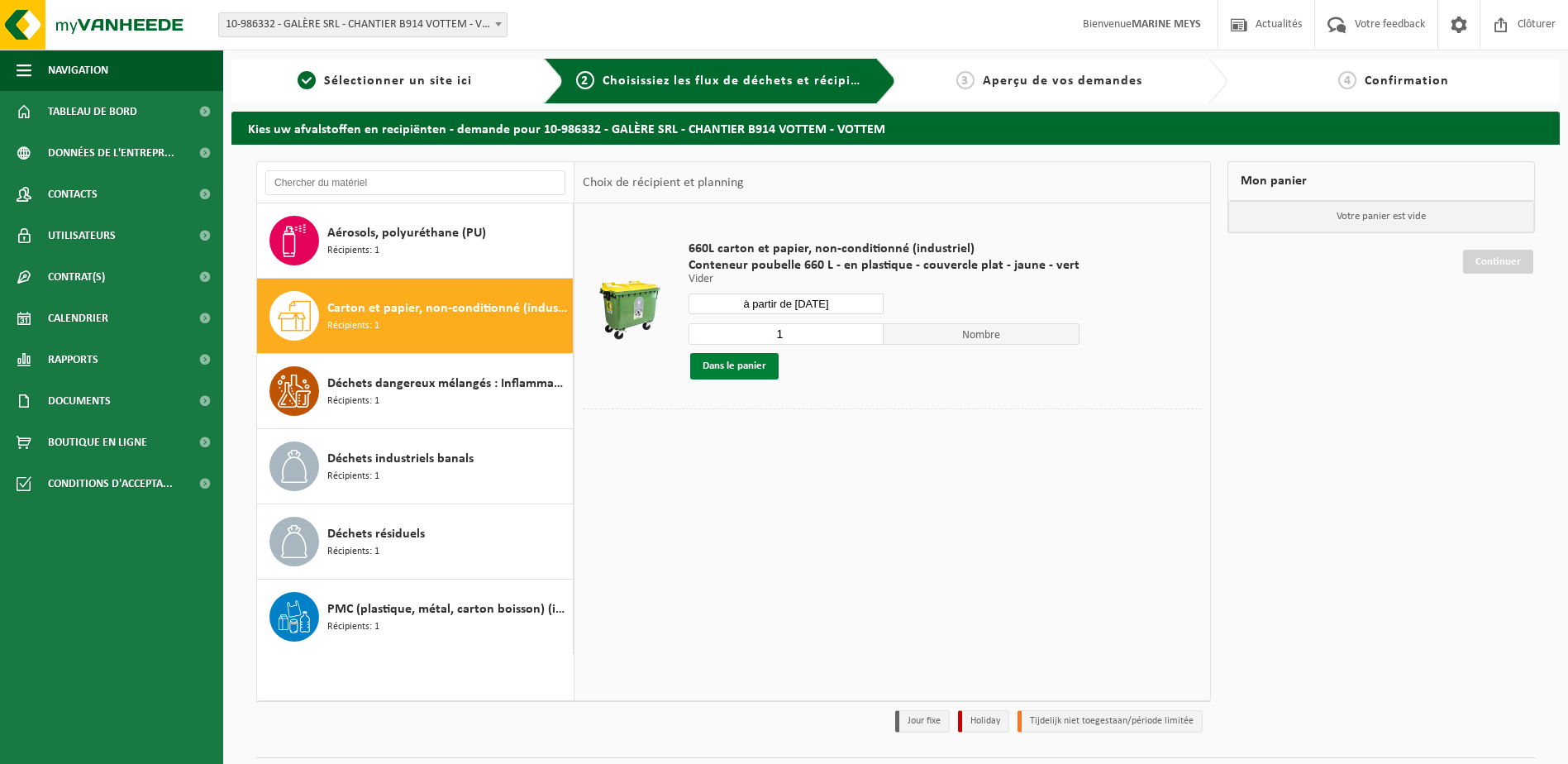
click at [732, 362] on button "Dans le panier" at bounding box center [734, 366] width 88 height 27
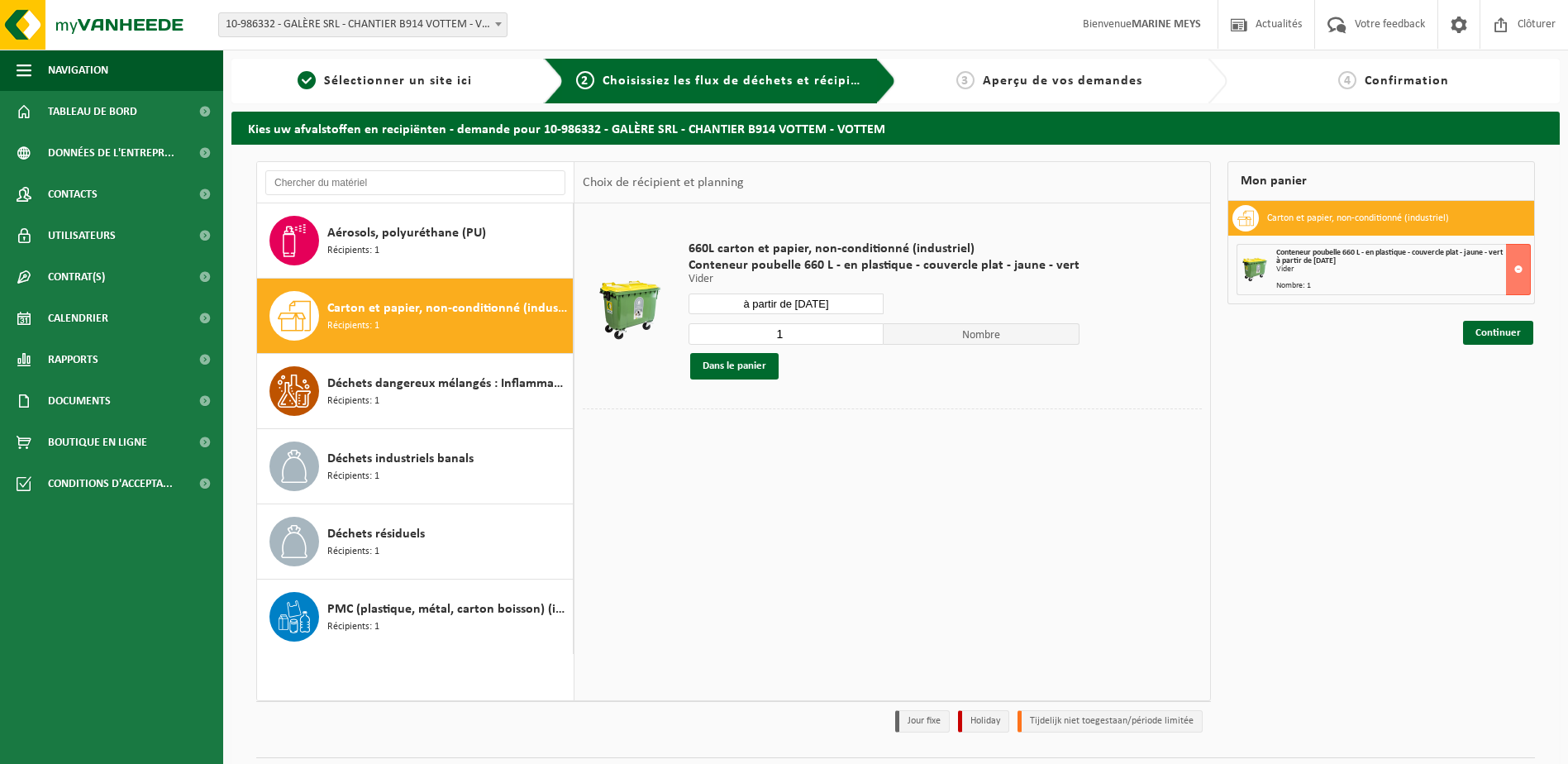
click at [849, 464] on div "660L carton et papier, non-conditionné (industriel) Conteneur poubelle 660 L - …" at bounding box center [893, 452] width 636 height 497
click at [1499, 332] on link "Continuer" at bounding box center [1498, 333] width 71 height 24
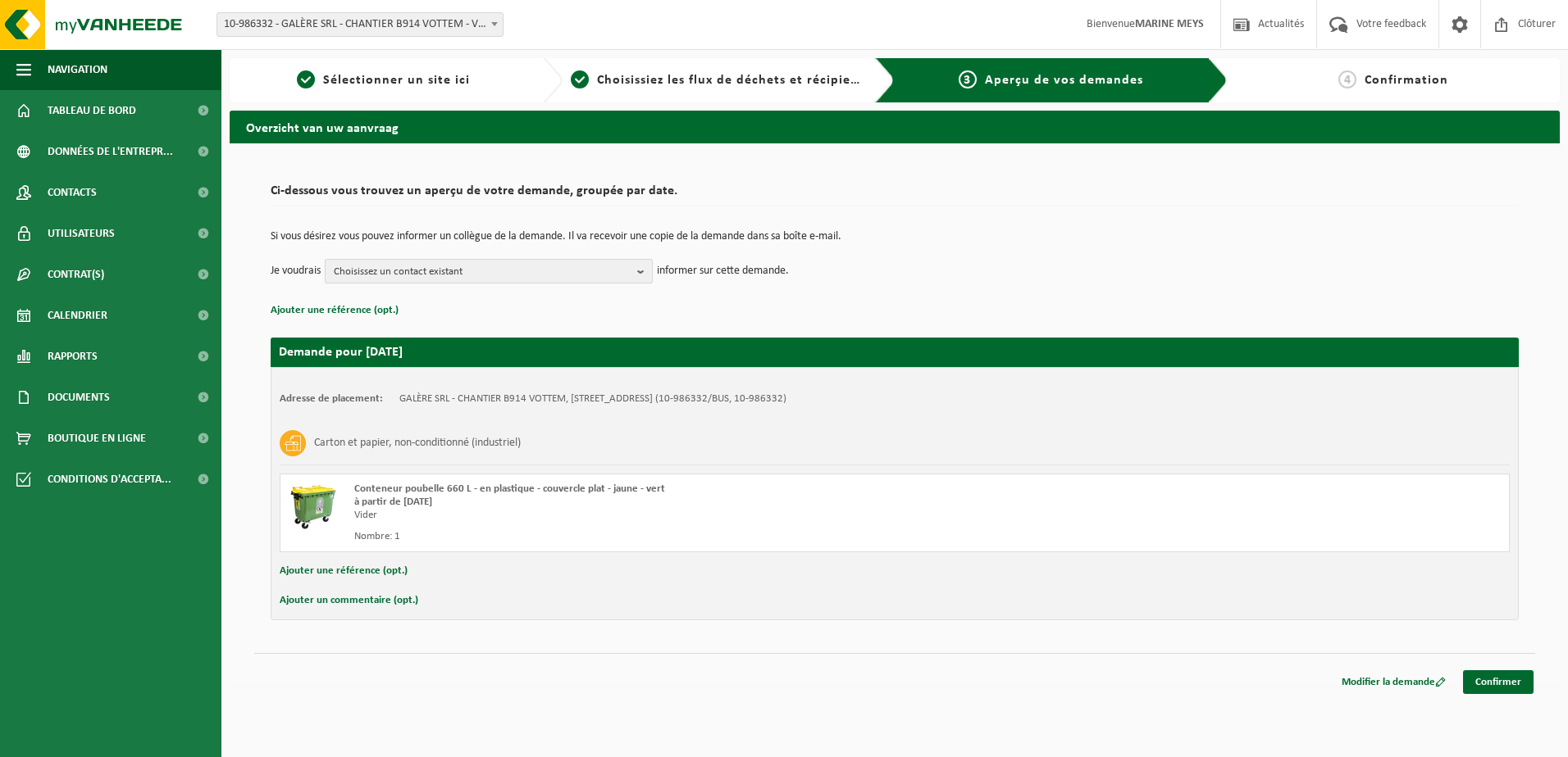
click at [581, 274] on span "Choisissez un contact existant" at bounding box center [482, 272] width 296 height 25
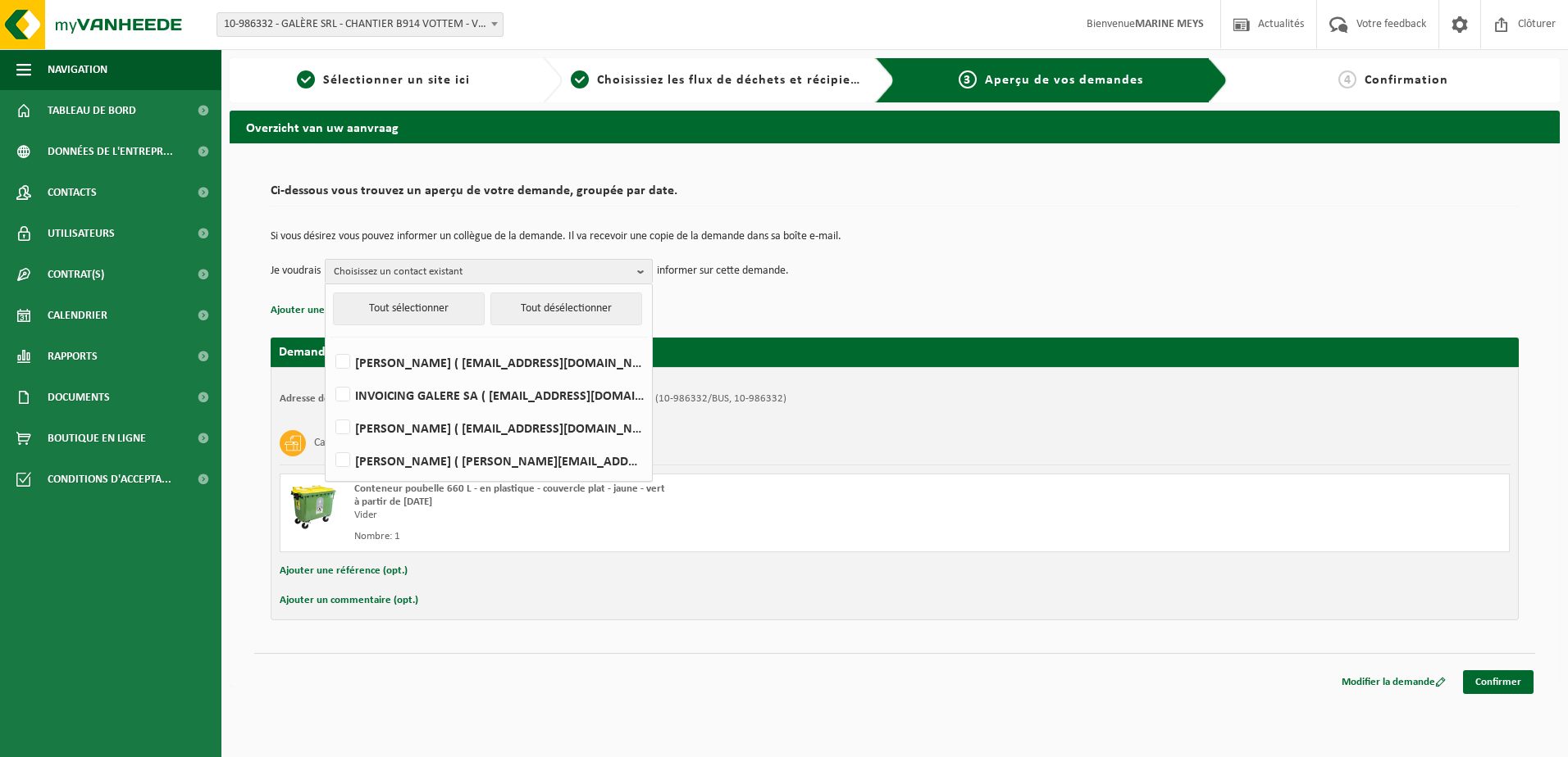
click at [843, 305] on p "Ajouter une référence (opt.)" at bounding box center [894, 311] width 1248 height 22
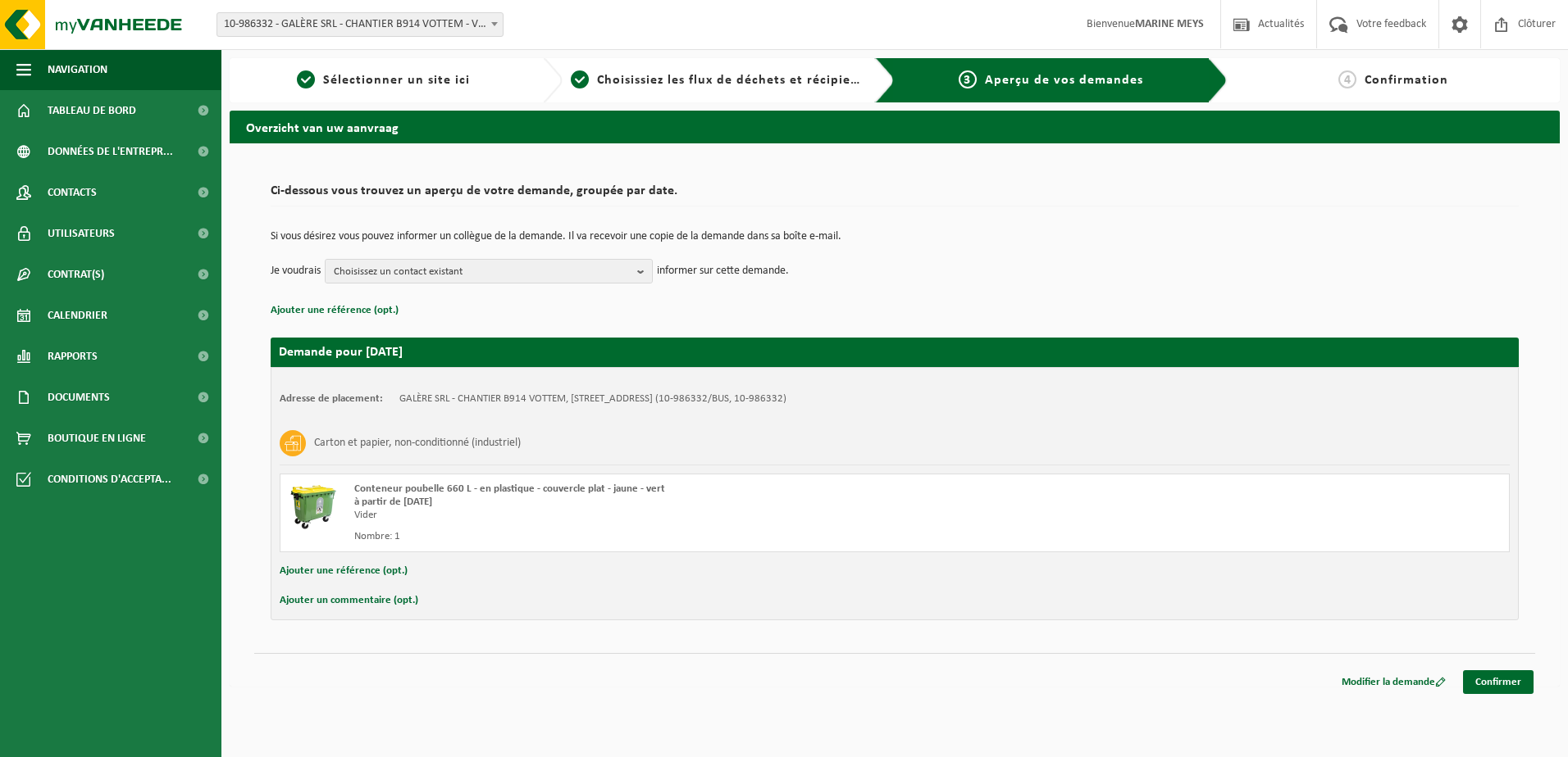
click at [579, 258] on td "Si vous désirez vous pouvez informer un collègue de la demande. Il va recevoir …" at bounding box center [894, 245] width 1248 height 28
click at [444, 270] on span "Choisissez un contact existant" at bounding box center [482, 272] width 296 height 25
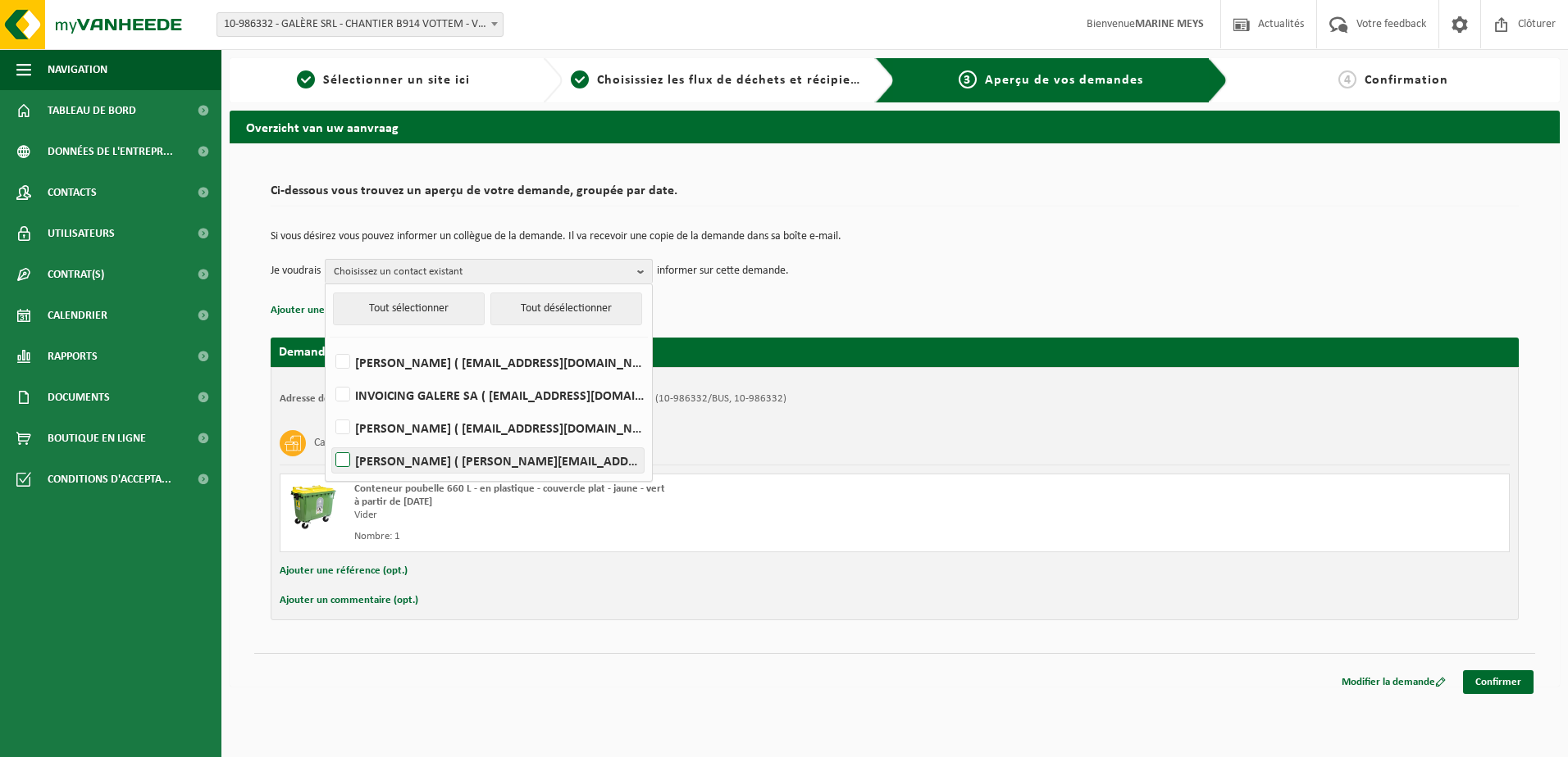
click at [388, 466] on label "Nicolas Parmentier ( nicolas.parmentier@galere.be )" at bounding box center [488, 460] width 311 height 25
click at [330, 440] on input "Nicolas Parmentier ( nicolas.parmentier@galere.be )" at bounding box center [329, 439] width 1 height 1
checkbox input "true"
click at [928, 270] on td "Je voudrais Nicolas Parmentier Tout sélectionner Tout désélectionner DOROTHEE D…" at bounding box center [894, 271] width 1248 height 25
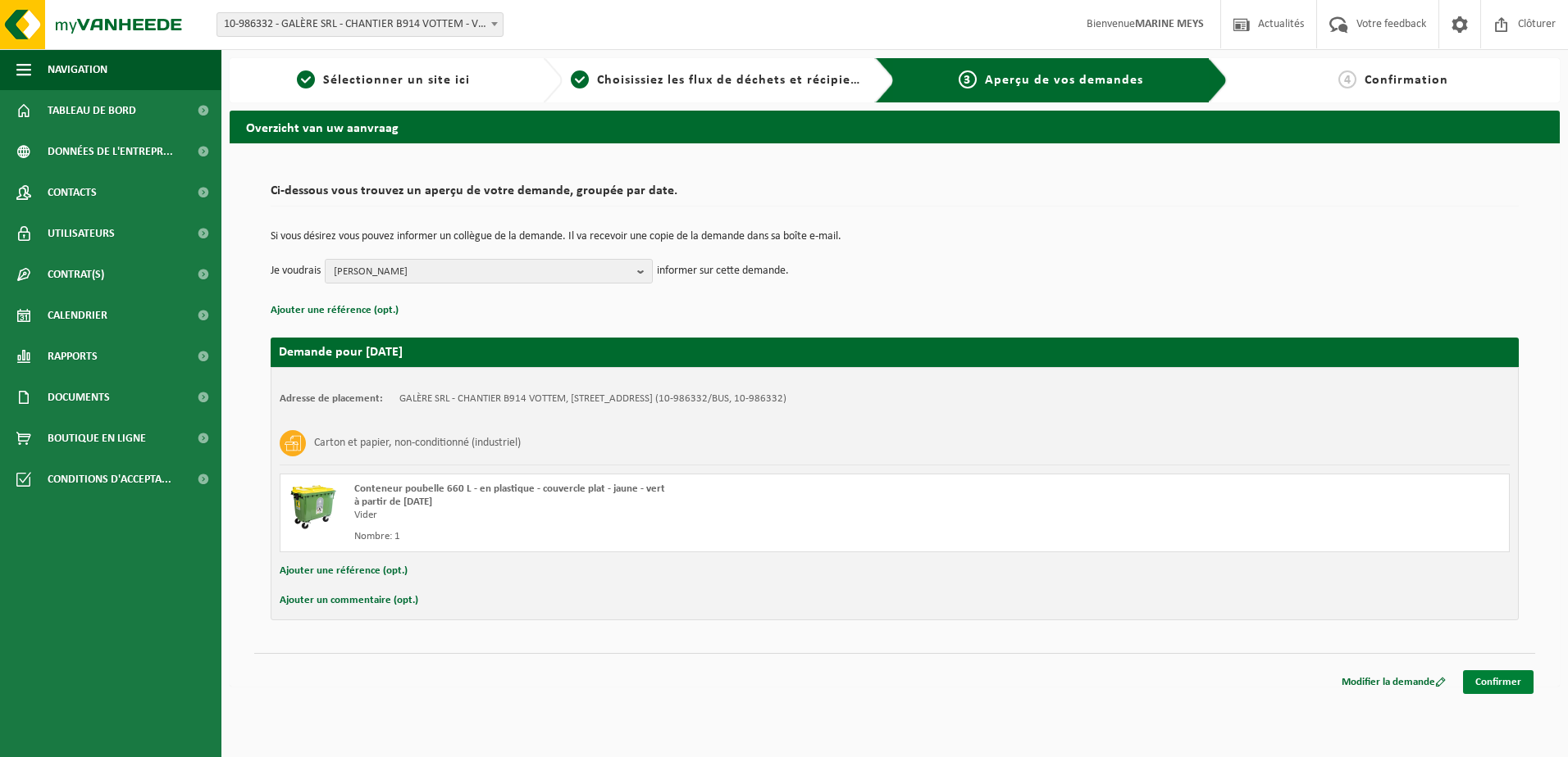
click at [1508, 683] on link "Confirmer" at bounding box center [1498, 682] width 71 height 24
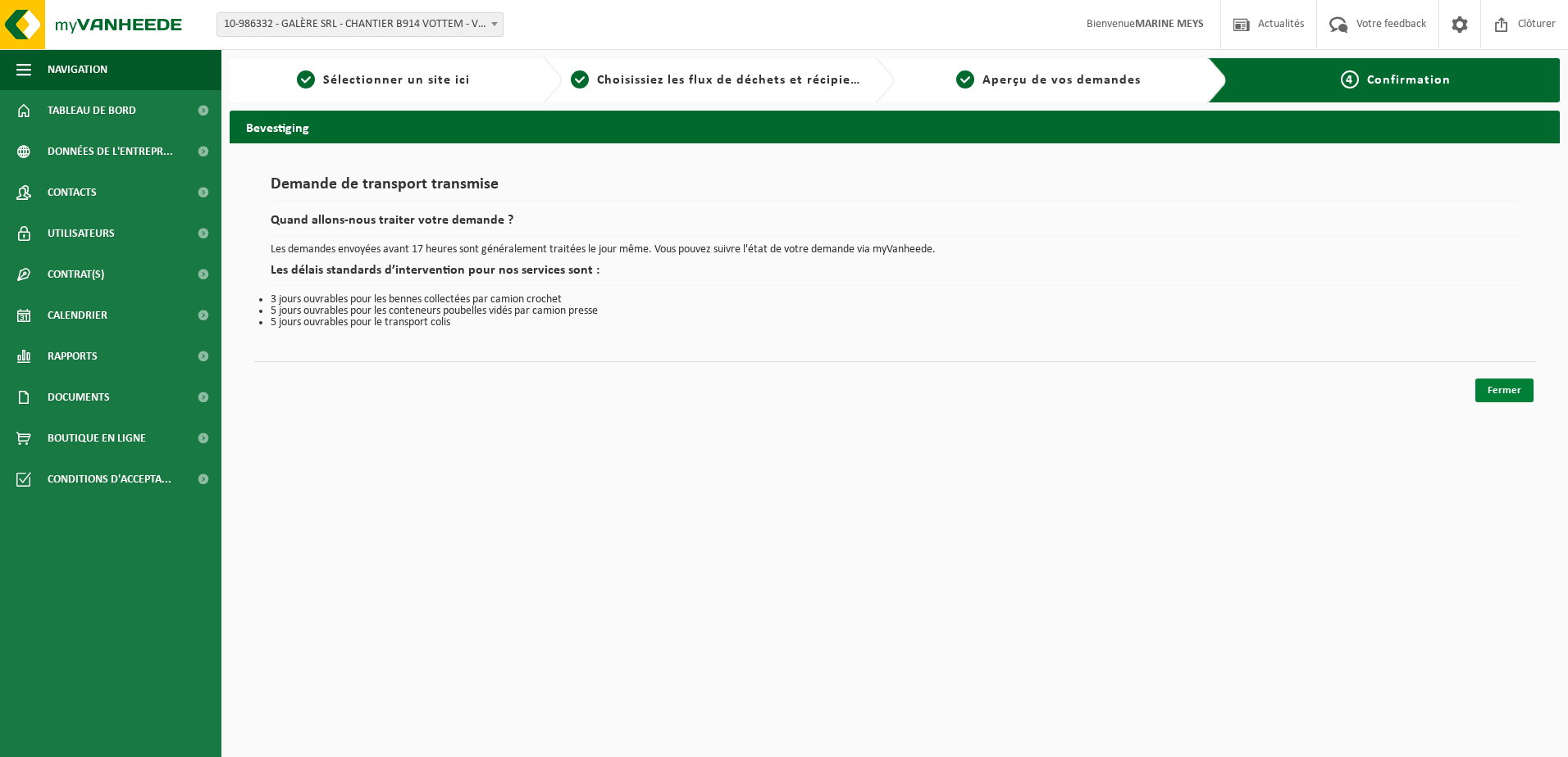
click at [1513, 389] on link "Fermer" at bounding box center [1504, 391] width 58 height 24
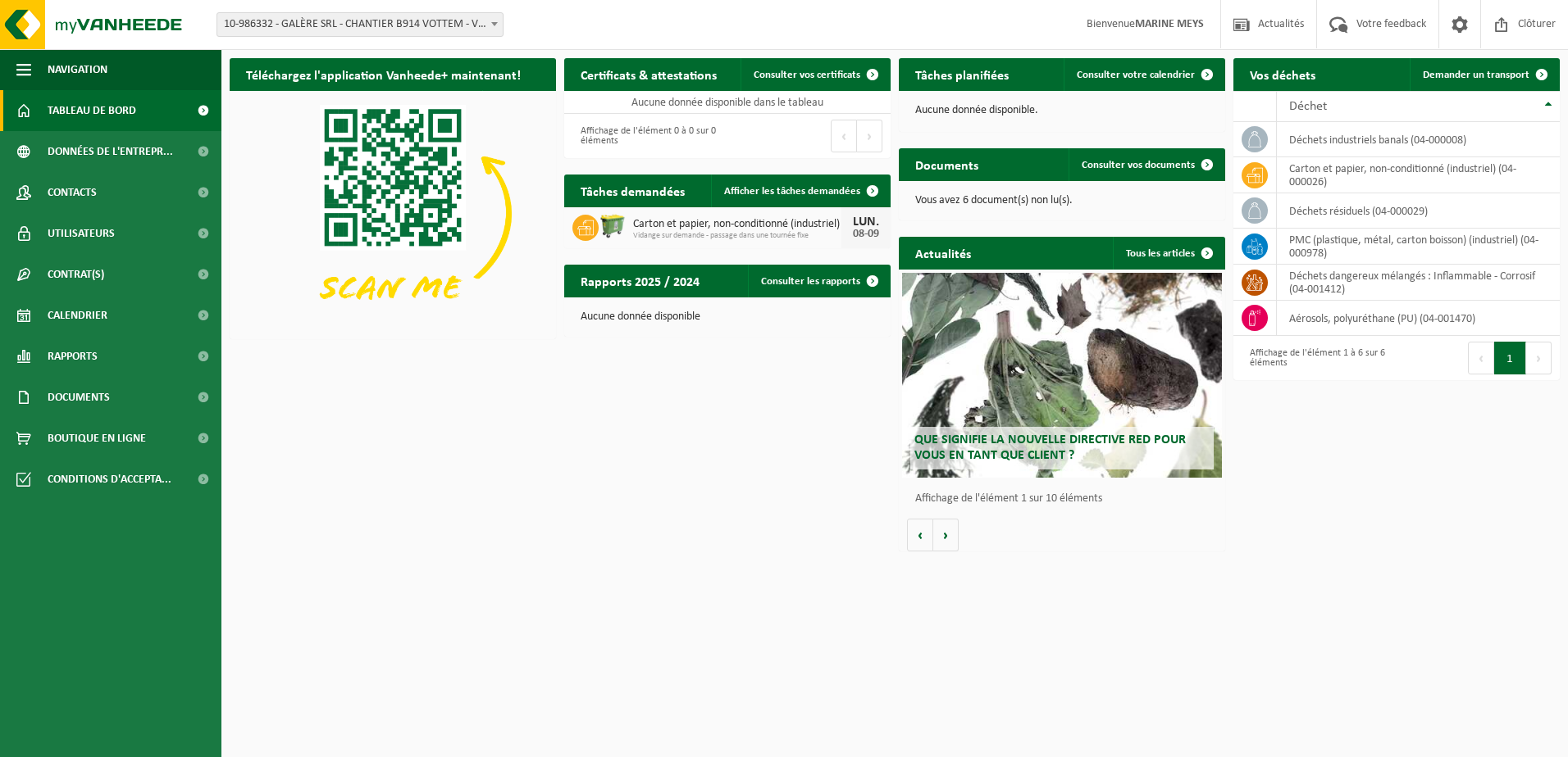
click at [457, 437] on div "Téléchargez l'application Vanheede+ maintenant! Cachez Certificats & attestatio…" at bounding box center [894, 305] width 1339 height 510
